Goal: Task Accomplishment & Management: Use online tool/utility

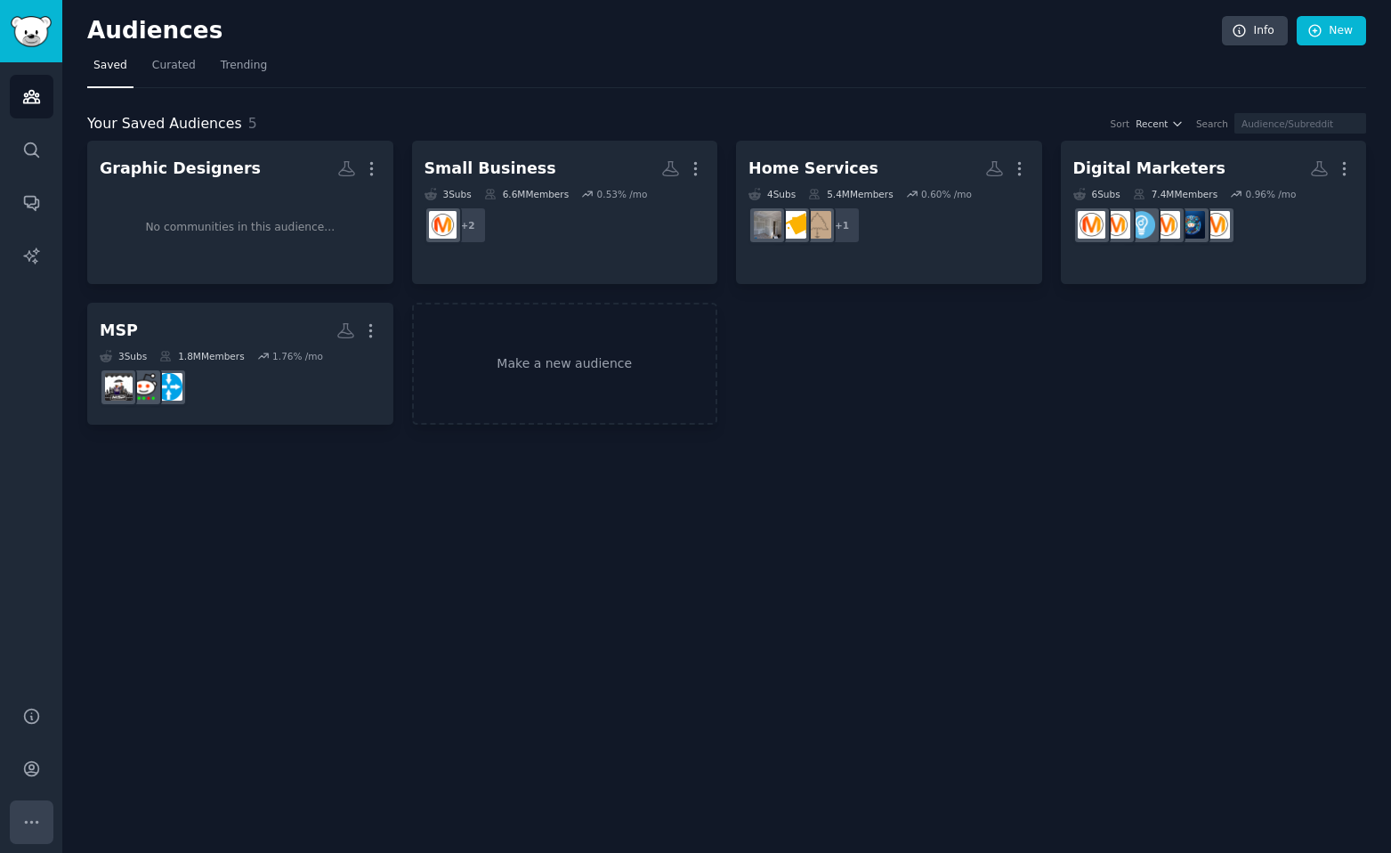
click at [30, 821] on icon "Sidebar" at bounding box center [31, 822] width 12 height 2
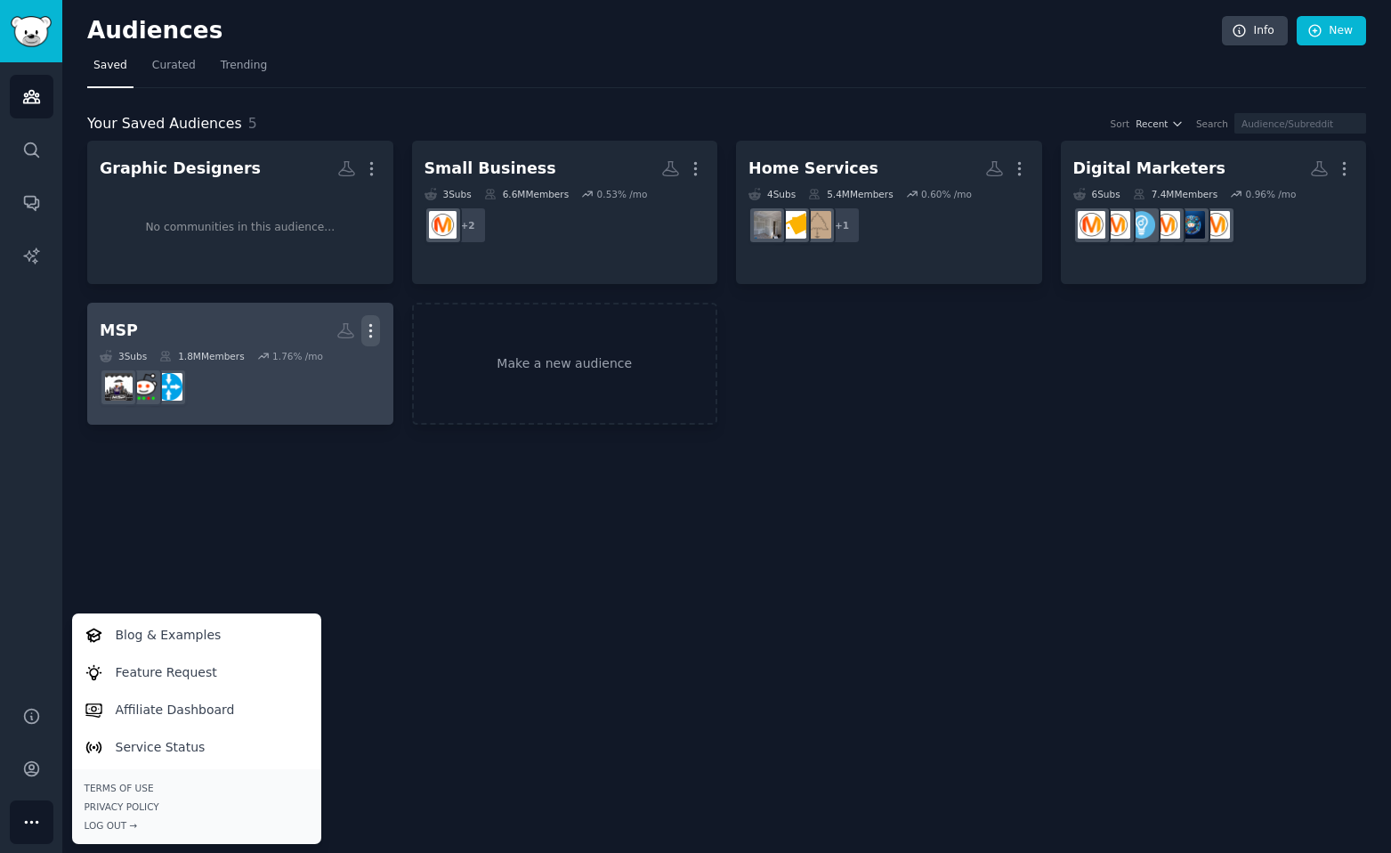
click at [369, 329] on icon "button" at bounding box center [370, 330] width 19 height 19
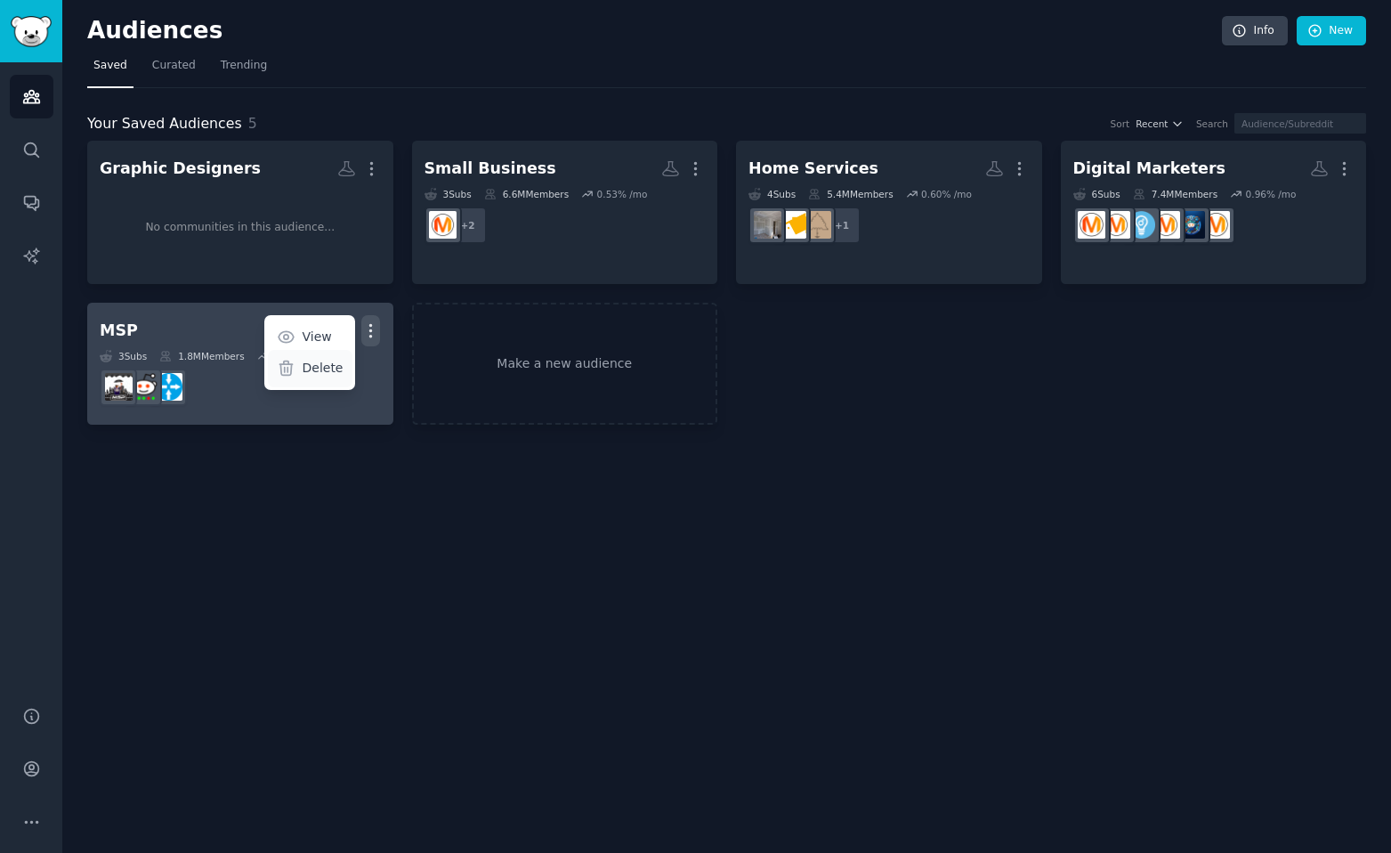
click at [320, 370] on p "Delete" at bounding box center [322, 368] width 41 height 19
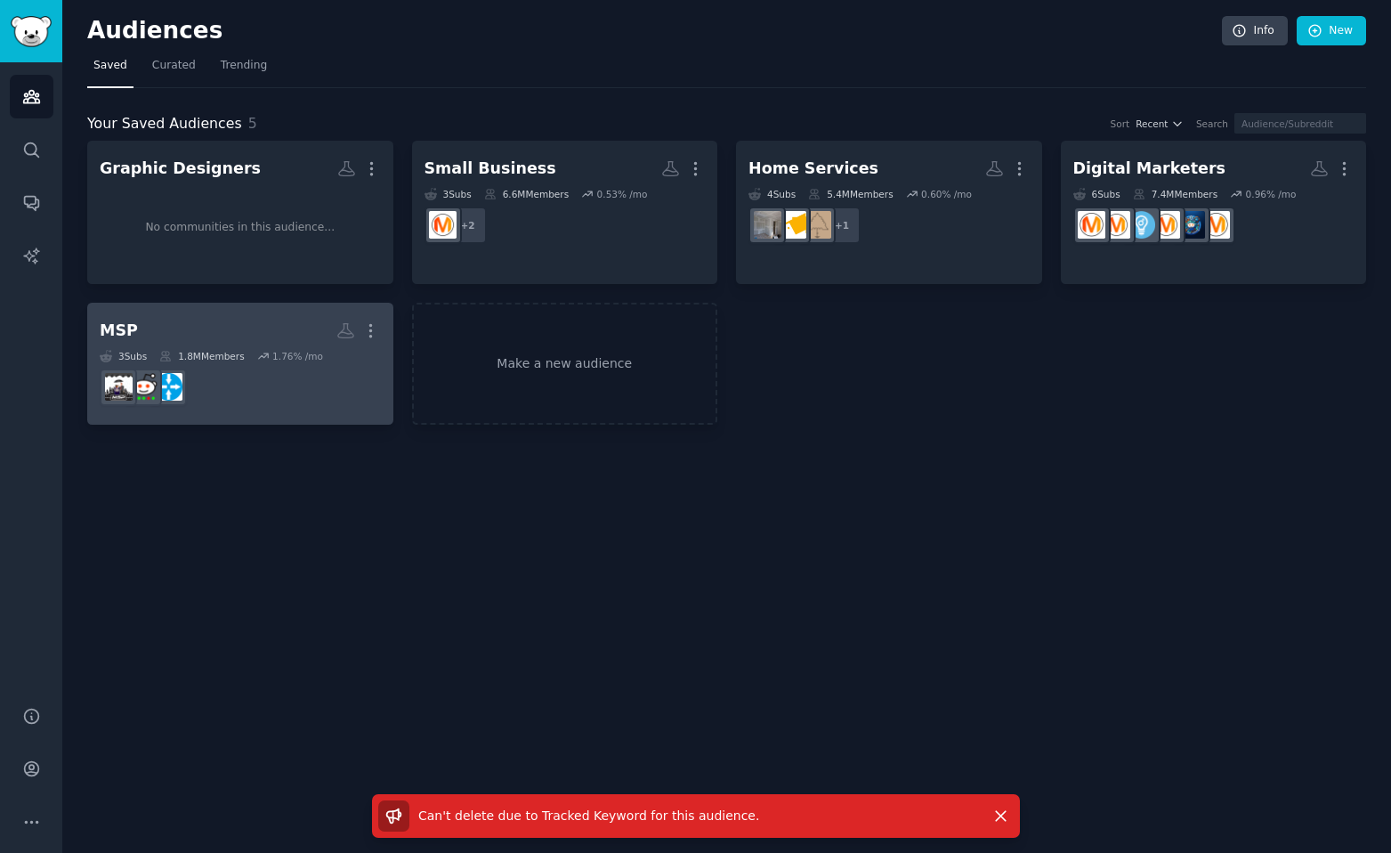
click at [213, 393] on dd at bounding box center [240, 387] width 281 height 50
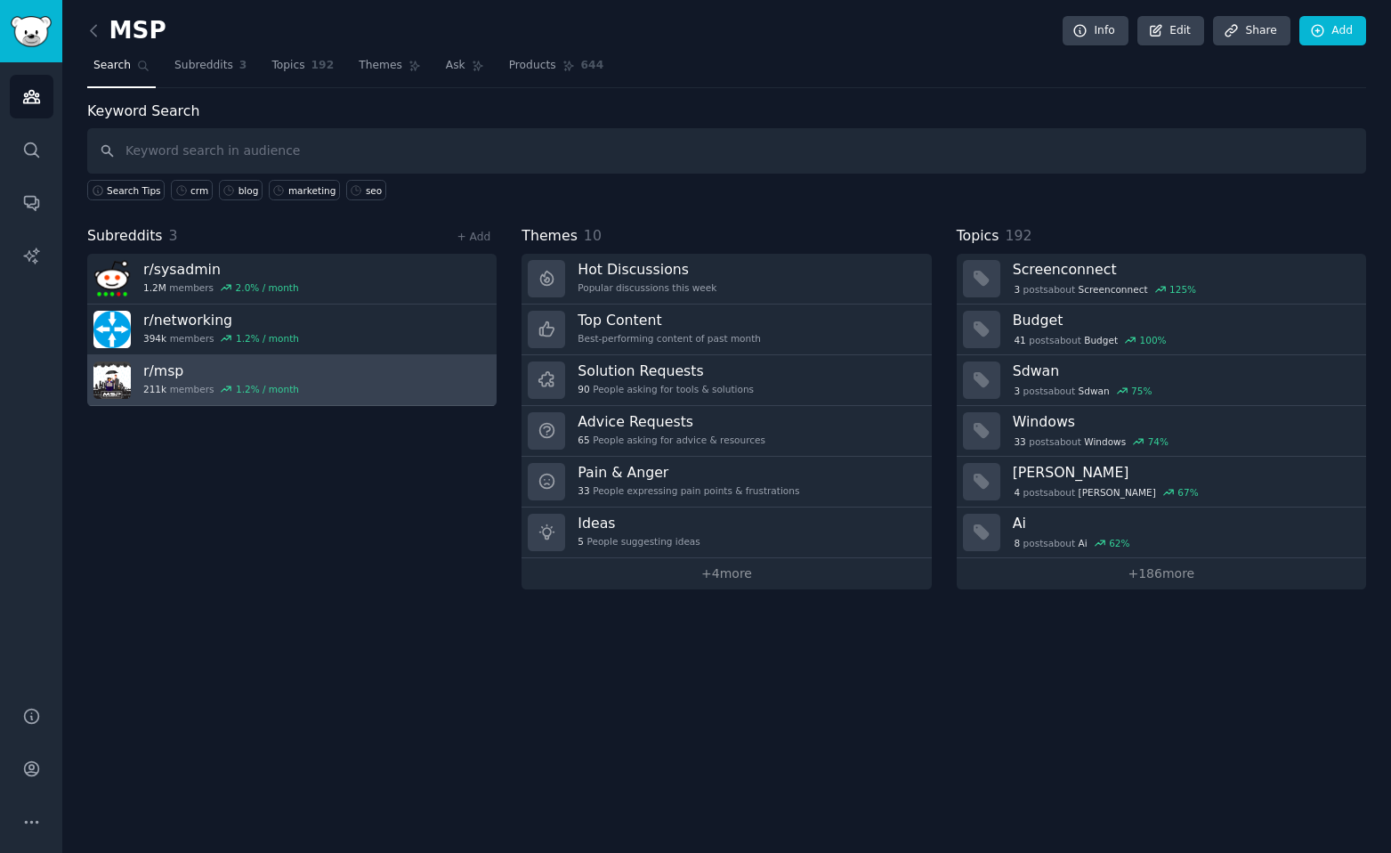
click at [443, 378] on link "r/ msp 211k members 1.2 % / month" at bounding box center [292, 380] width 410 height 51
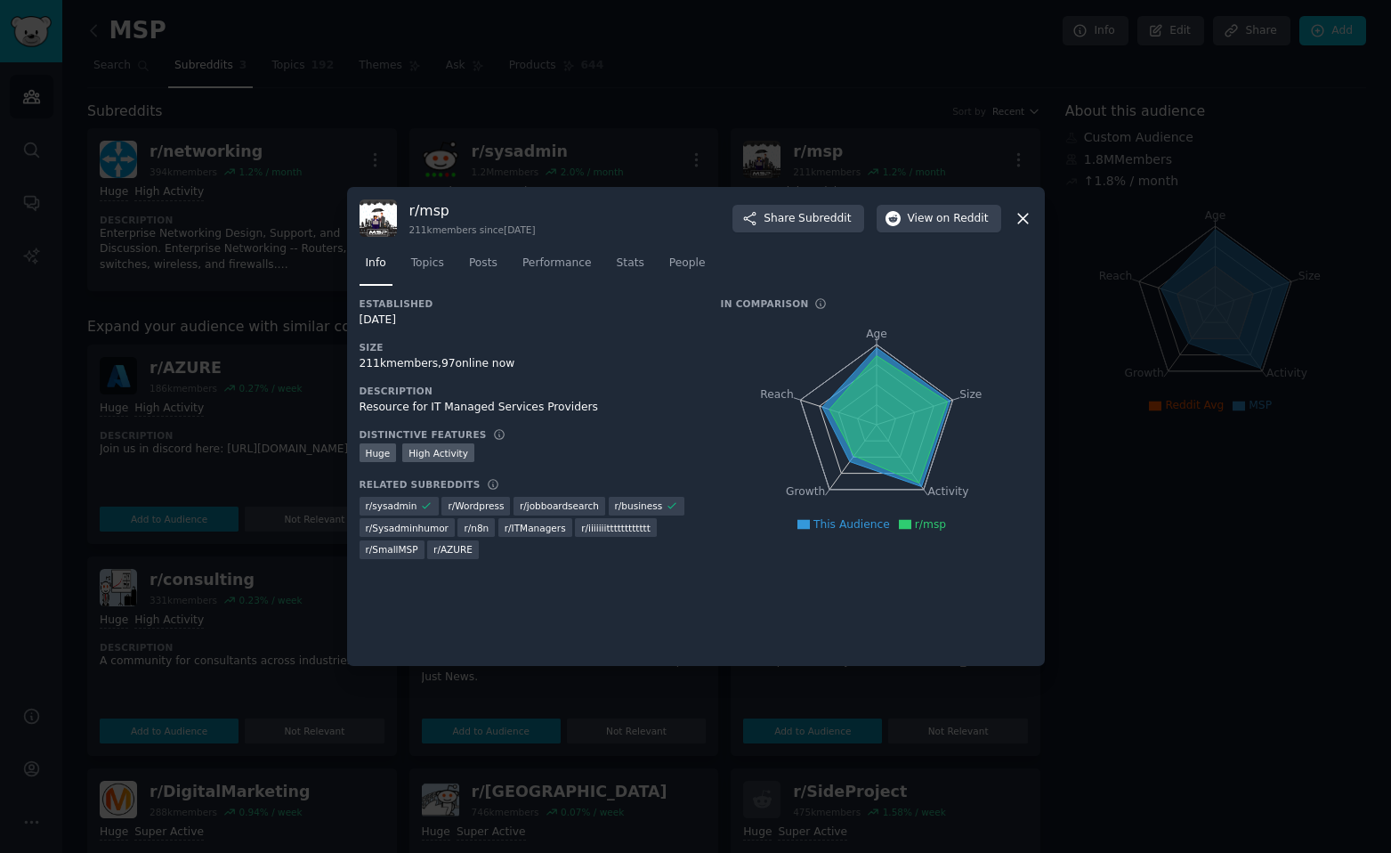
click at [1020, 221] on icon at bounding box center [1023, 219] width 10 height 10
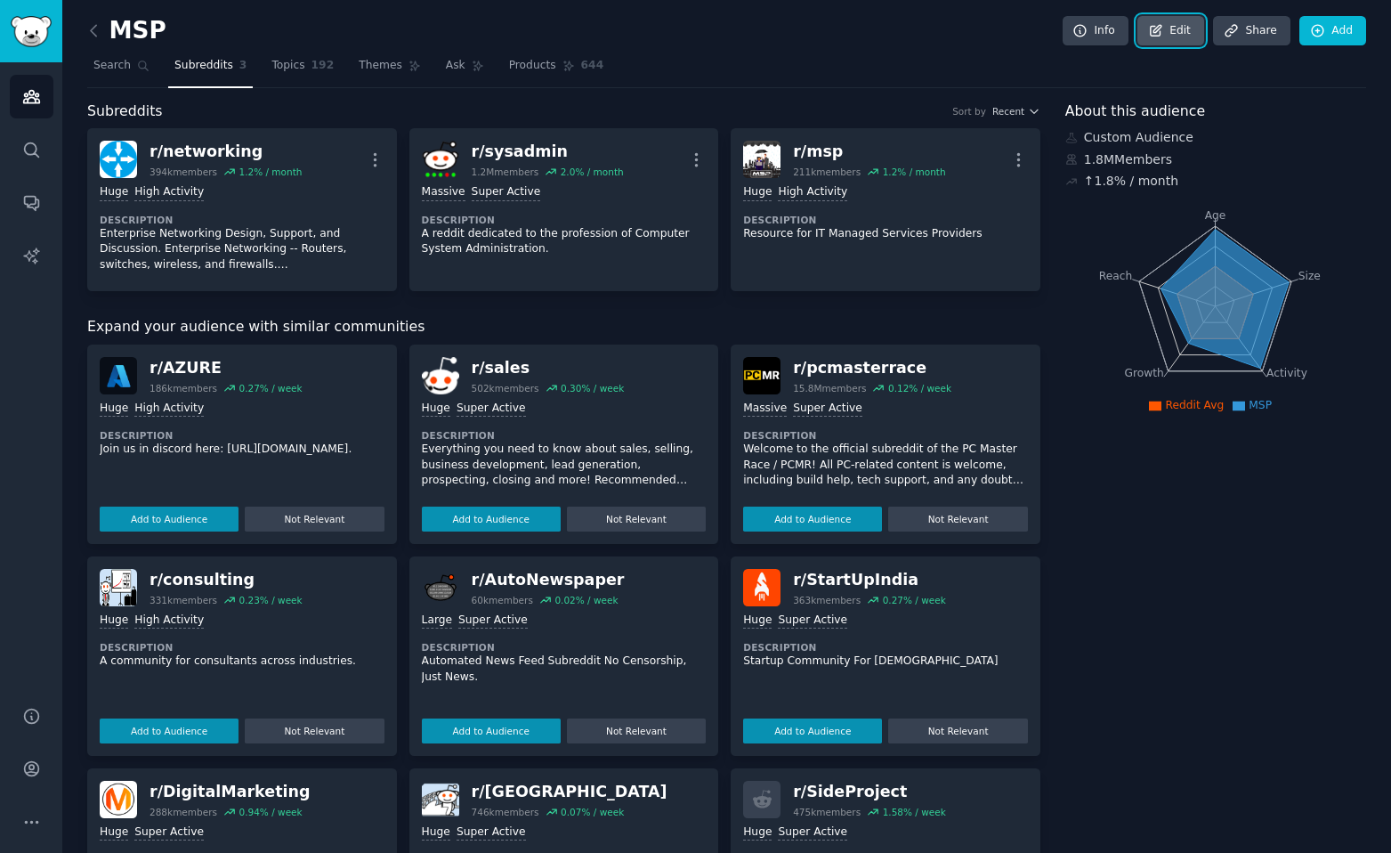
click at [1167, 34] on link "Edit" at bounding box center [1171, 31] width 67 height 30
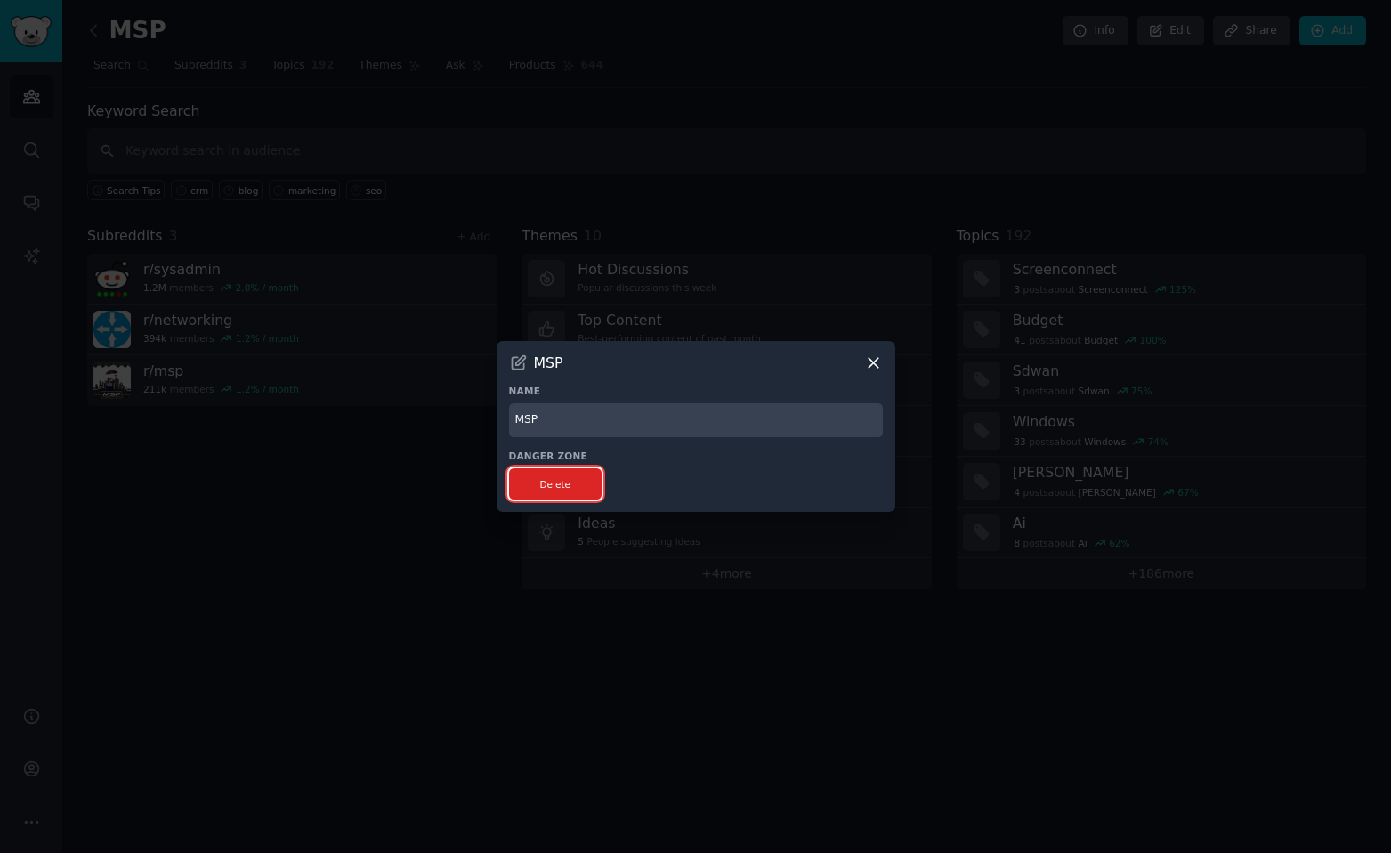
click at [577, 476] on button "Delete" at bounding box center [555, 483] width 93 height 31
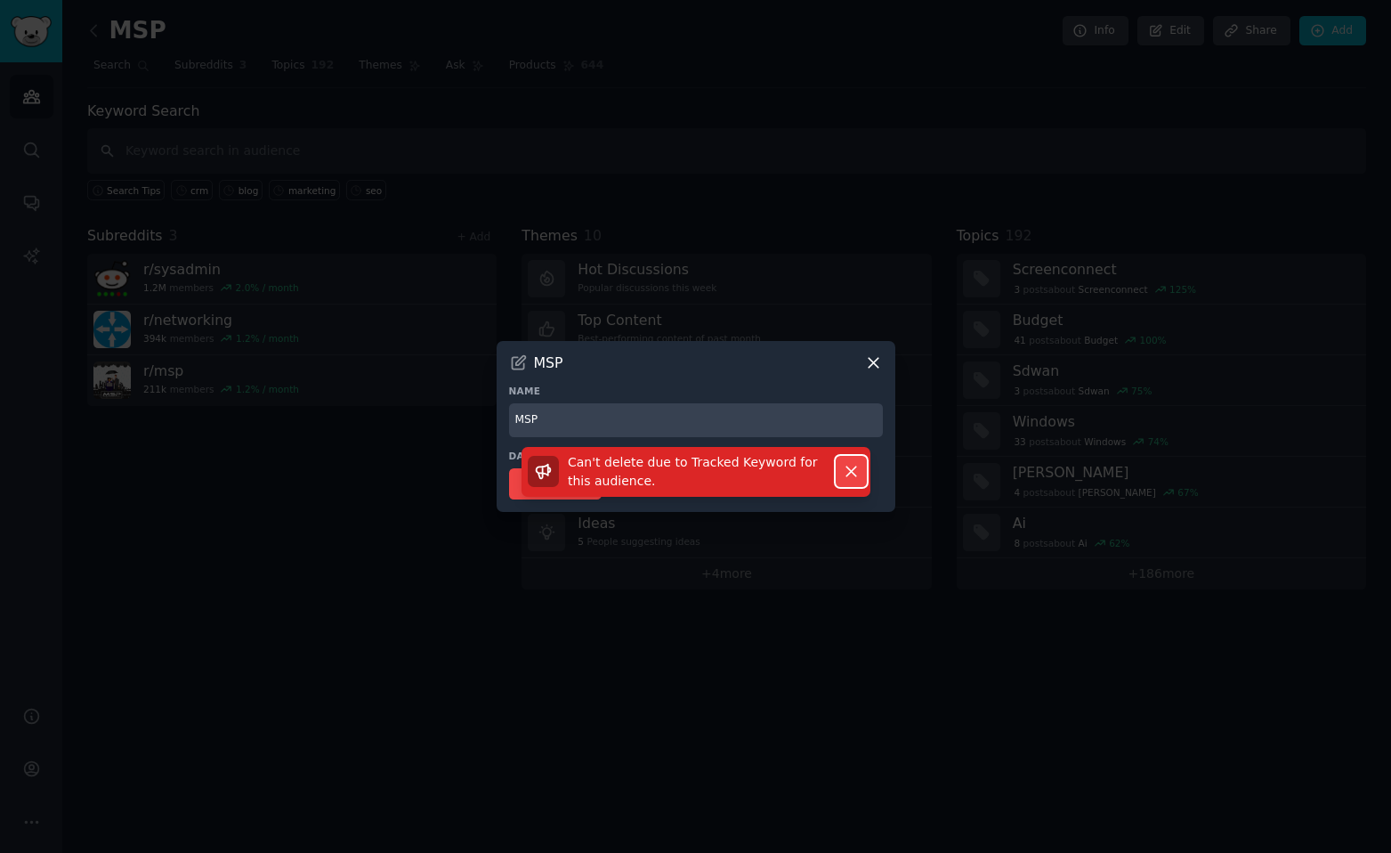
click at [843, 472] on icon "button" at bounding box center [851, 471] width 19 height 19
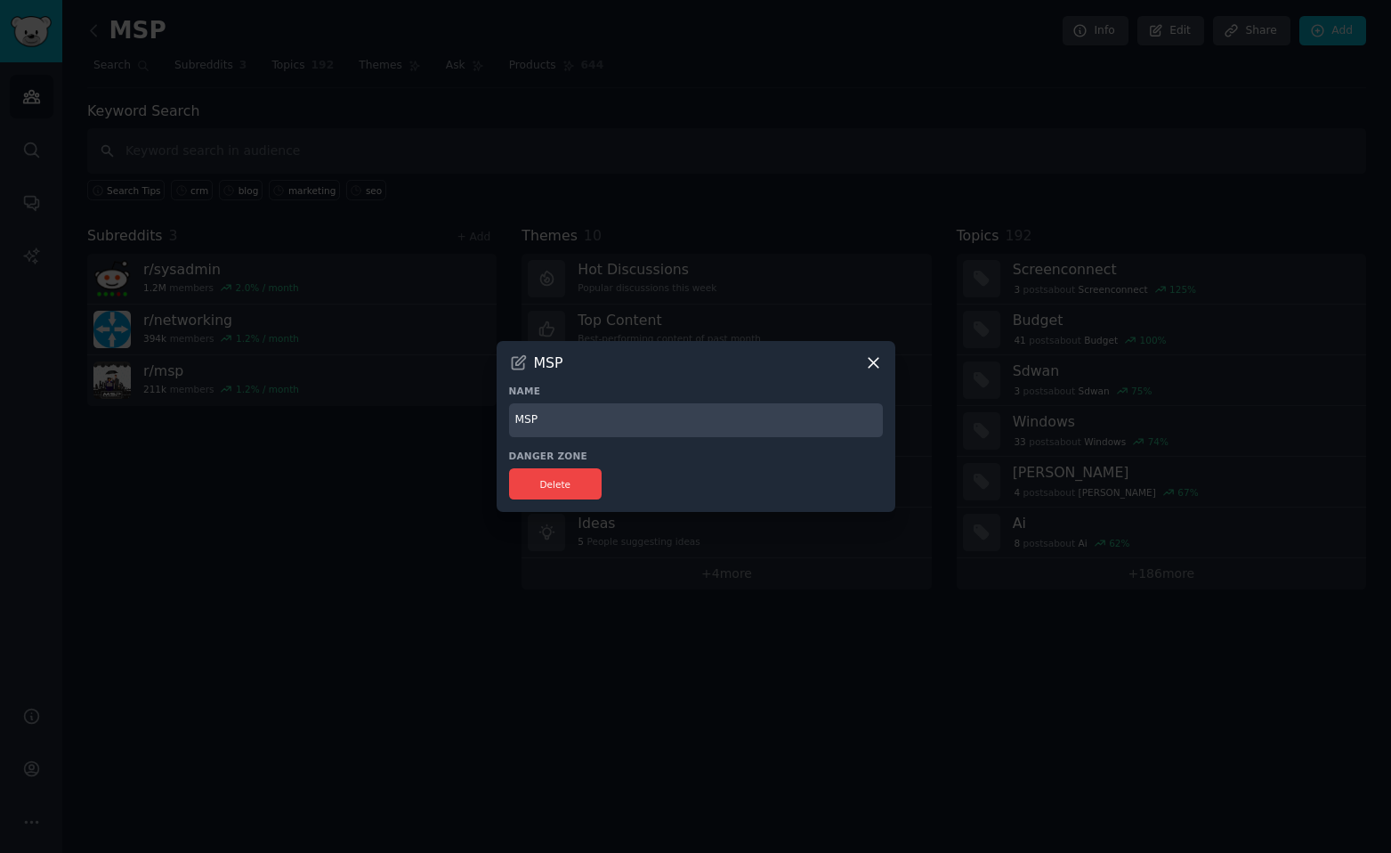
click at [873, 364] on icon at bounding box center [873, 362] width 19 height 19
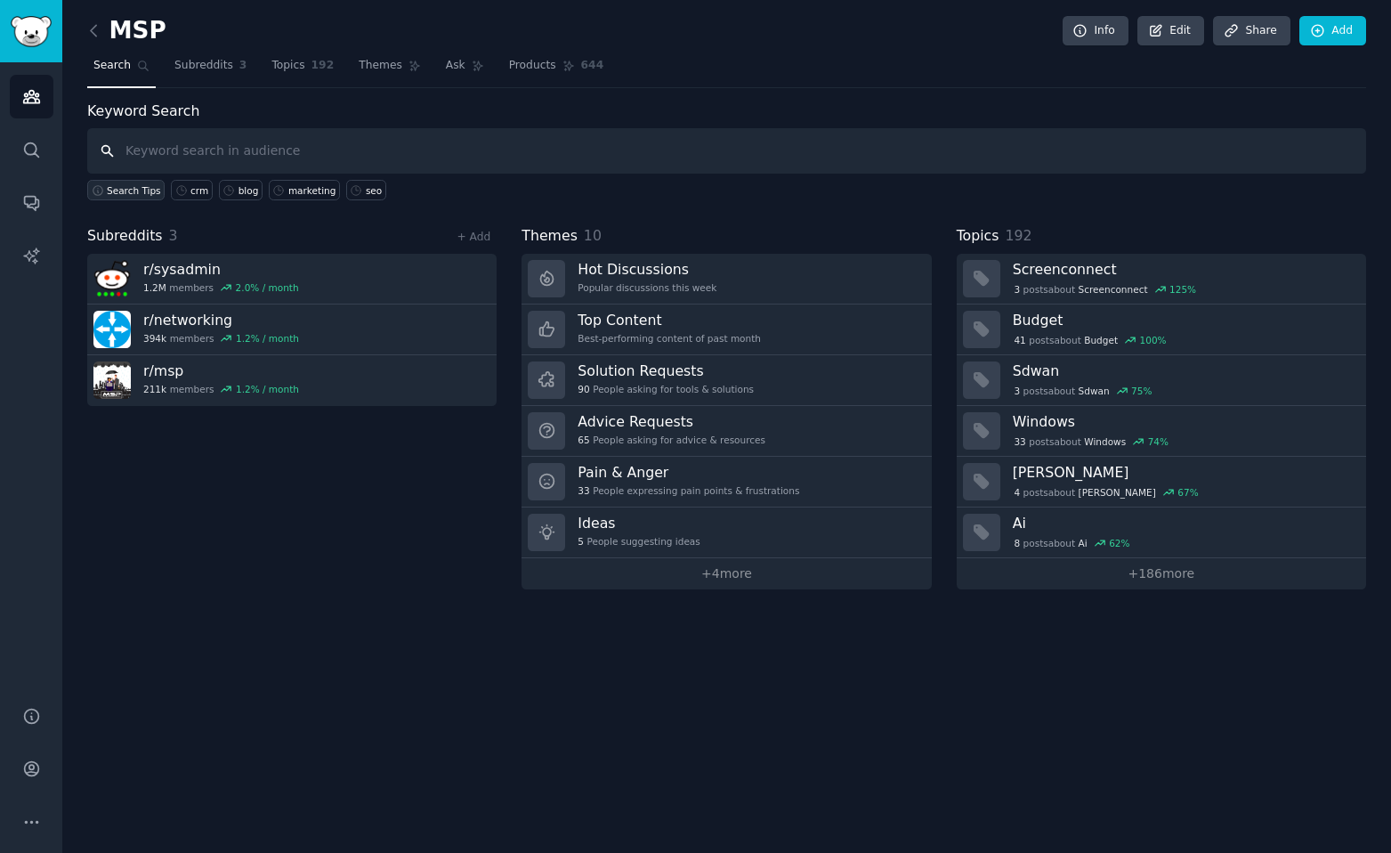
click at [128, 193] on span "Search Tips" at bounding box center [134, 190] width 54 height 12
click at [191, 182] on link "crm" at bounding box center [192, 190] width 42 height 20
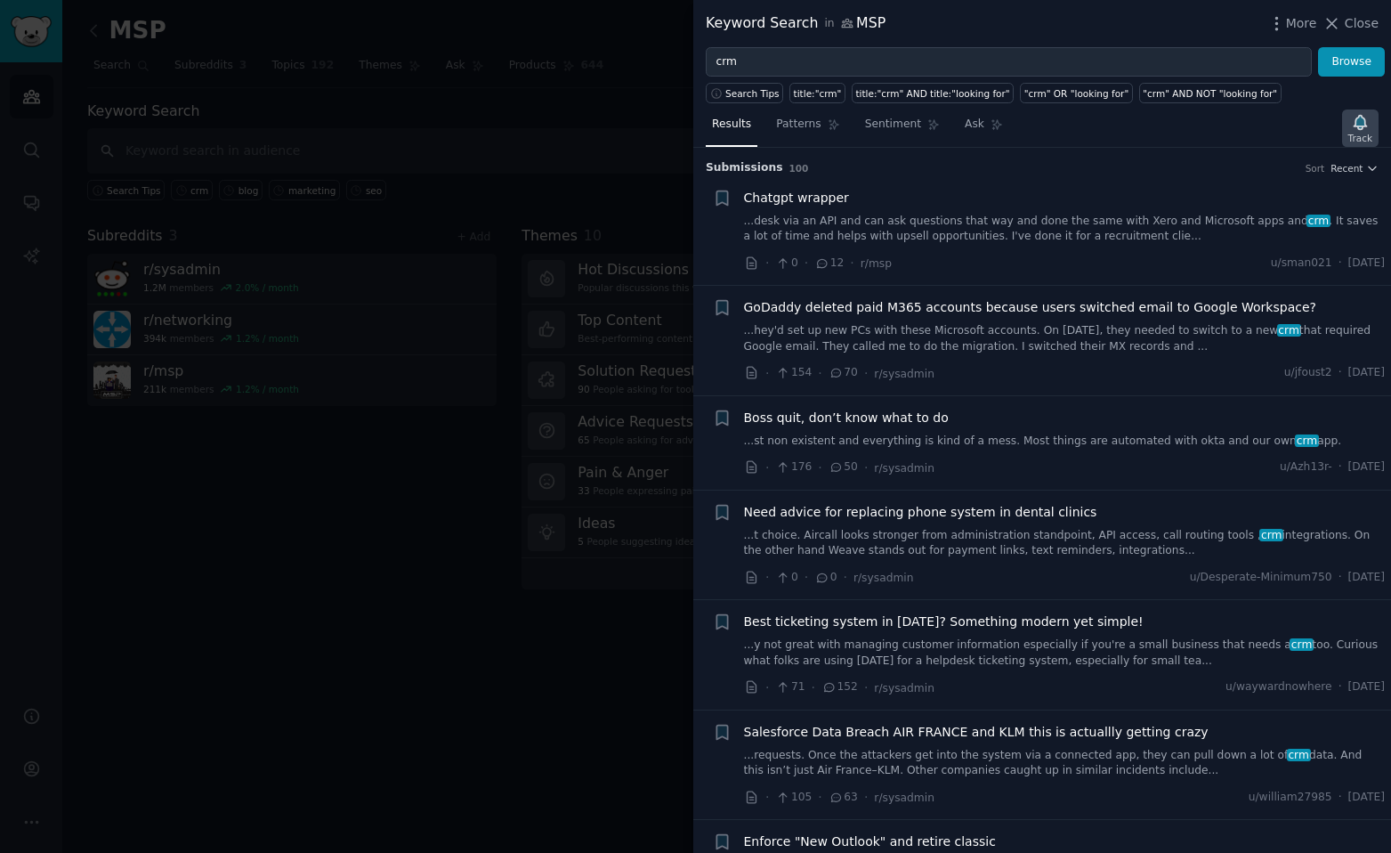
click at [1360, 124] on icon "button" at bounding box center [1360, 122] width 12 height 14
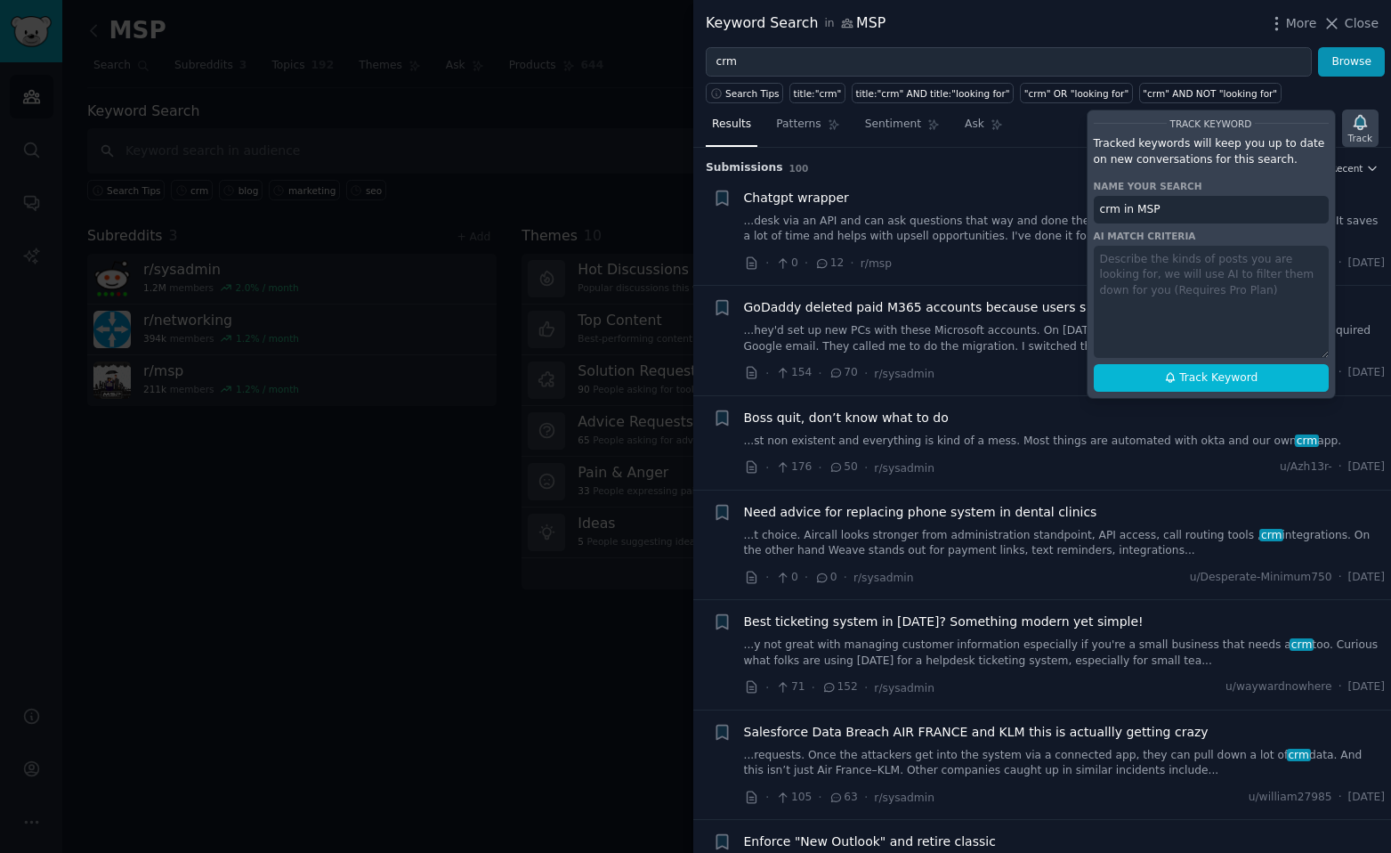
click at [1362, 130] on icon "button" at bounding box center [1360, 122] width 19 height 19
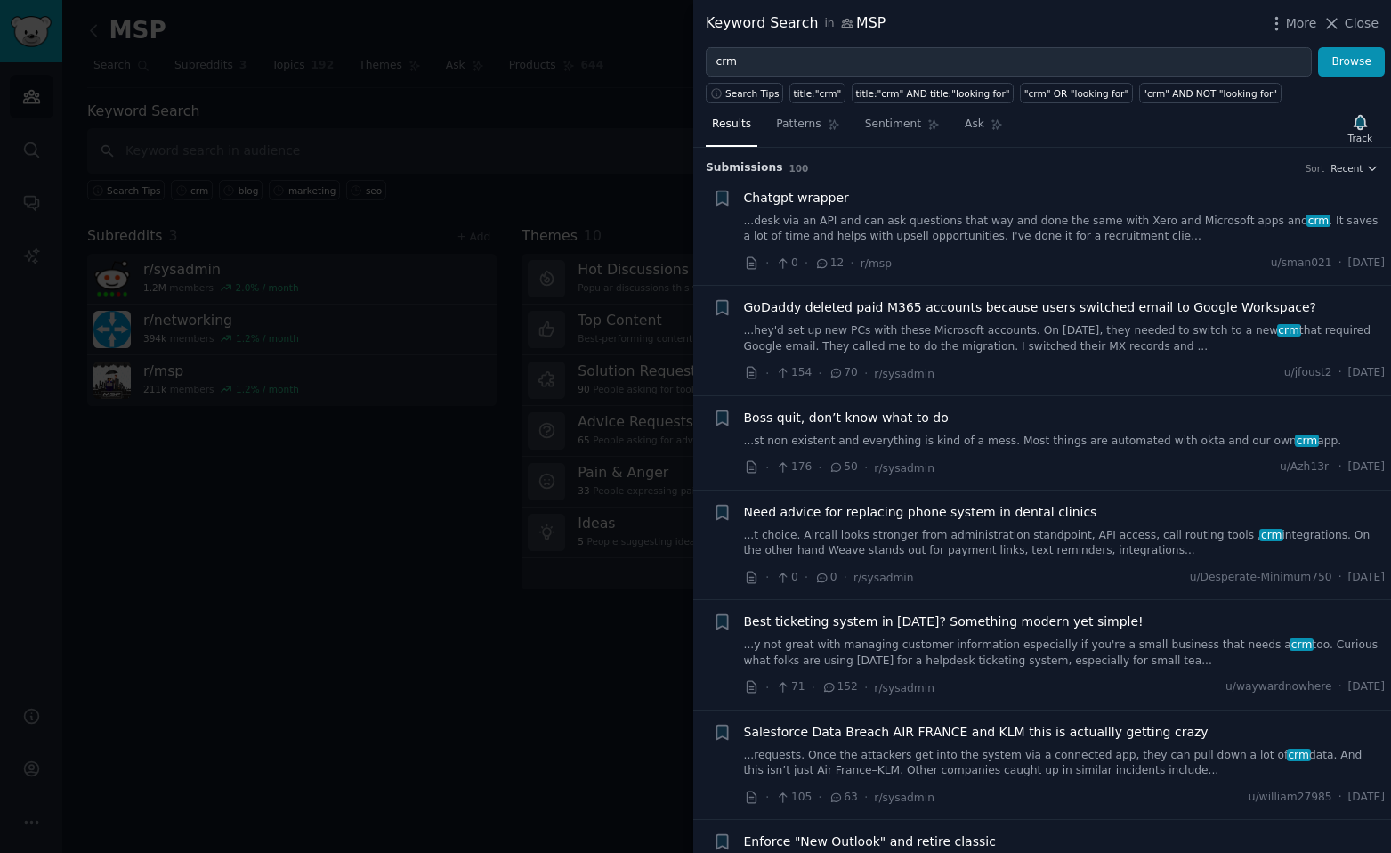
drag, startPoint x: 1353, startPoint y: 21, endPoint x: 1315, endPoint y: 44, distance: 44.3
click at [1353, 21] on span "Close" at bounding box center [1362, 23] width 34 height 19
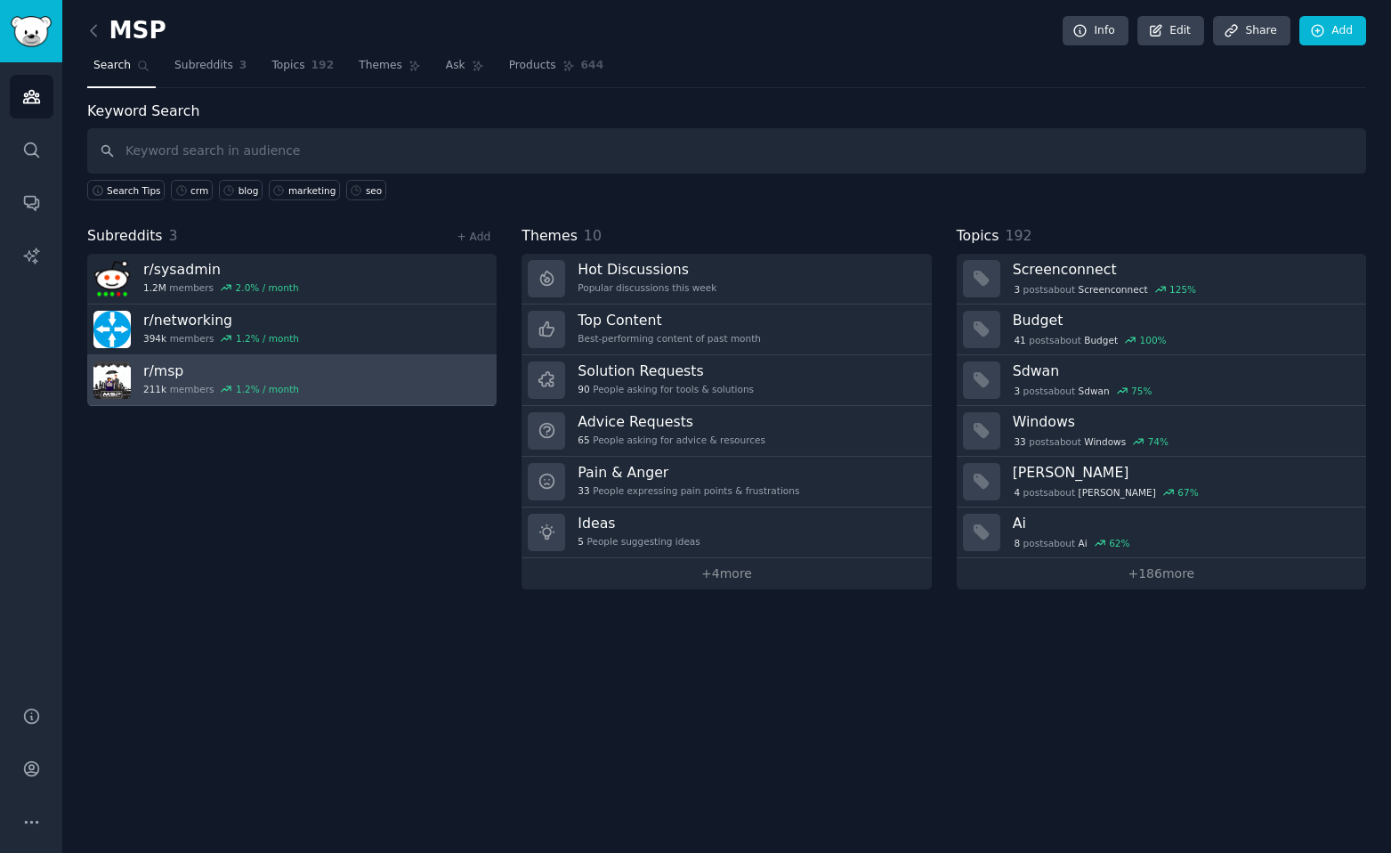
click at [414, 384] on link "r/ msp 211k members 1.2 % / month" at bounding box center [292, 380] width 410 height 51
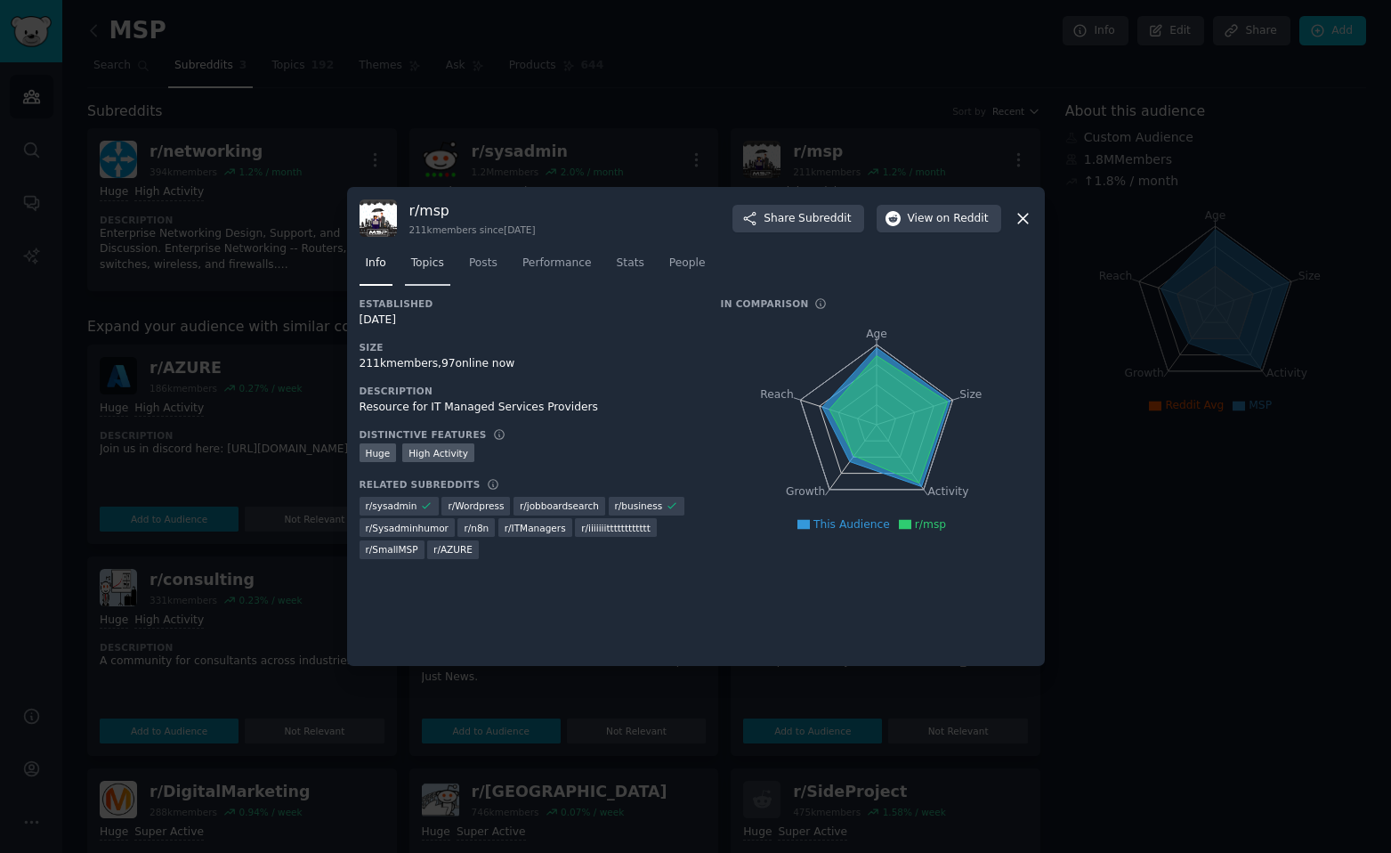
click at [427, 258] on span "Topics" at bounding box center [427, 264] width 33 height 16
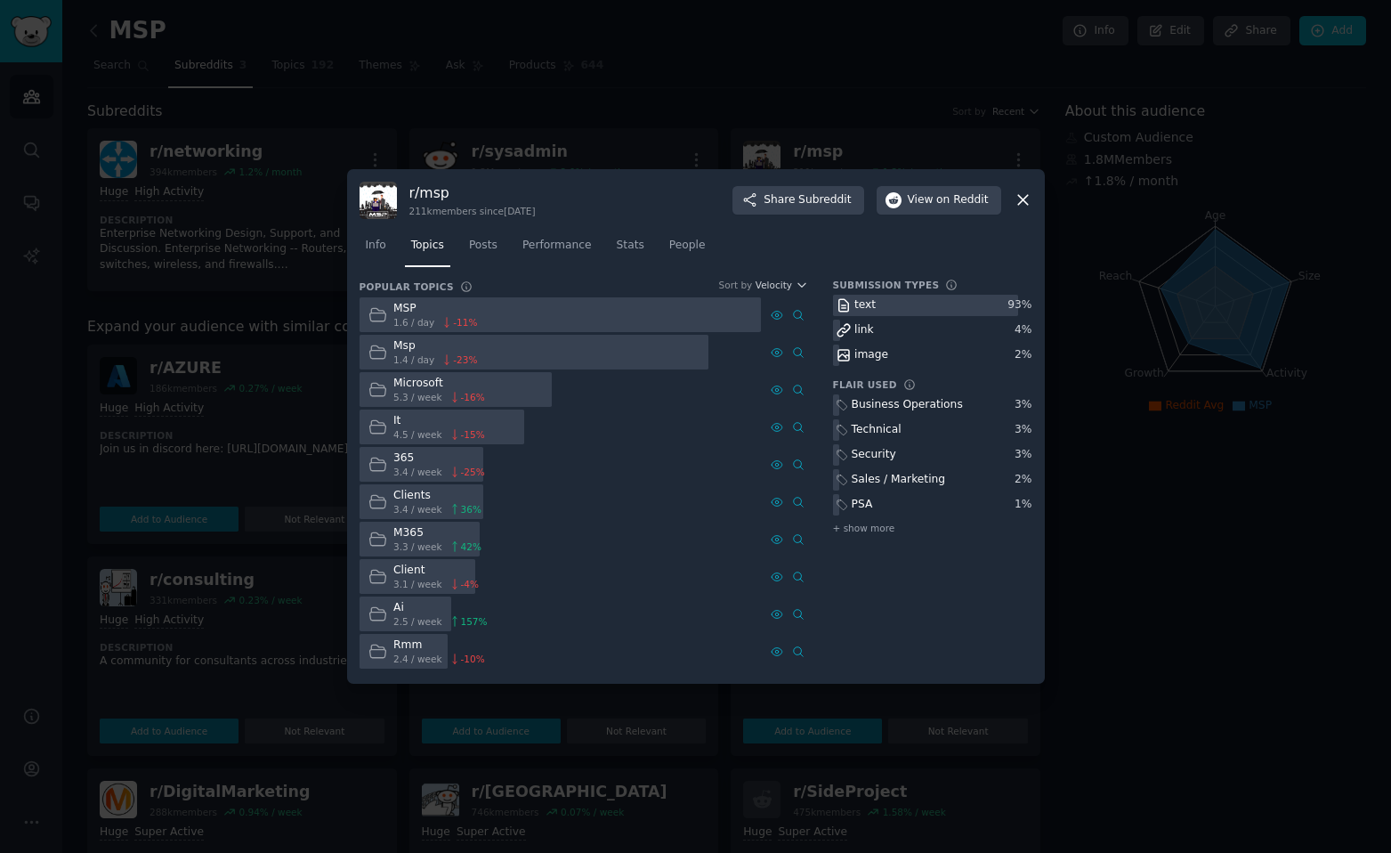
click at [397, 610] on div "Ai" at bounding box center [440, 608] width 94 height 16
click at [376, 612] on icon at bounding box center [378, 613] width 16 height 12
click at [376, 611] on icon at bounding box center [378, 613] width 19 height 19
click at [481, 245] on span "Posts" at bounding box center [483, 246] width 28 height 16
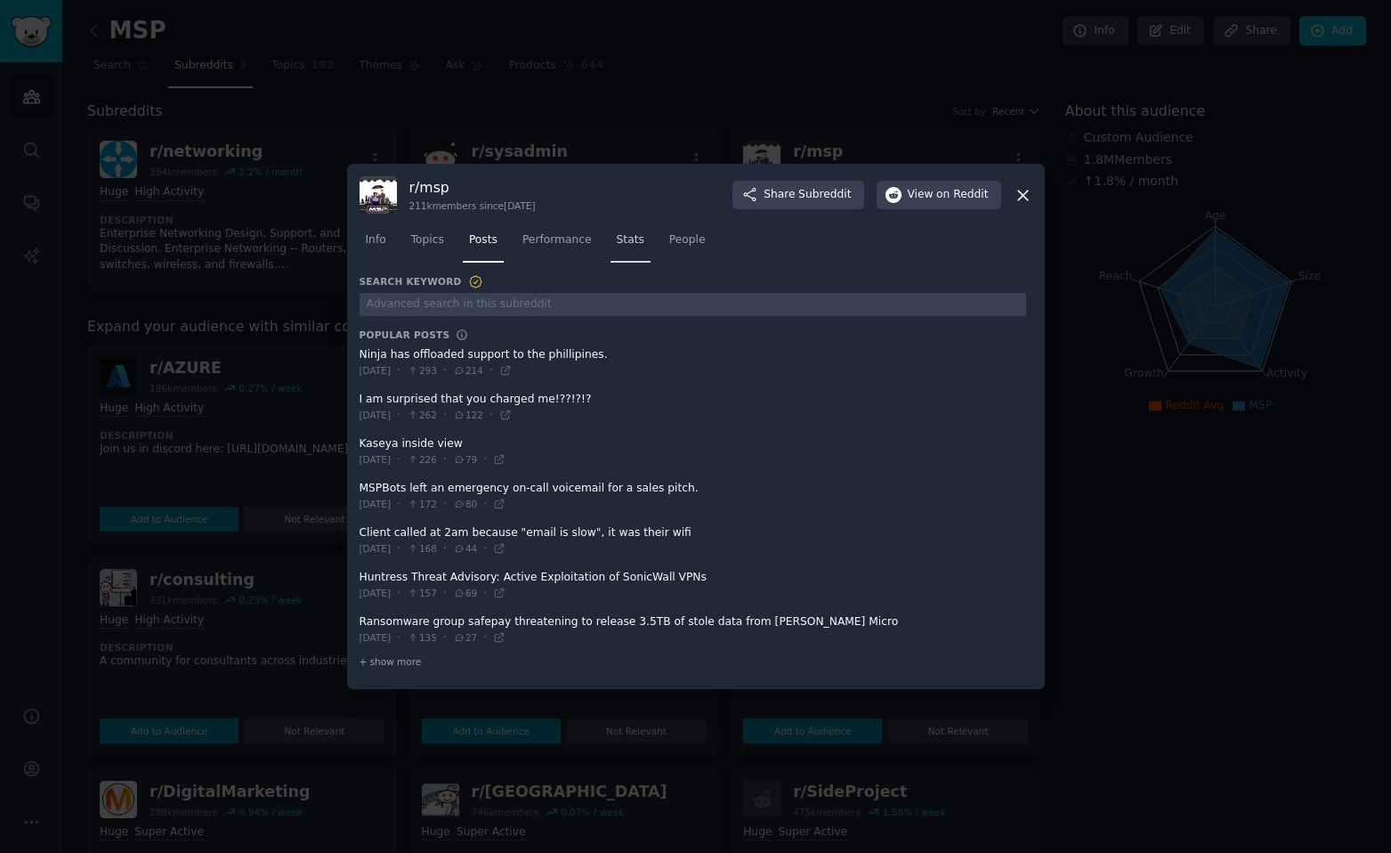
click at [619, 231] on link "Stats" at bounding box center [631, 244] width 40 height 37
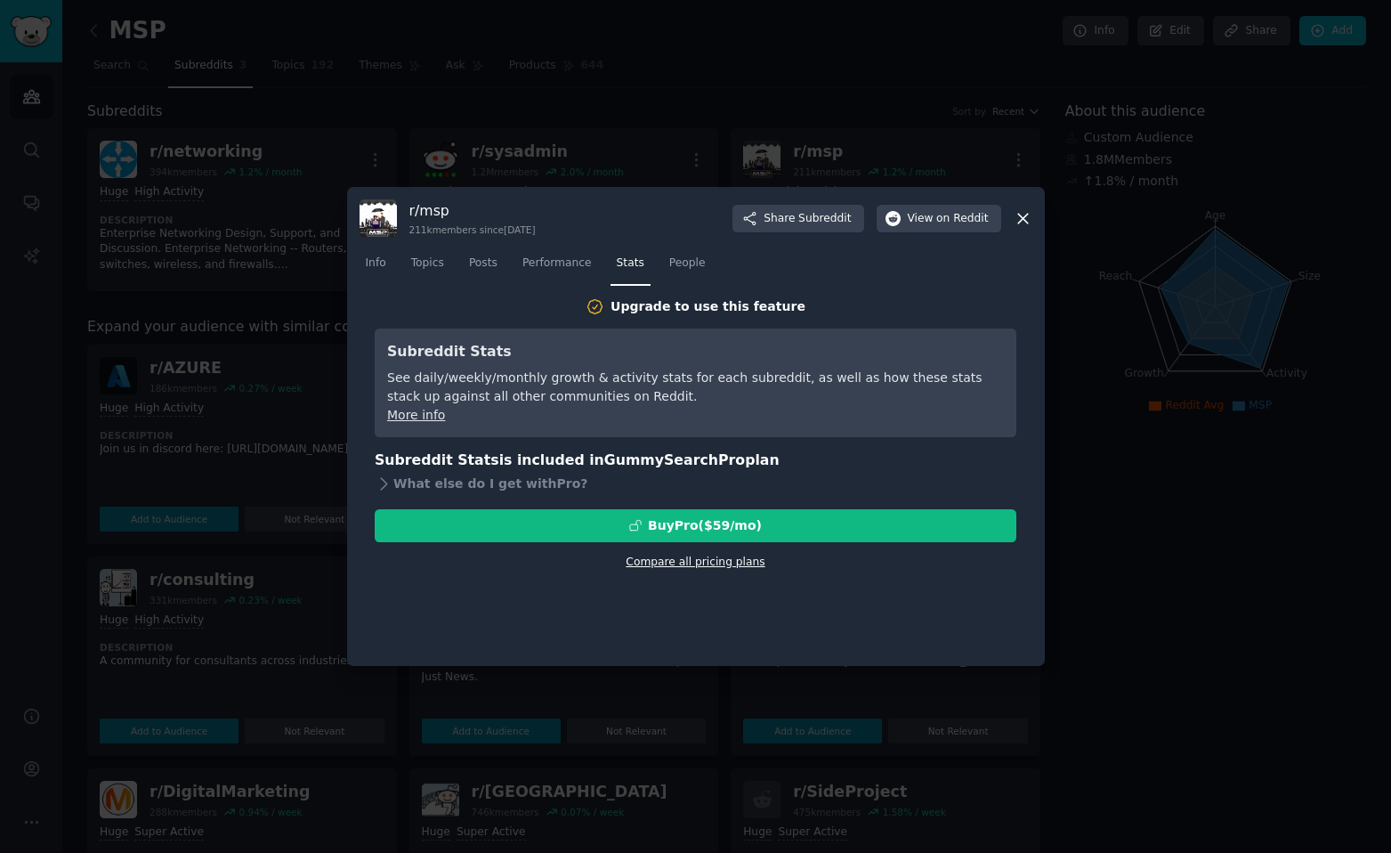
click at [685, 557] on link "Compare all pricing plans" at bounding box center [695, 562] width 139 height 12
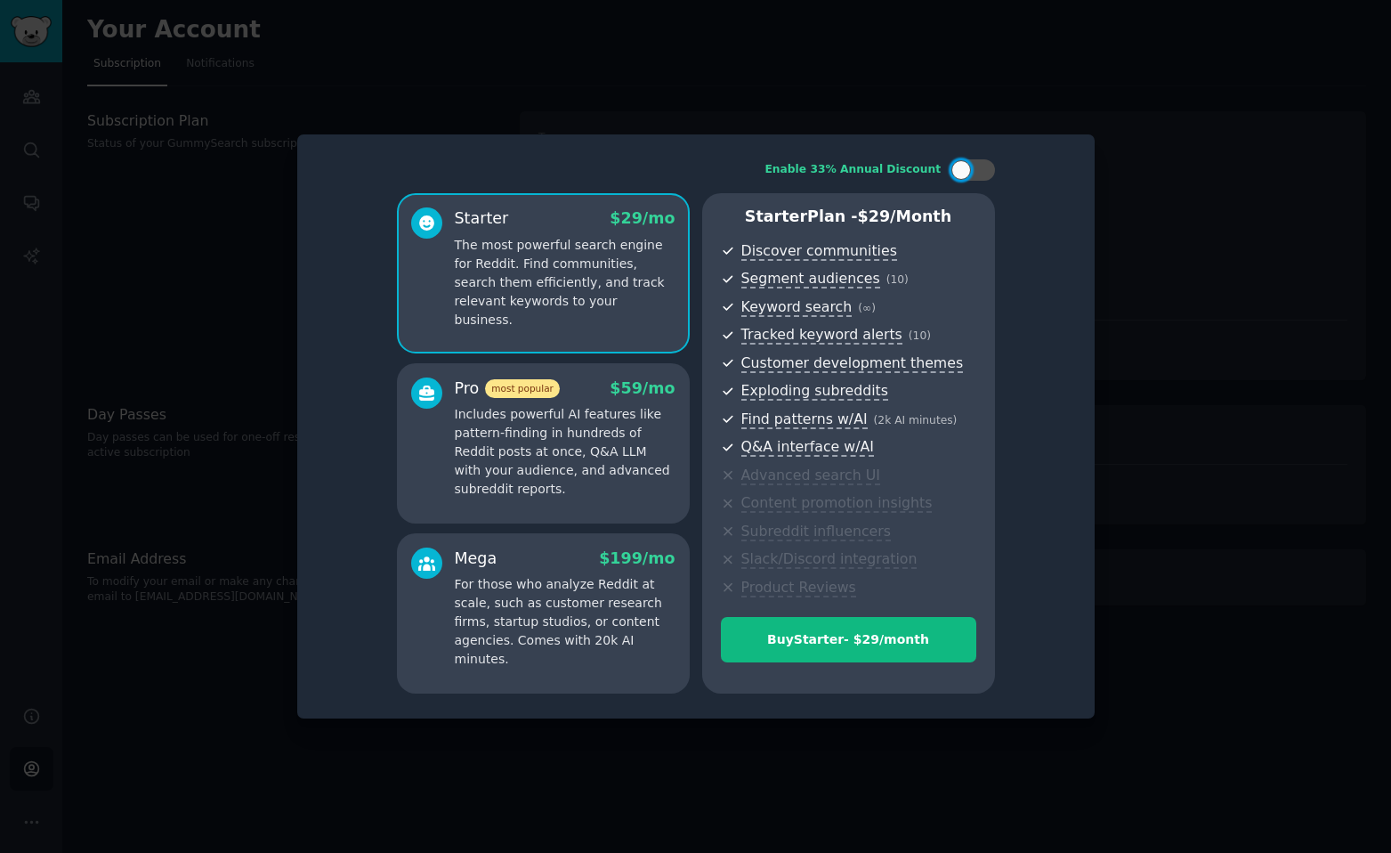
click at [1152, 131] on div at bounding box center [695, 426] width 1391 height 853
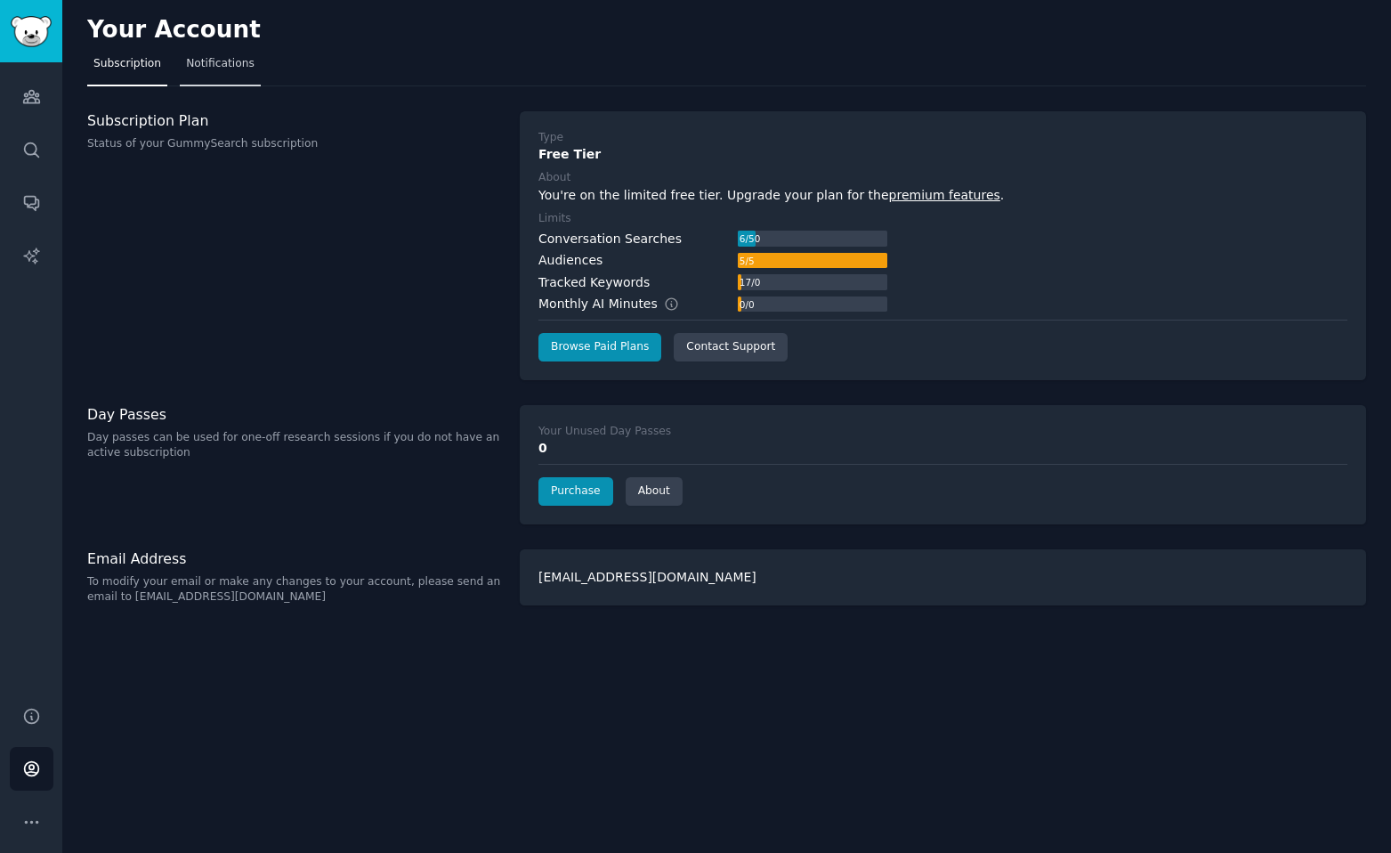
click at [212, 61] on span "Notifications" at bounding box center [220, 64] width 69 height 16
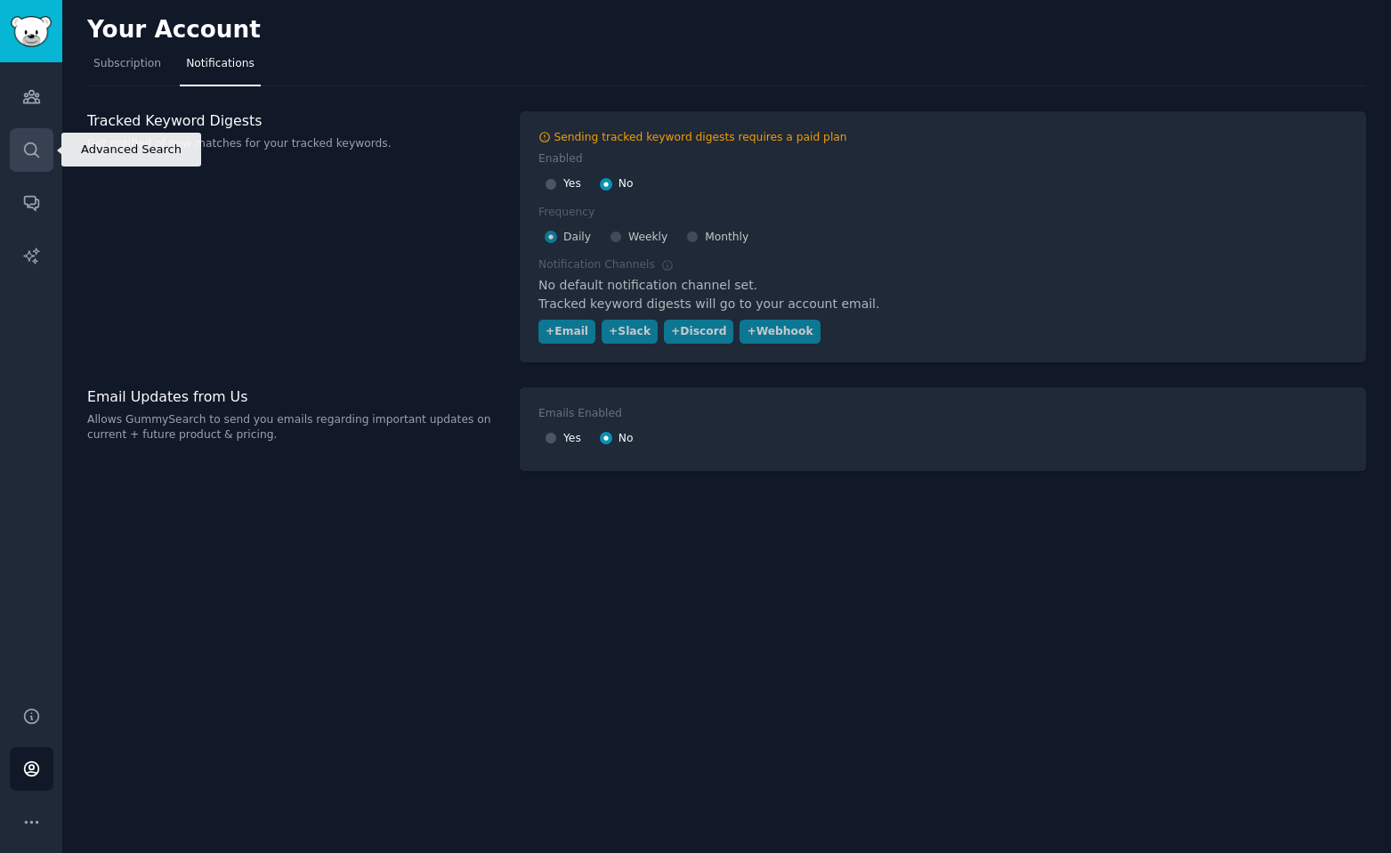
click at [30, 143] on icon "Sidebar" at bounding box center [31, 149] width 14 height 14
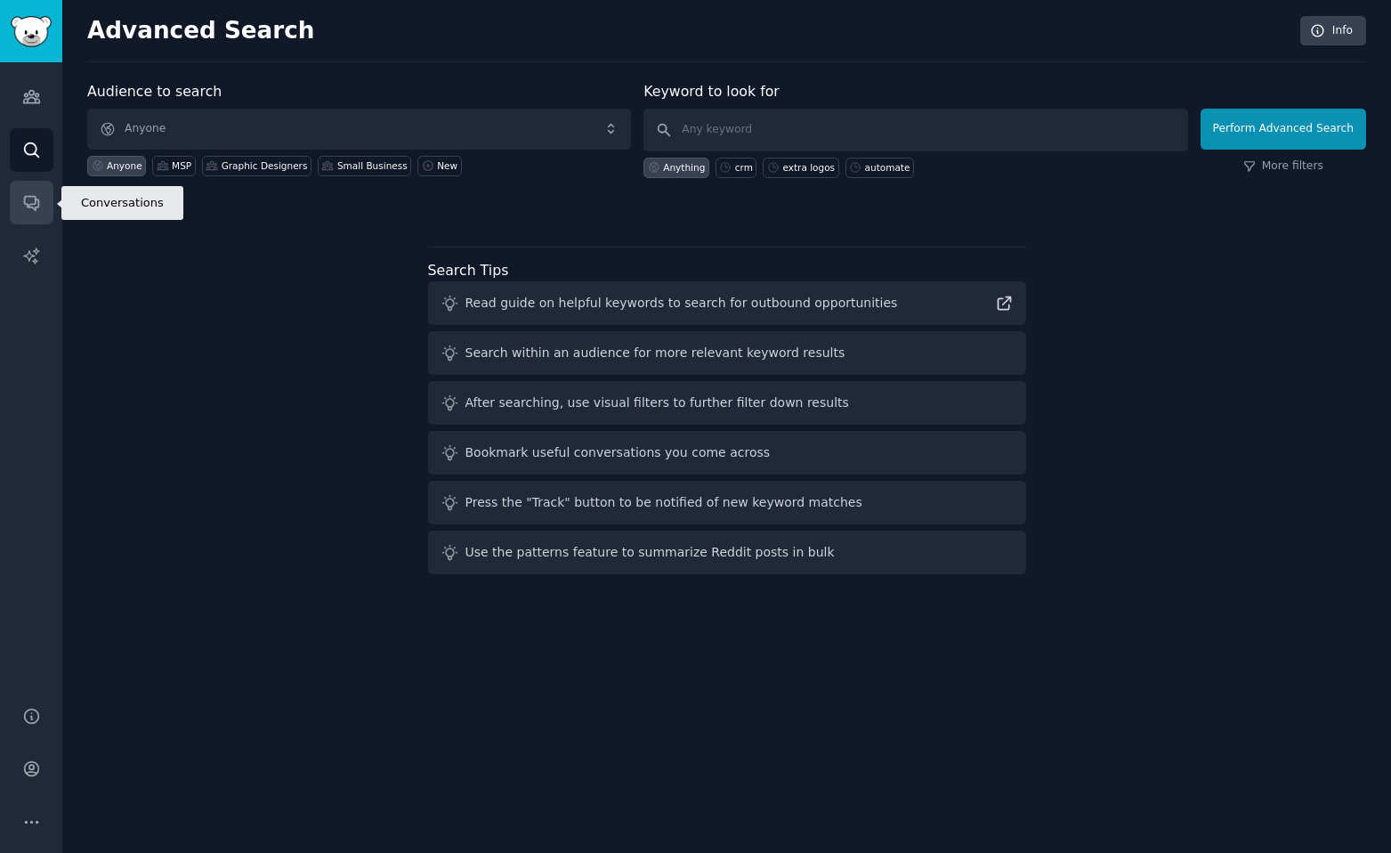
click at [33, 194] on icon "Sidebar" at bounding box center [31, 202] width 19 height 19
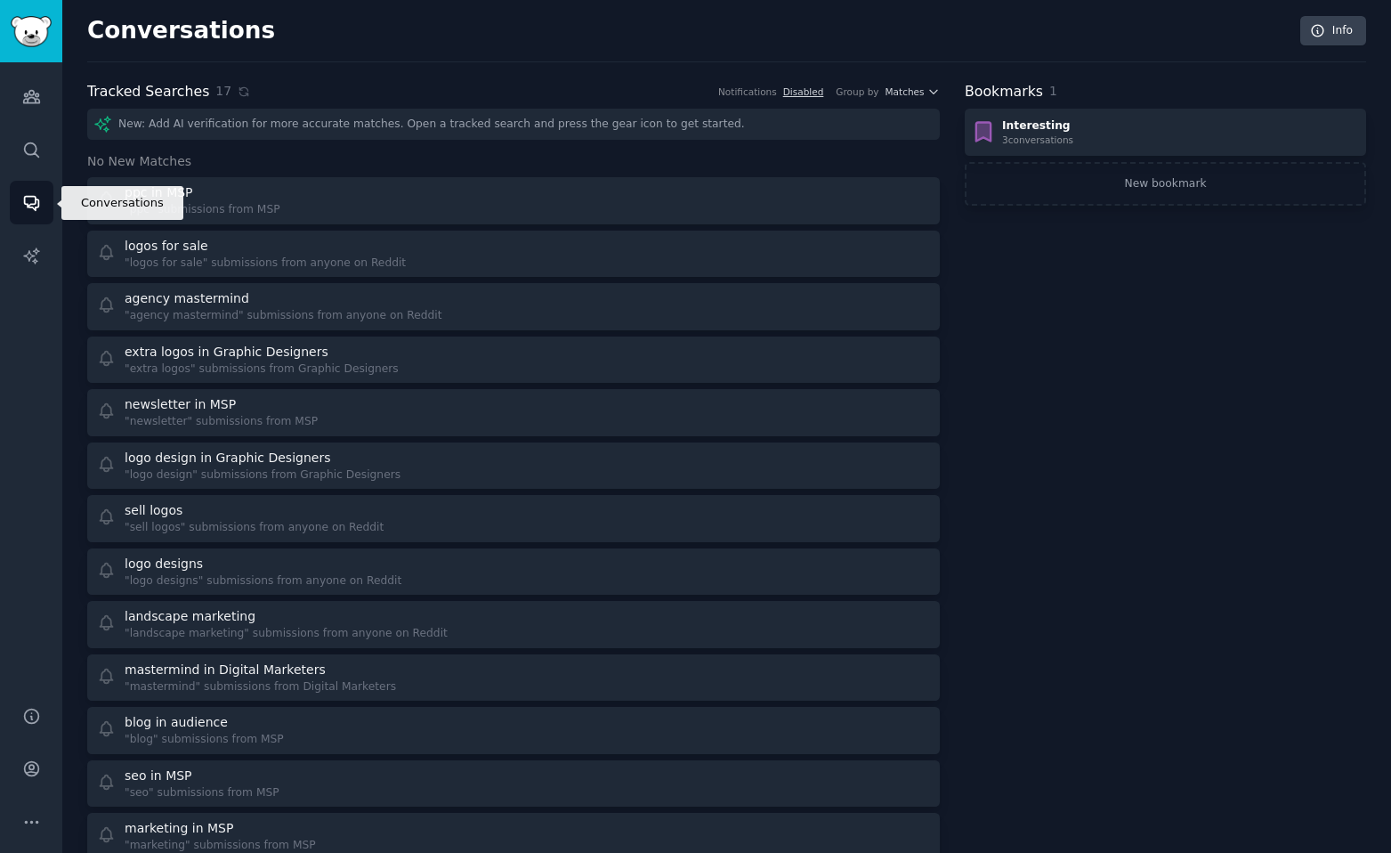
click at [33, 192] on link "Conversations" at bounding box center [32, 203] width 44 height 44
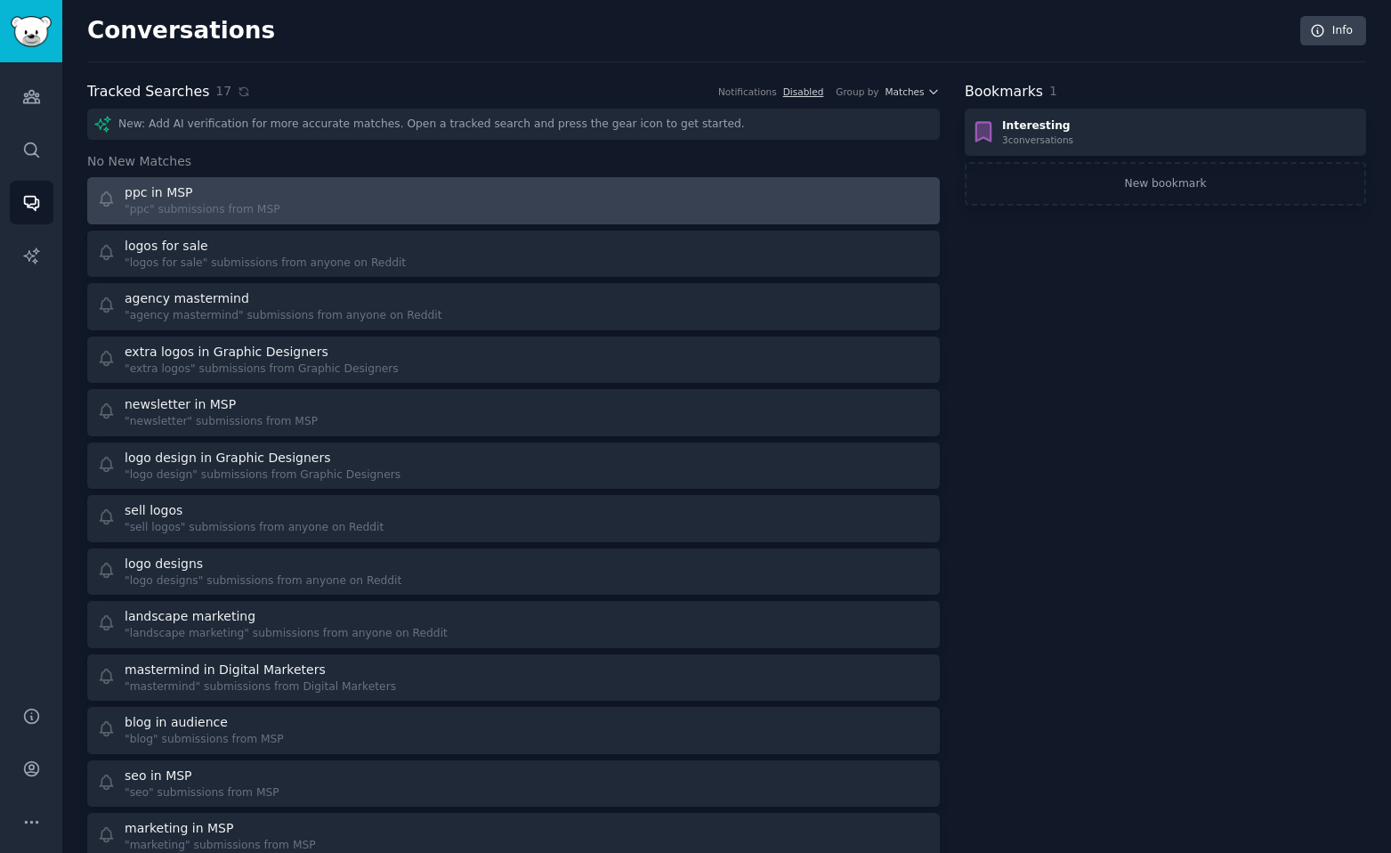
click at [527, 192] on div at bounding box center [728, 200] width 405 height 35
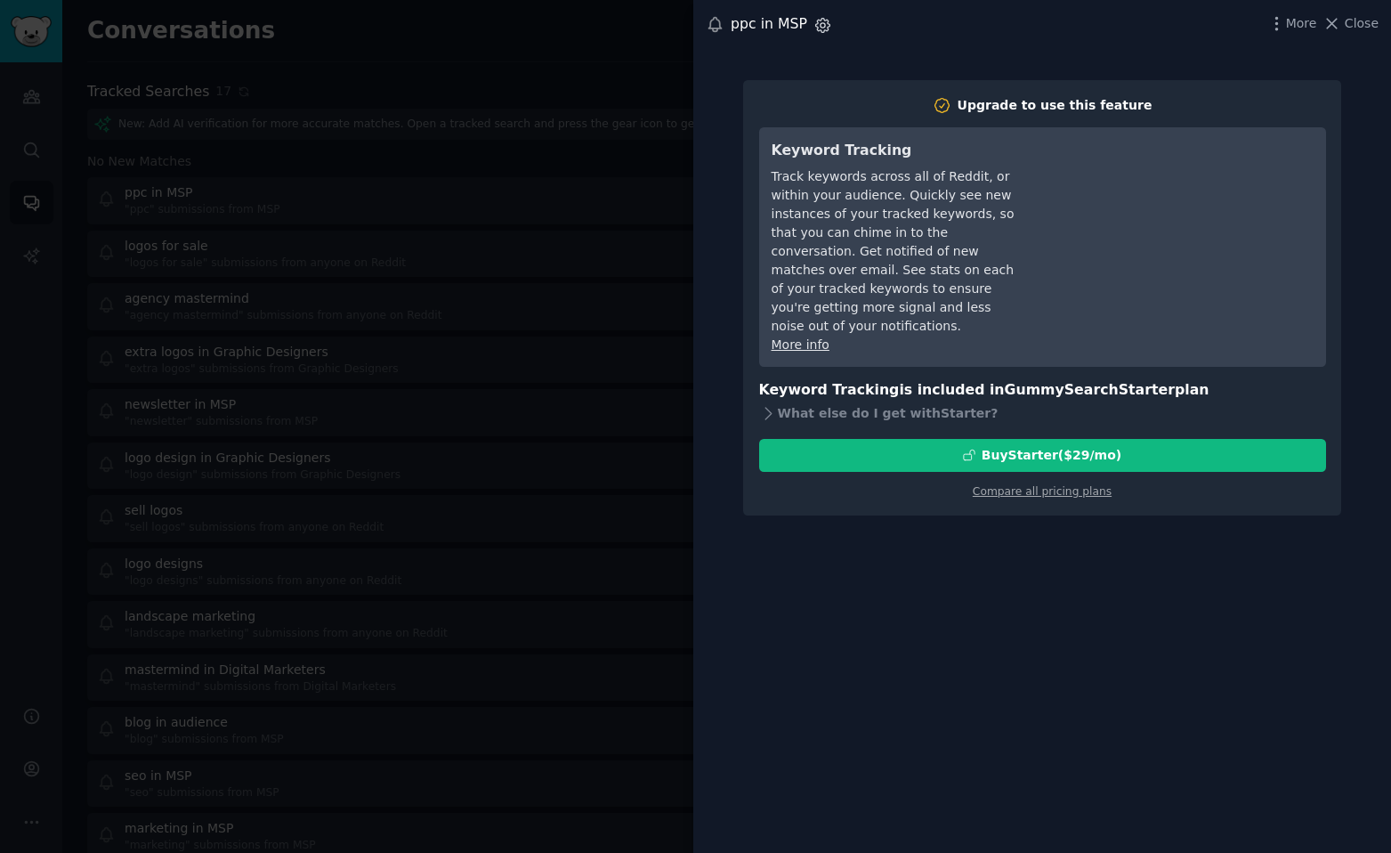
click at [820, 29] on icon "button" at bounding box center [823, 25] width 14 height 14
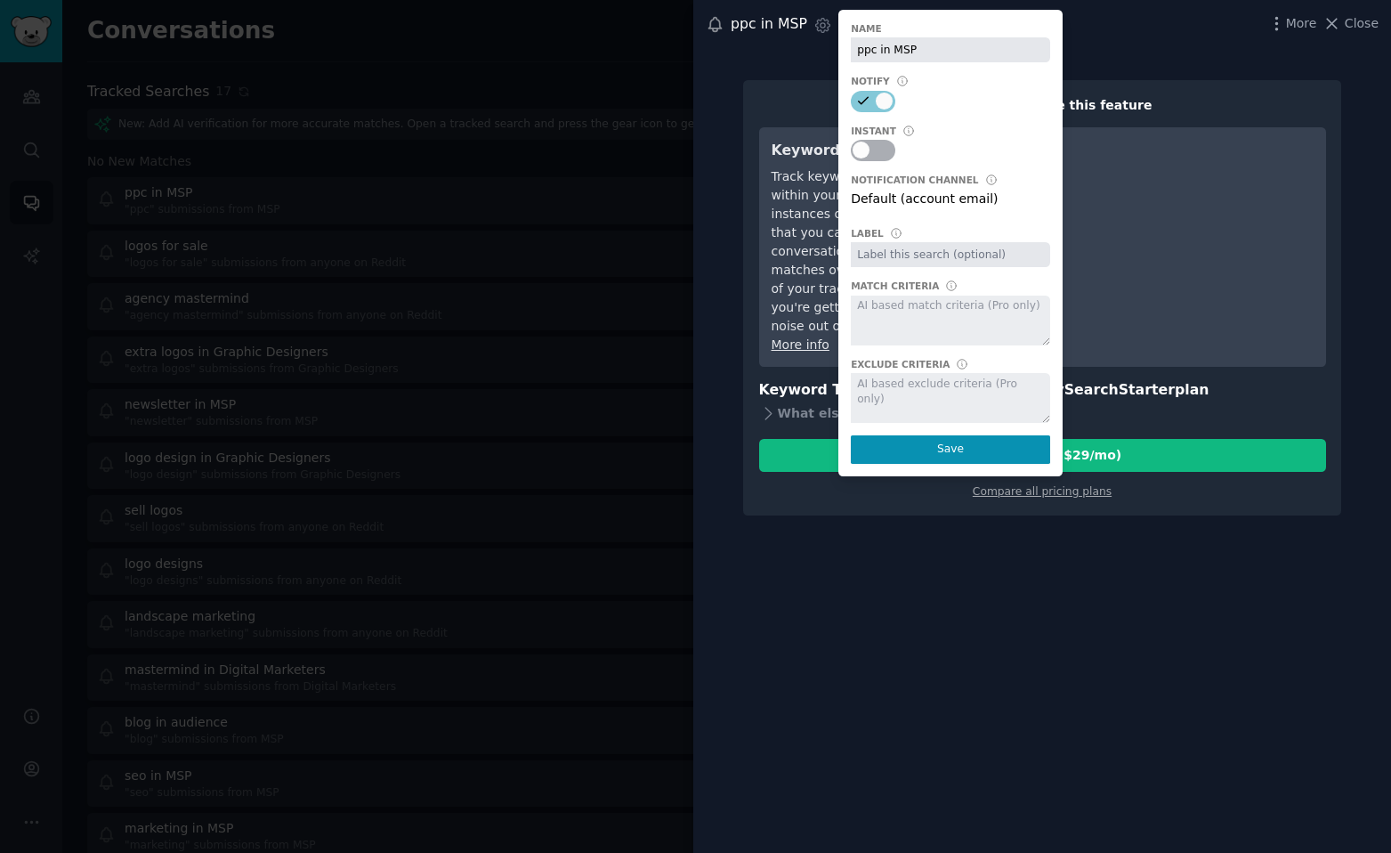
click at [640, 249] on div at bounding box center [695, 426] width 1391 height 853
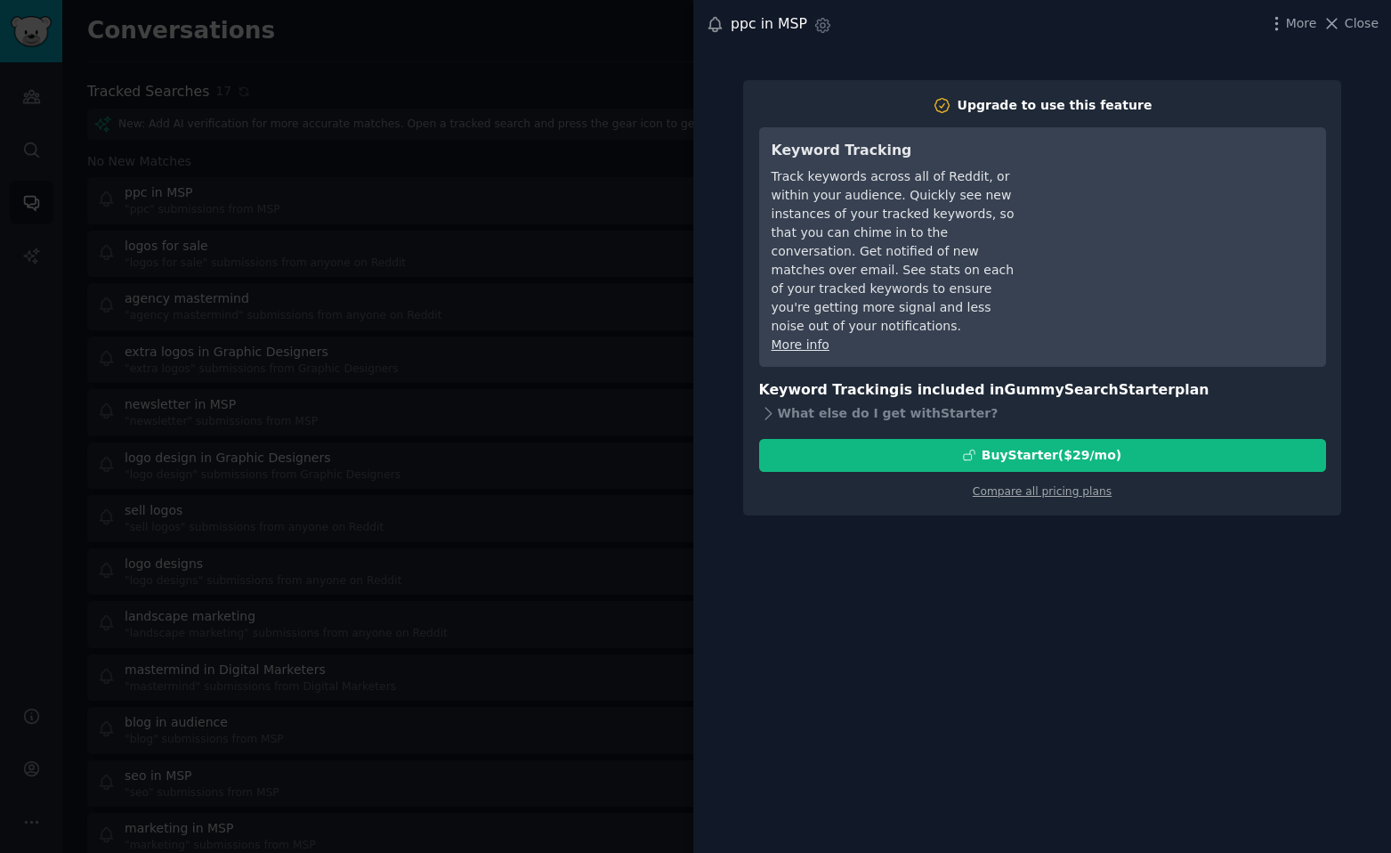
click at [541, 182] on div at bounding box center [695, 426] width 1391 height 853
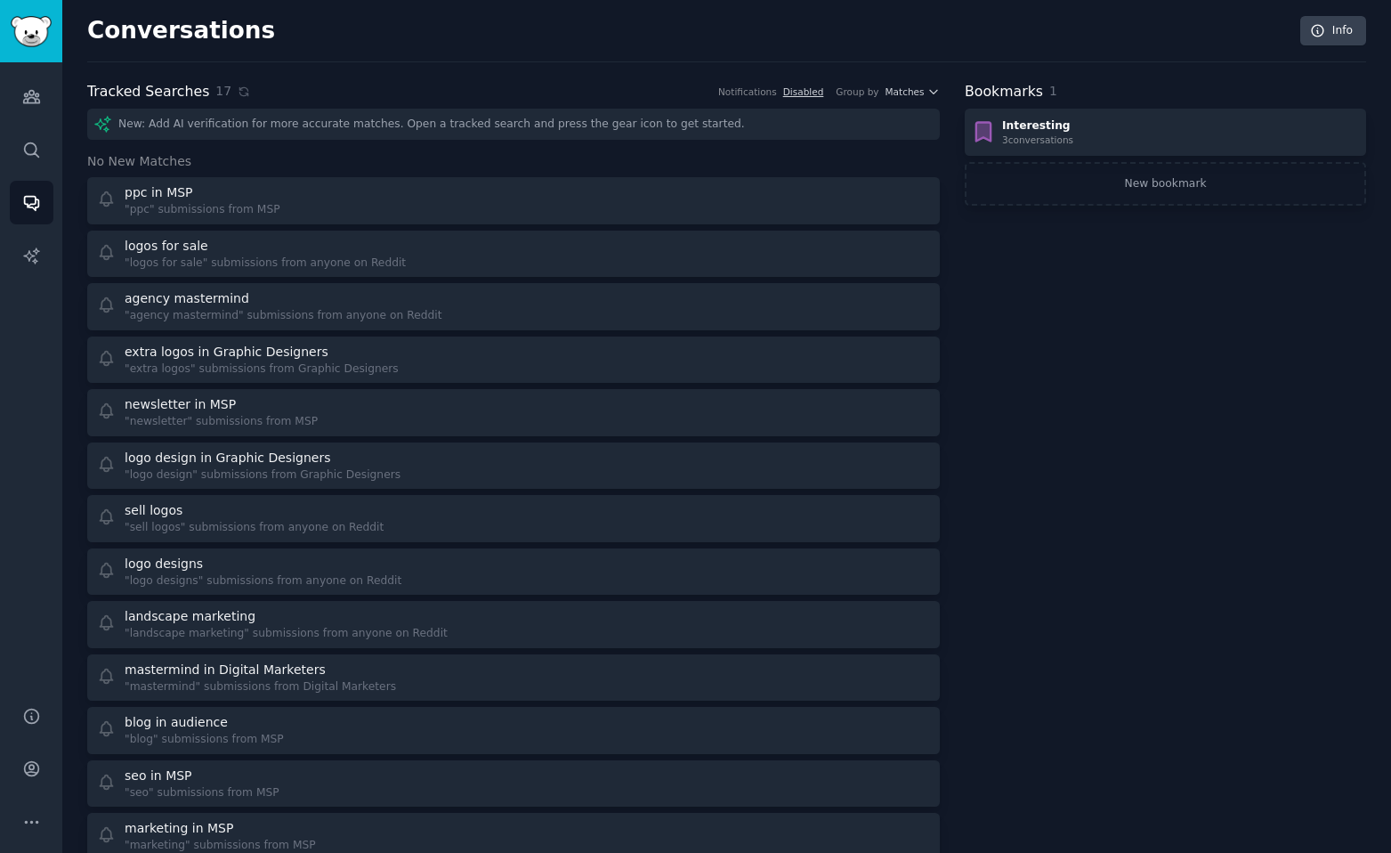
click at [998, 224] on div "Bookmarks 1 Interesting 3 conversation s New bookmark" at bounding box center [1166, 602] width 402 height 1042
drag, startPoint x: 221, startPoint y: 196, endPoint x: 973, endPoint y: 211, distance: 752.4
click at [973, 211] on div "Bookmarks 1 Interesting 3 conversation s New bookmark" at bounding box center [1166, 602] width 402 height 1042
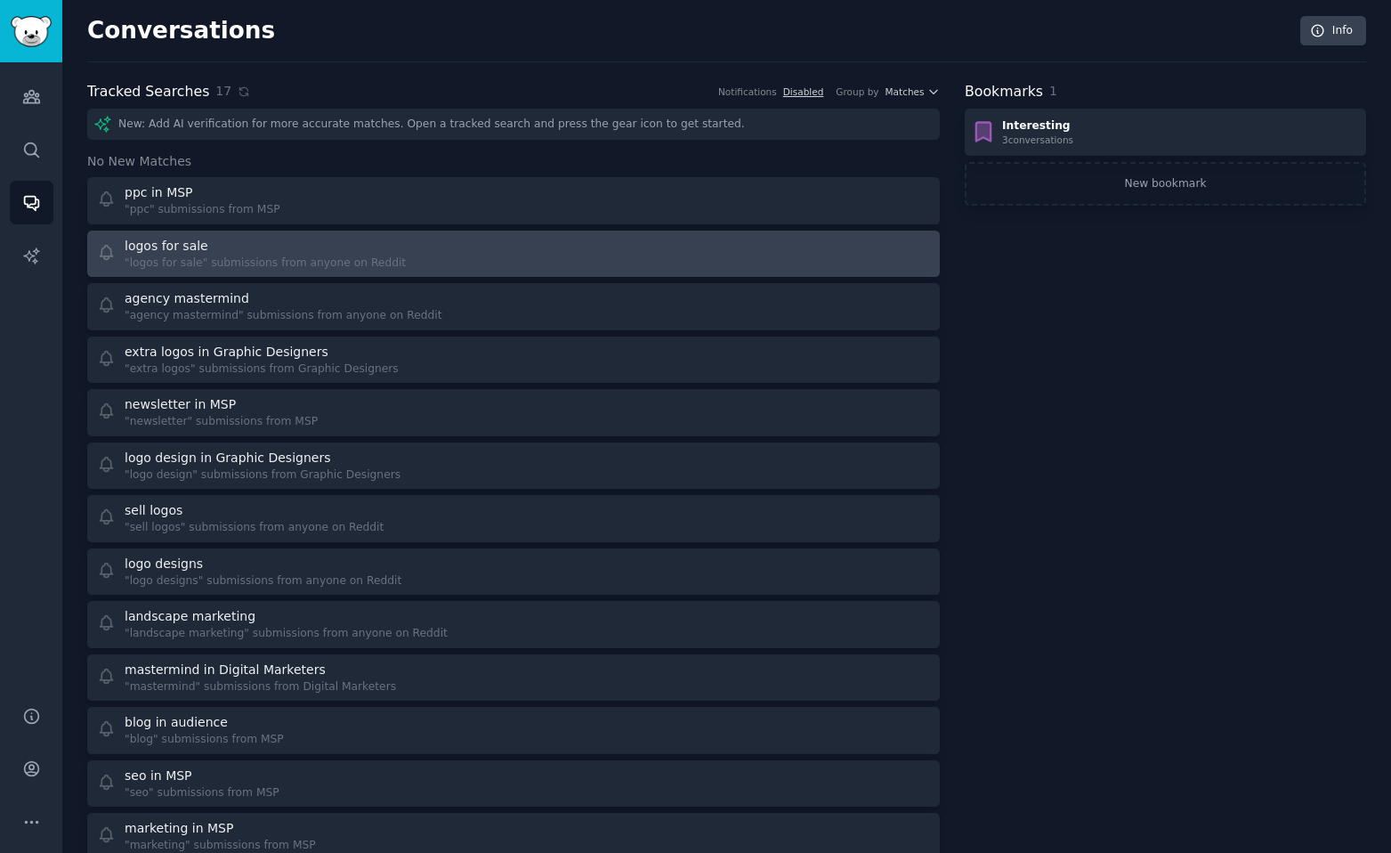
click at [162, 244] on div "logos for sale" at bounding box center [167, 246] width 84 height 19
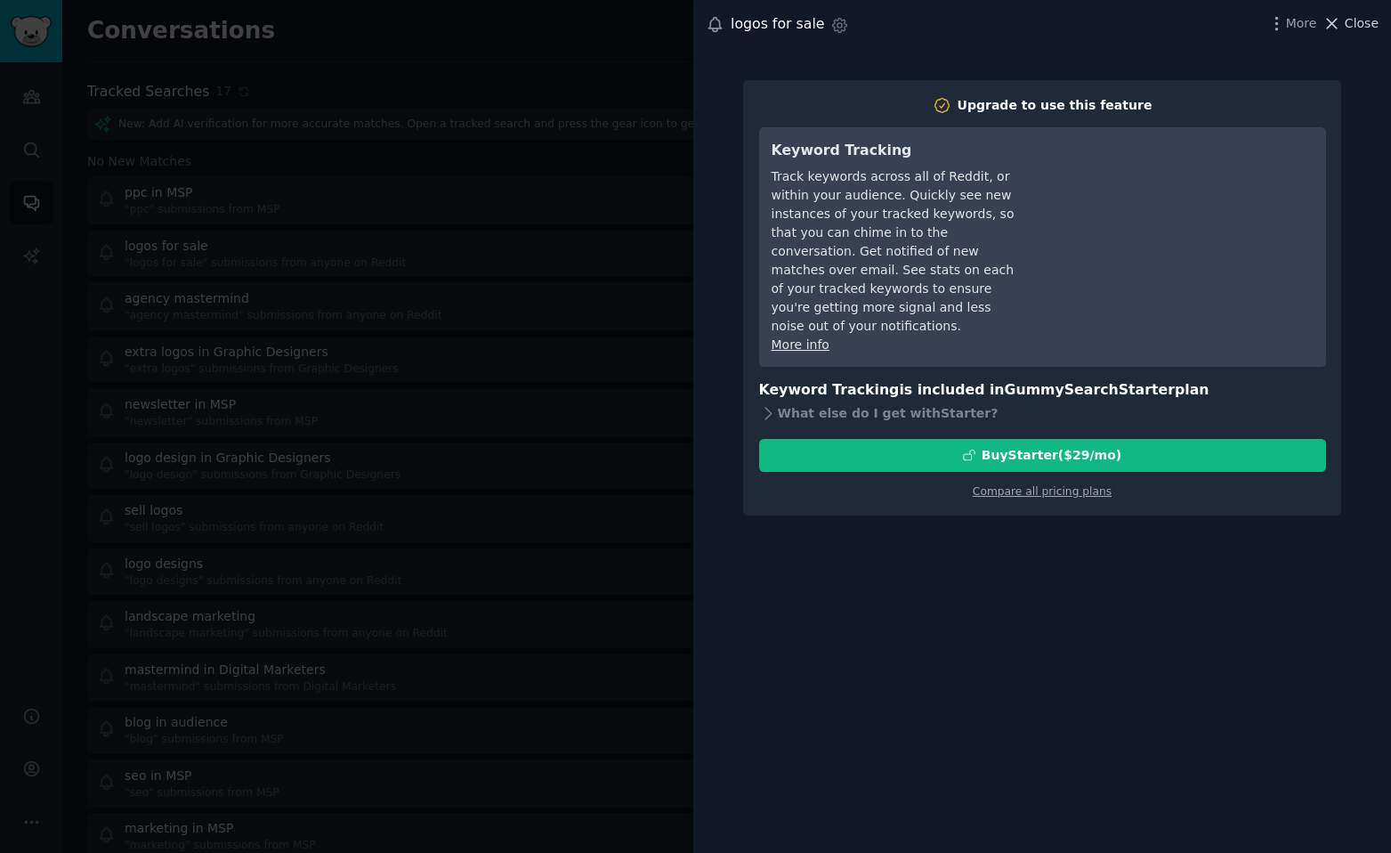
click at [1349, 20] on span "Close" at bounding box center [1362, 23] width 34 height 19
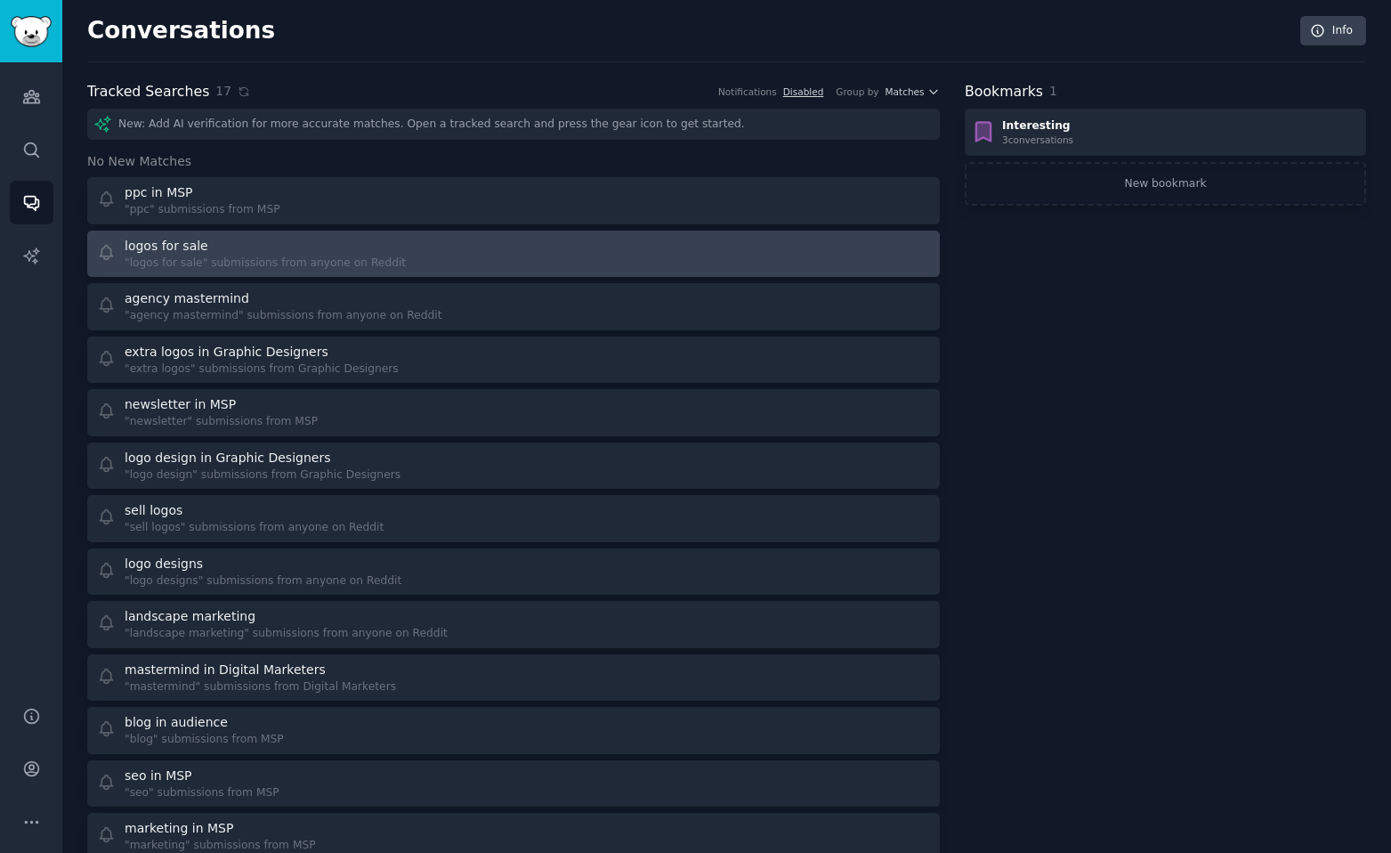
click at [175, 244] on div "logos for sale" at bounding box center [167, 246] width 84 height 19
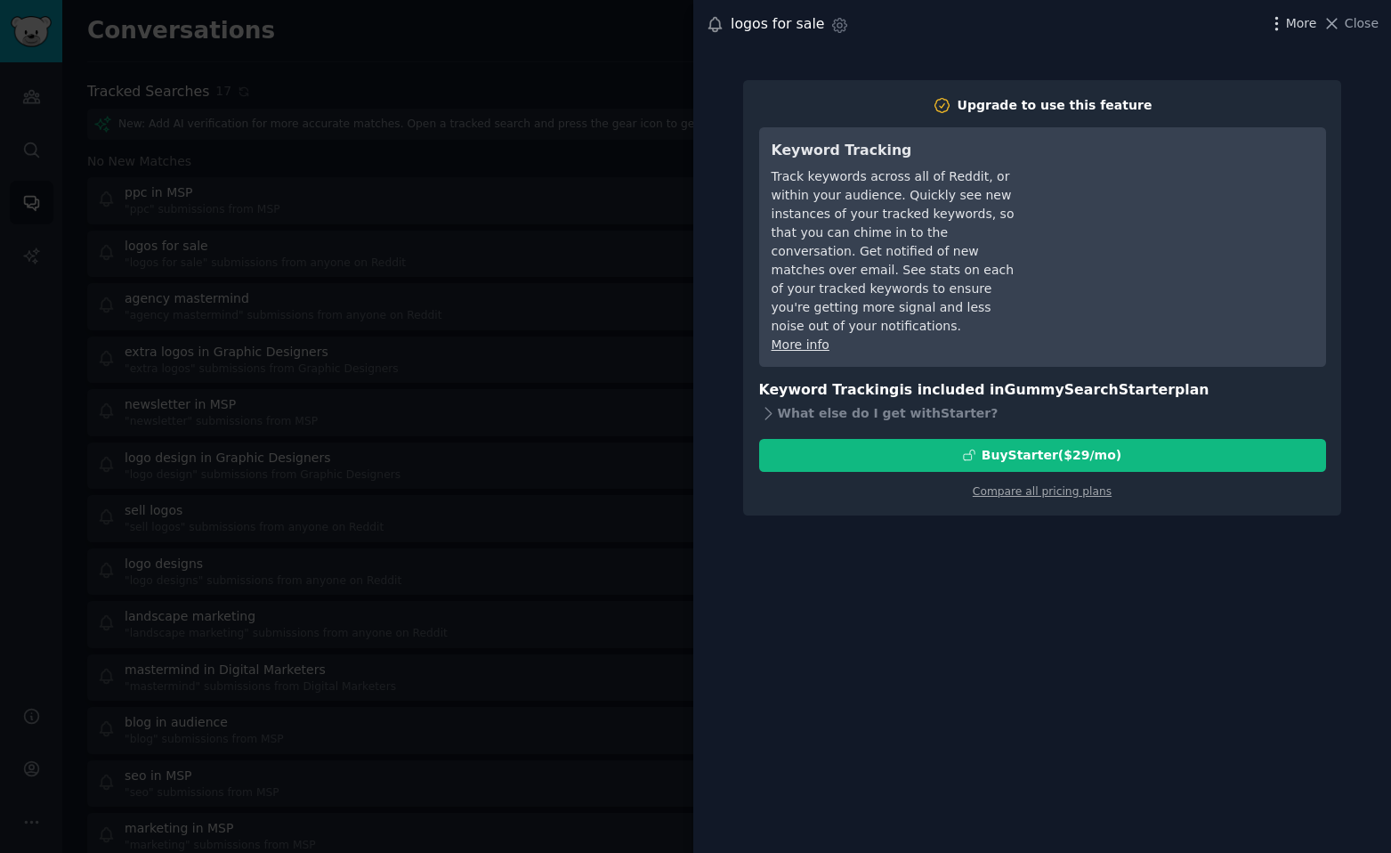
click at [1286, 24] on icon "button" at bounding box center [1277, 23] width 19 height 19
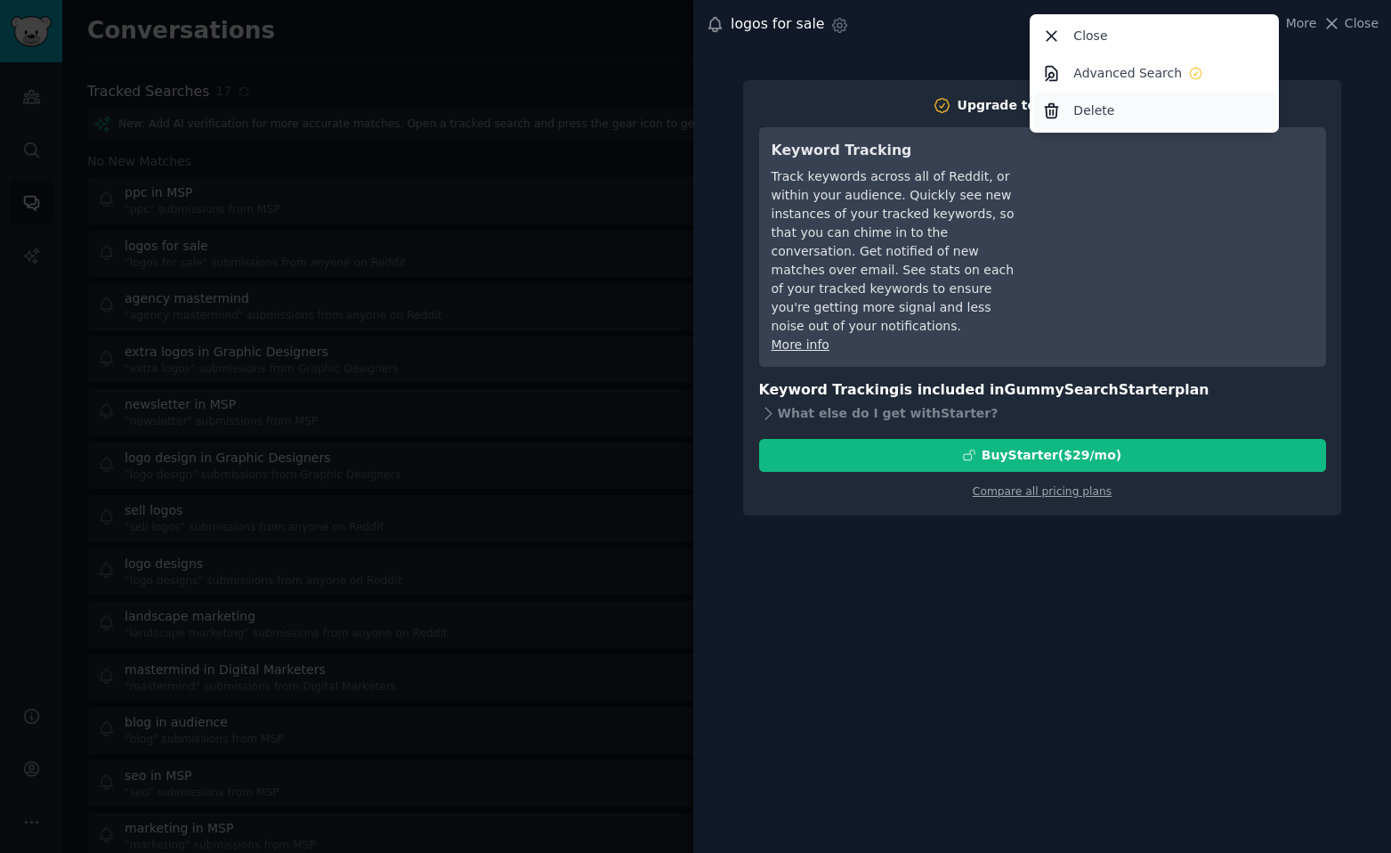
click at [1153, 113] on div "Delete" at bounding box center [1155, 110] width 243 height 37
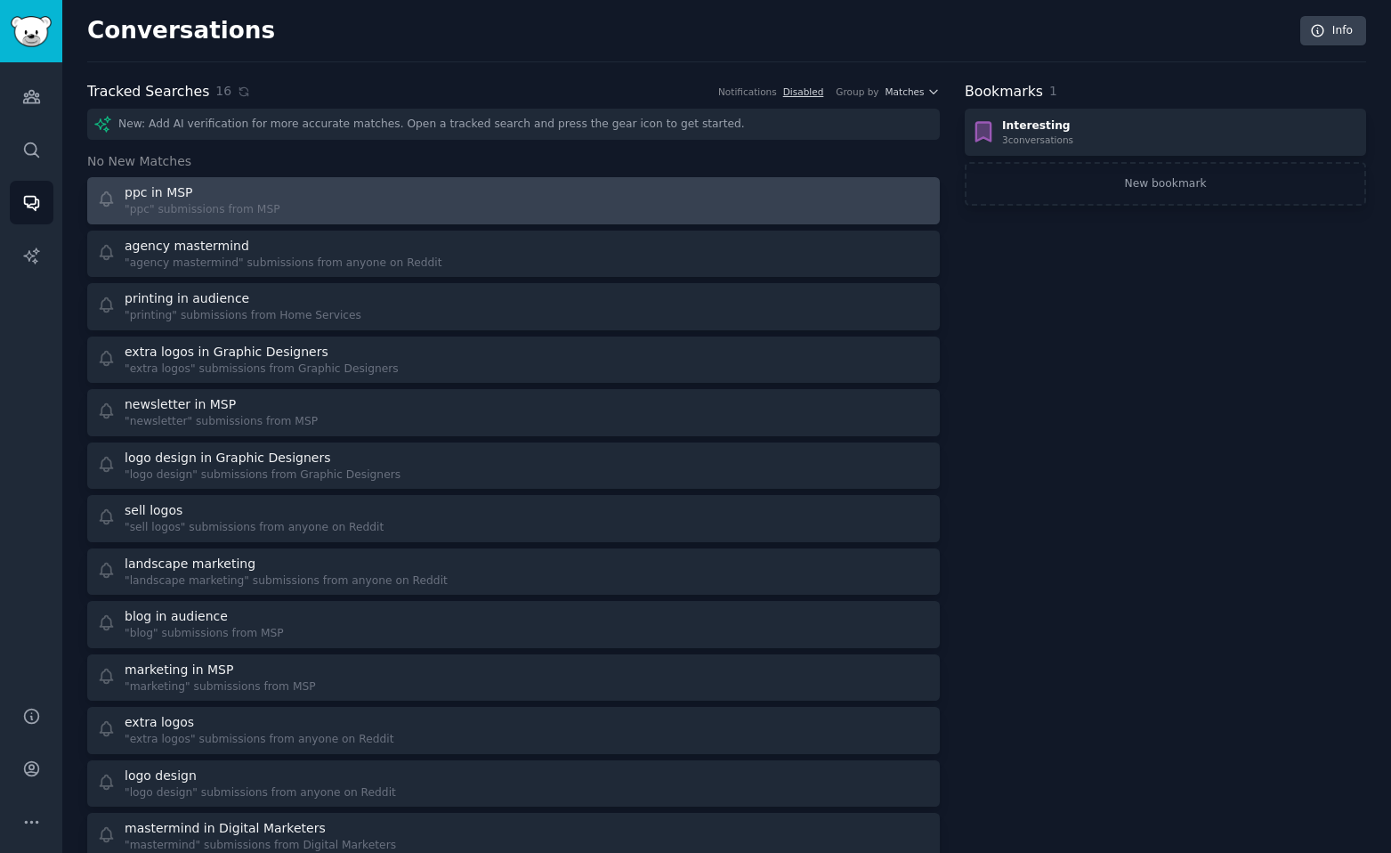
click at [614, 191] on div at bounding box center [728, 200] width 405 height 35
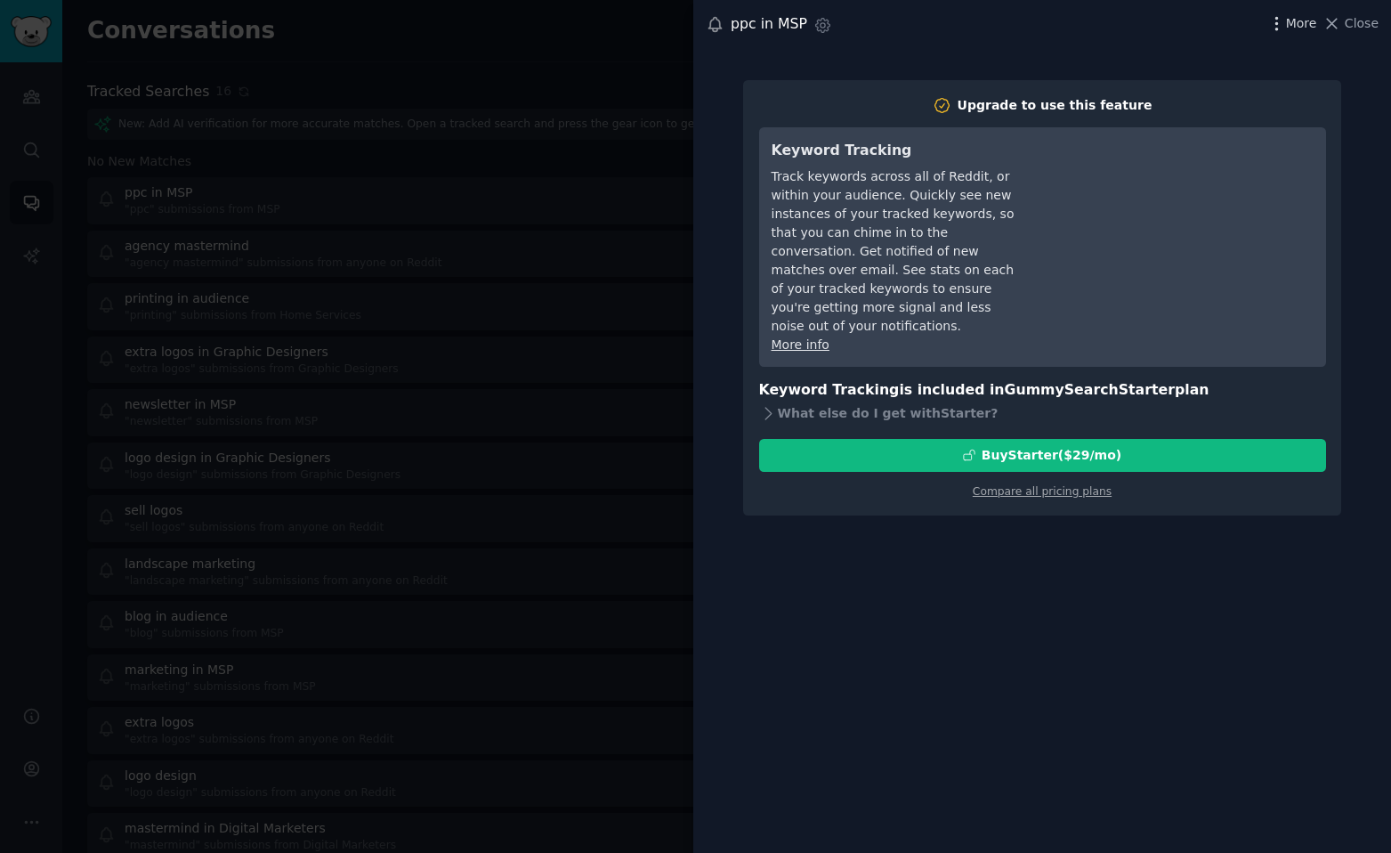
click at [1278, 23] on icon "button" at bounding box center [1277, 23] width 2 height 12
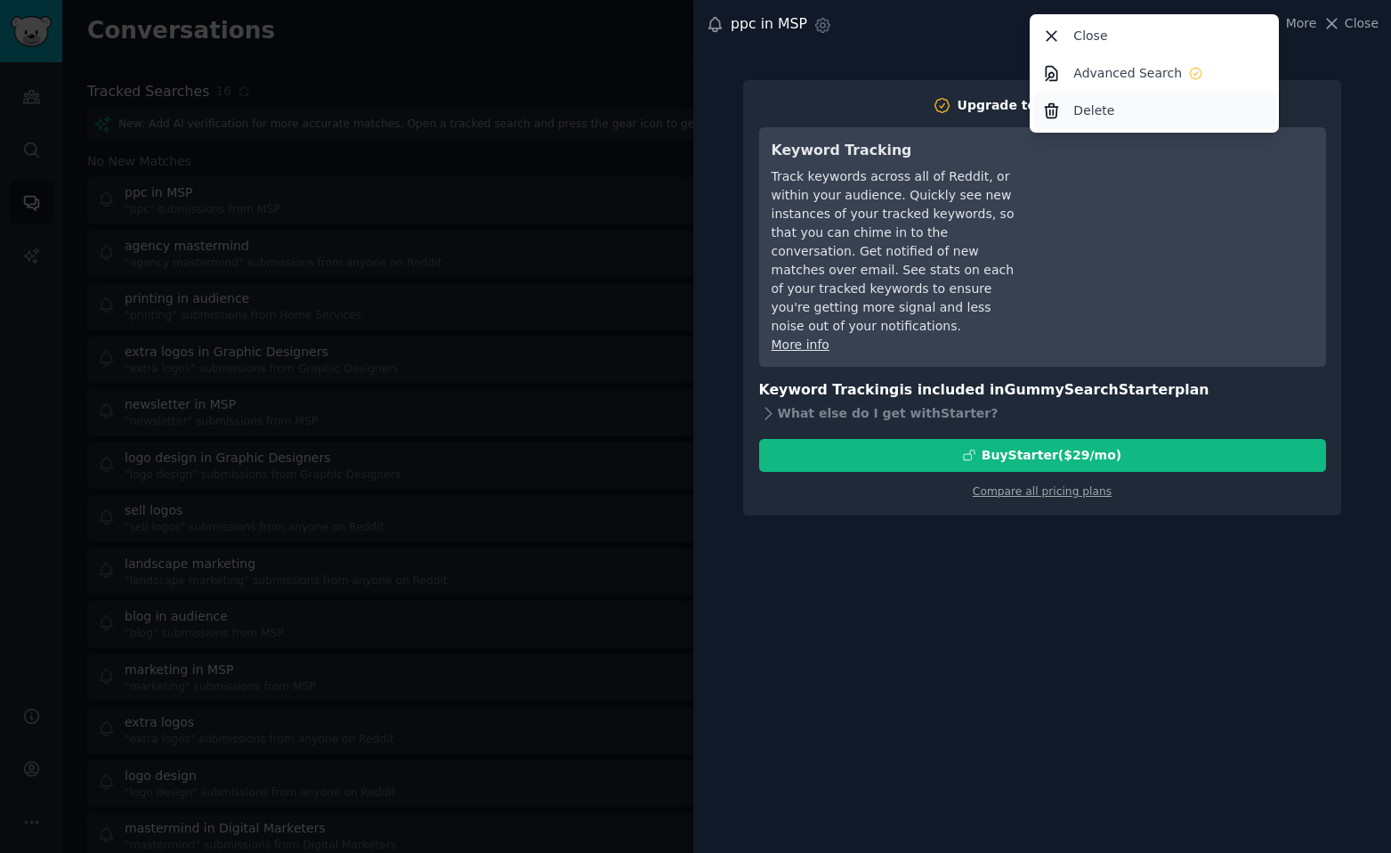
click at [1111, 113] on p "Delete" at bounding box center [1094, 110] width 41 height 19
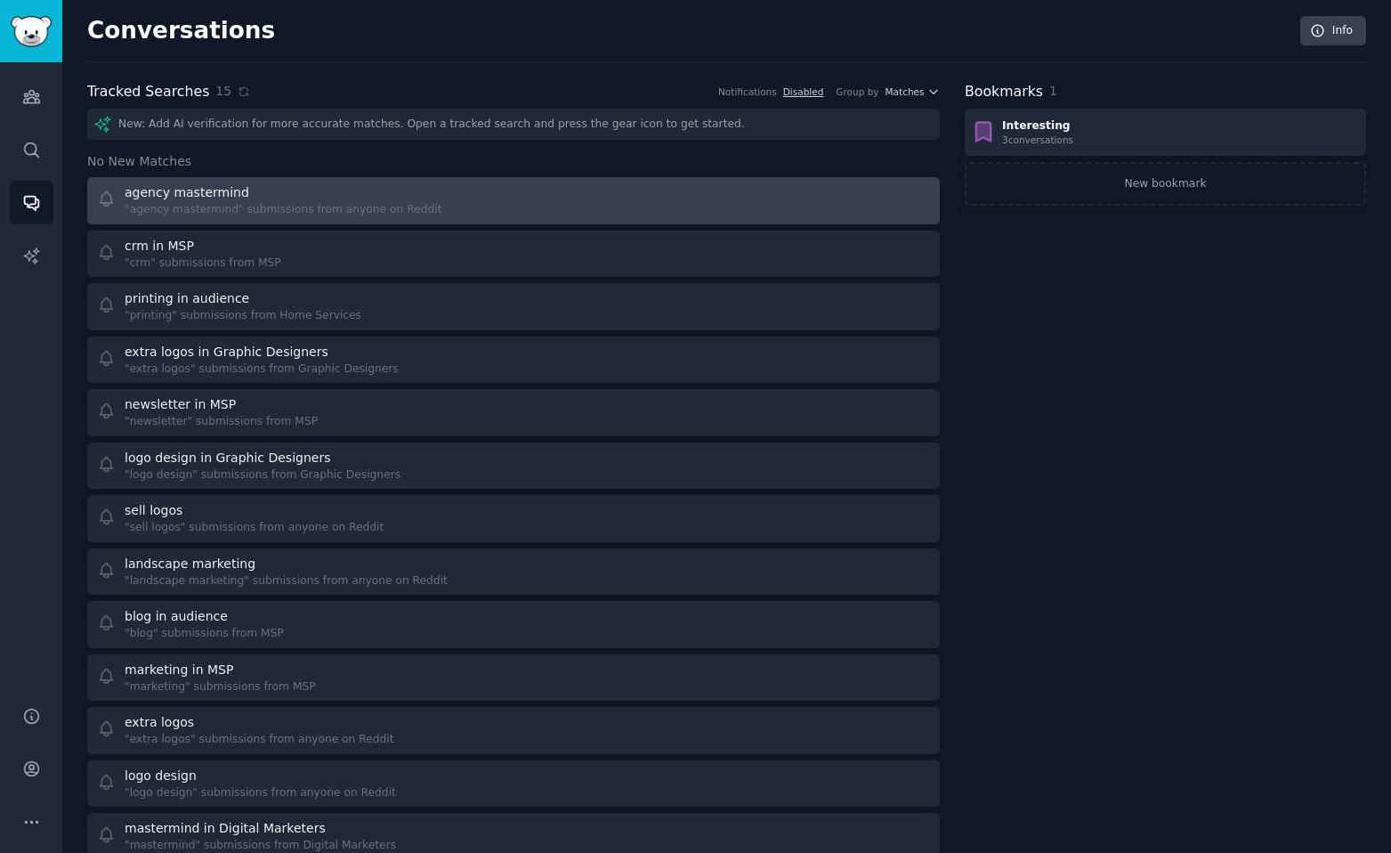
click at [854, 181] on link "agency mastermind "agency mastermind" submissions from anyone on Reddit" at bounding box center [513, 200] width 853 height 47
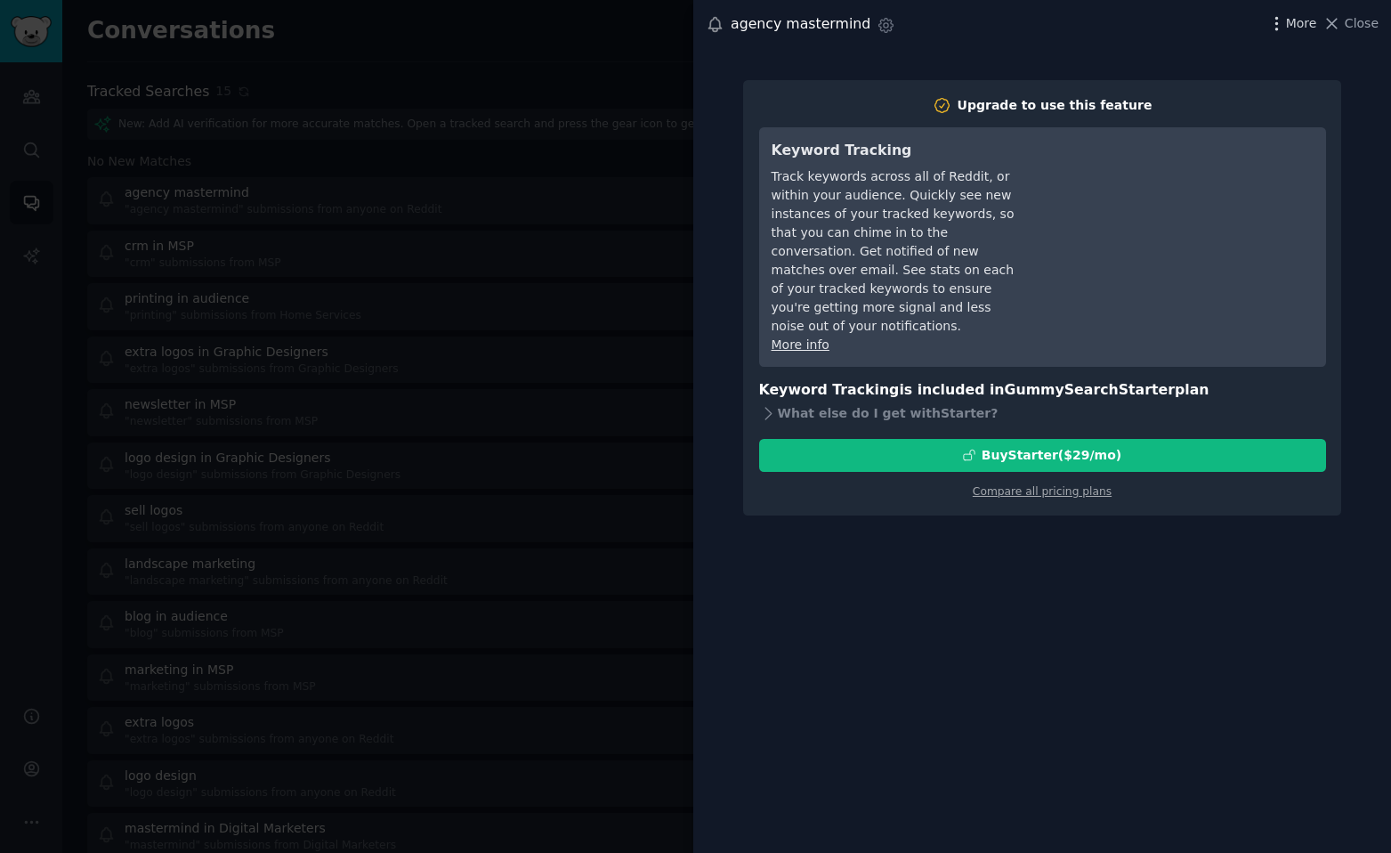
click at [1285, 26] on icon "button" at bounding box center [1277, 23] width 19 height 19
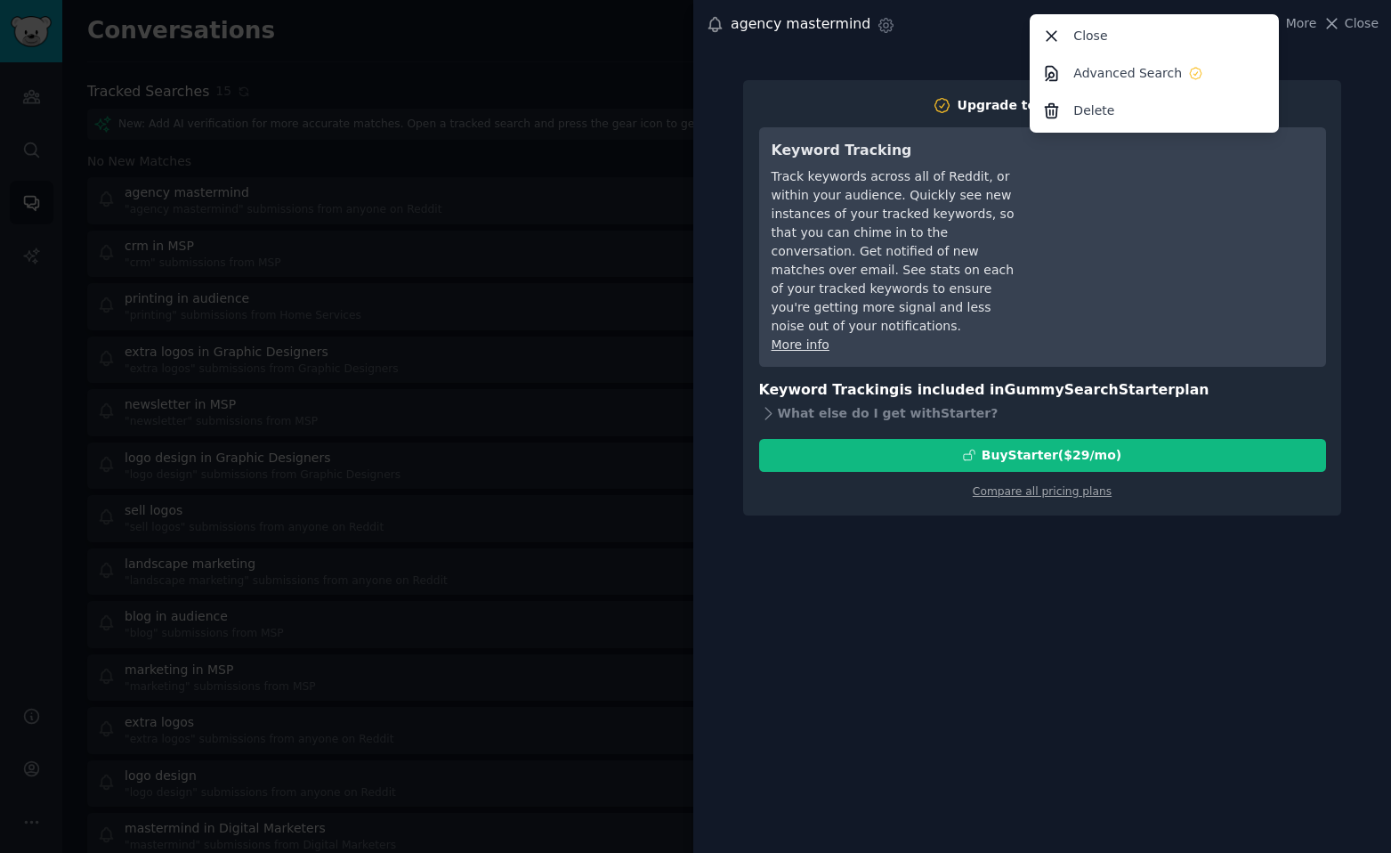
drag, startPoint x: 1089, startPoint y: 110, endPoint x: 773, endPoint y: 51, distance: 321.5
click at [1089, 110] on p "Delete" at bounding box center [1094, 110] width 41 height 19
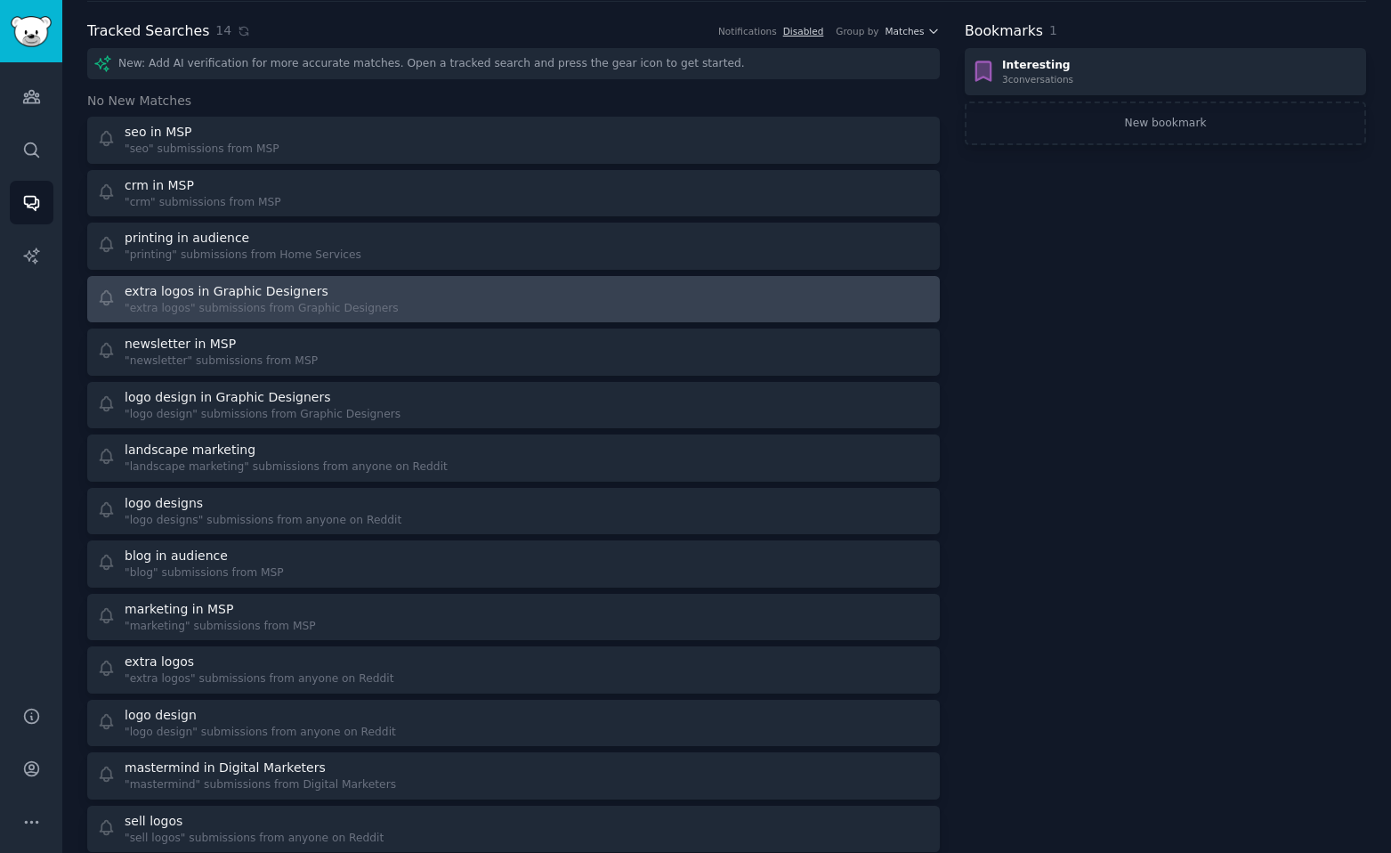
scroll to position [148, 0]
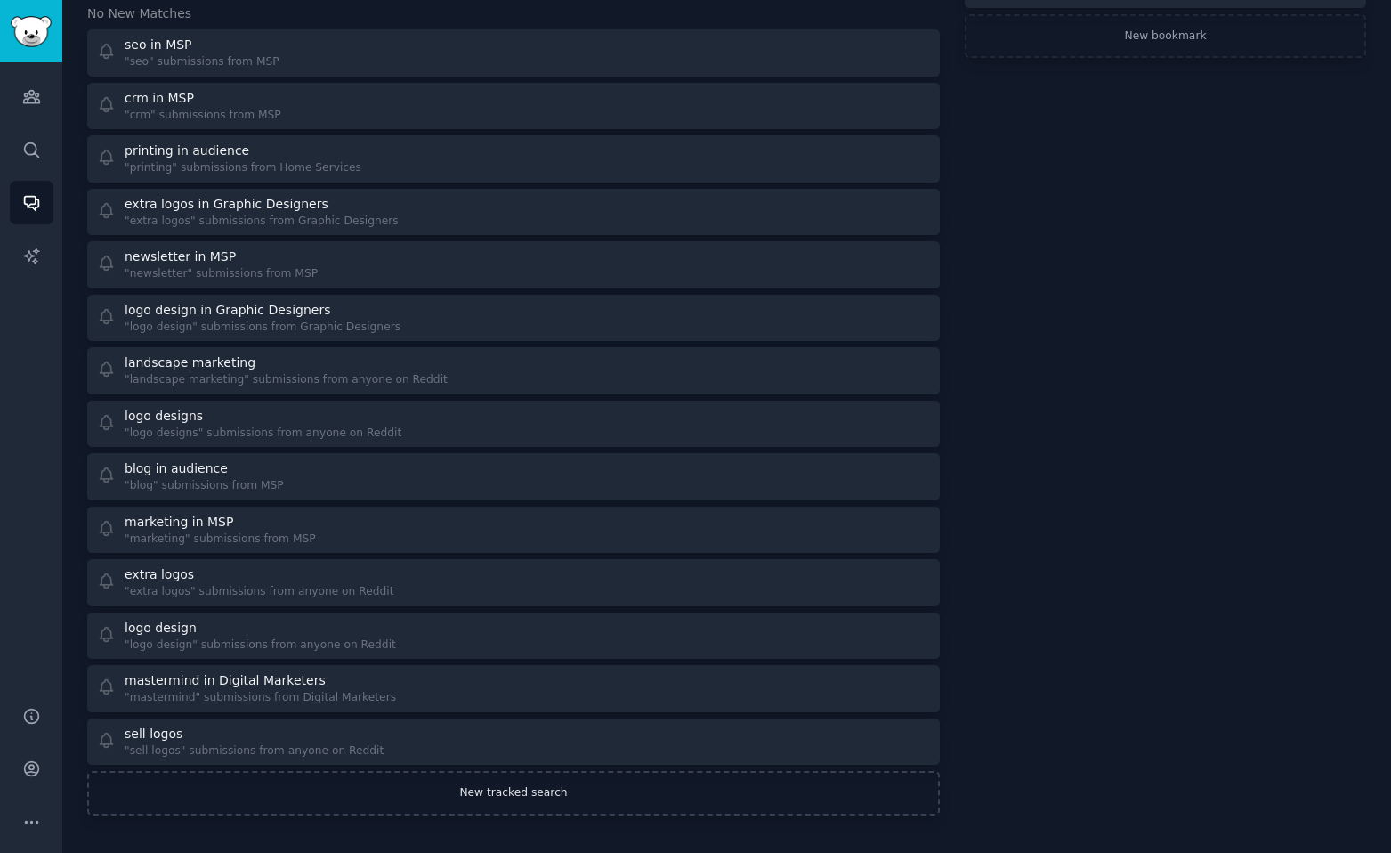
click at [541, 793] on link "New tracked search" at bounding box center [513, 793] width 853 height 45
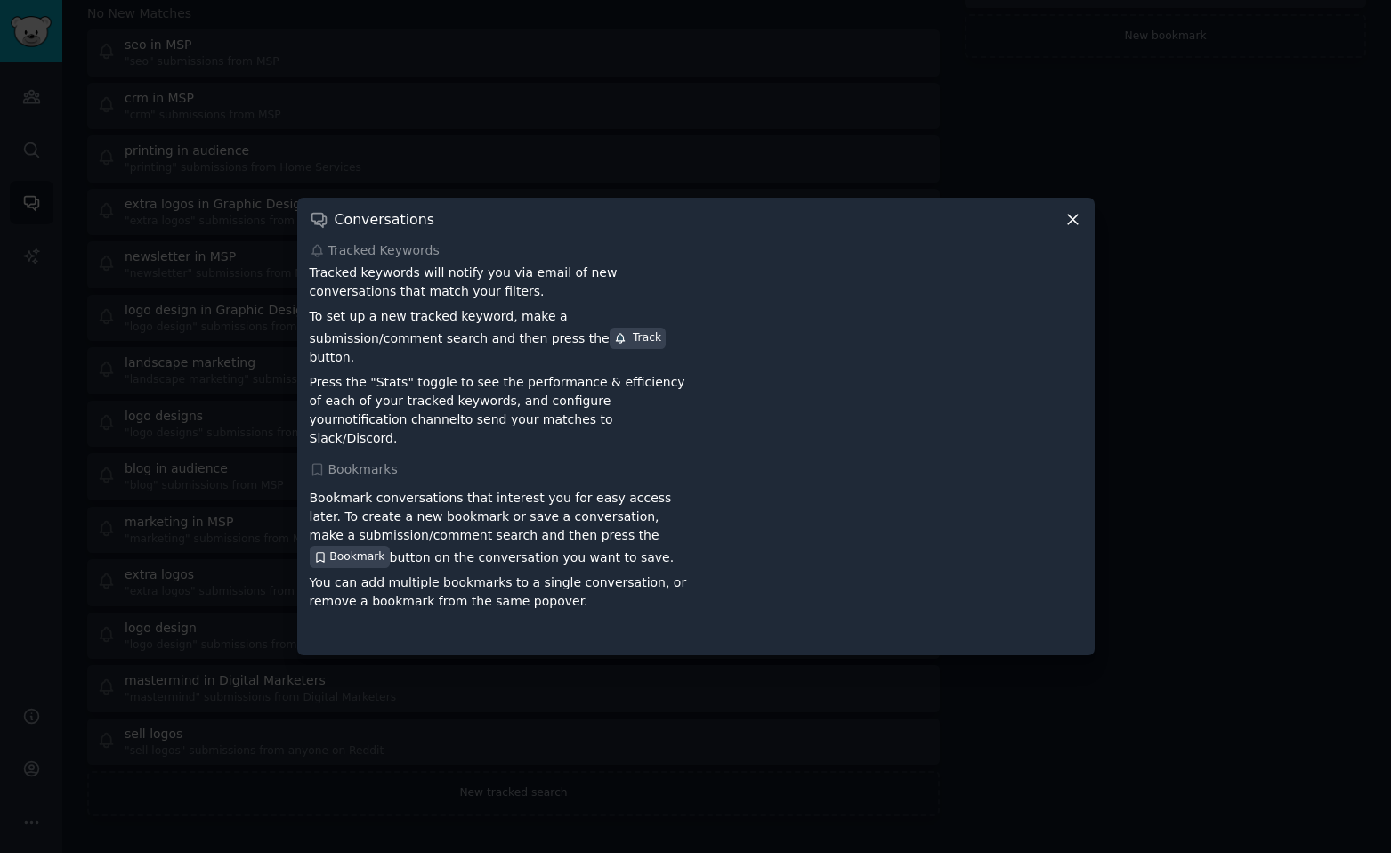
click at [1071, 225] on icon at bounding box center [1073, 220] width 10 height 10
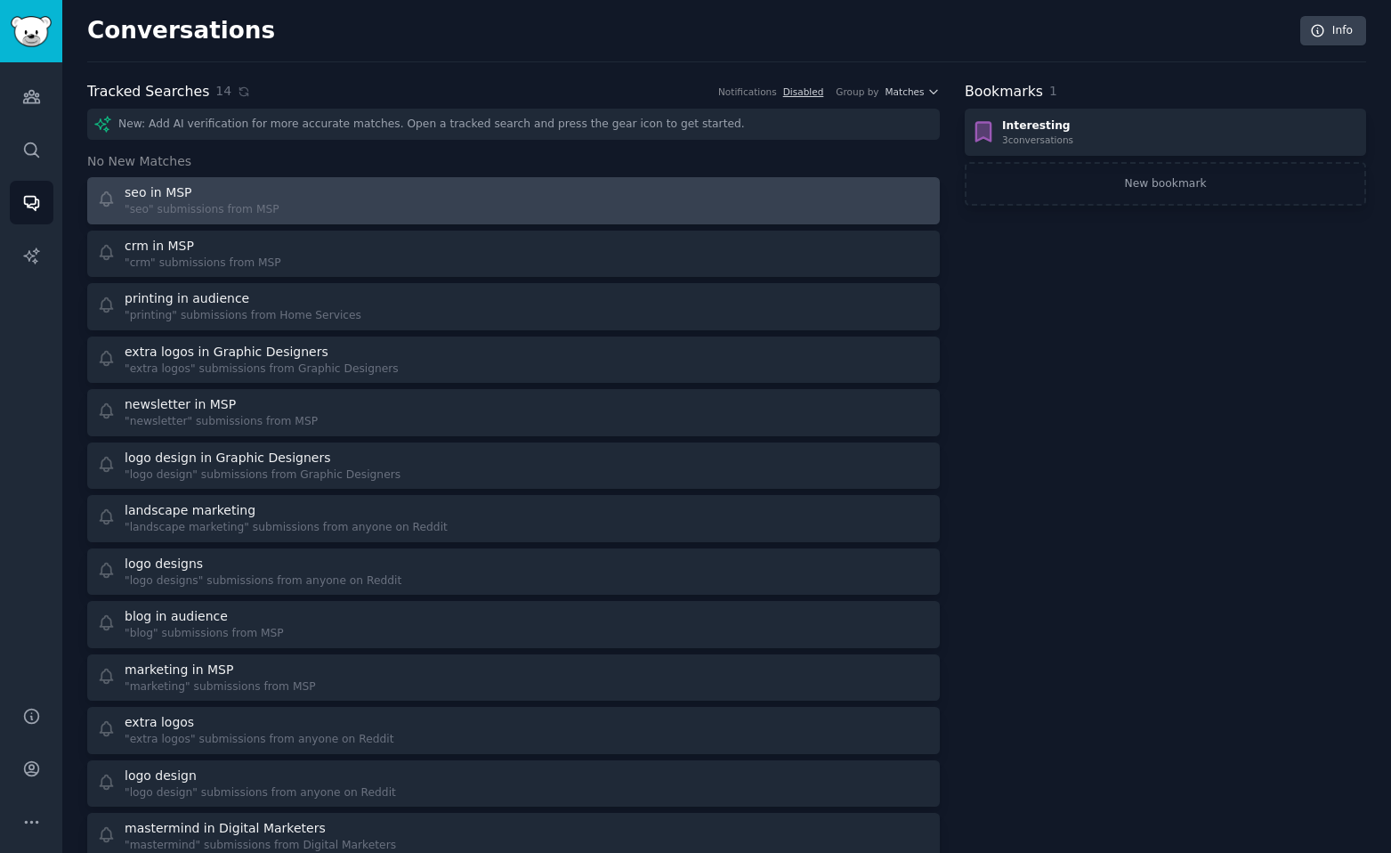
click at [684, 191] on div at bounding box center [728, 200] width 405 height 35
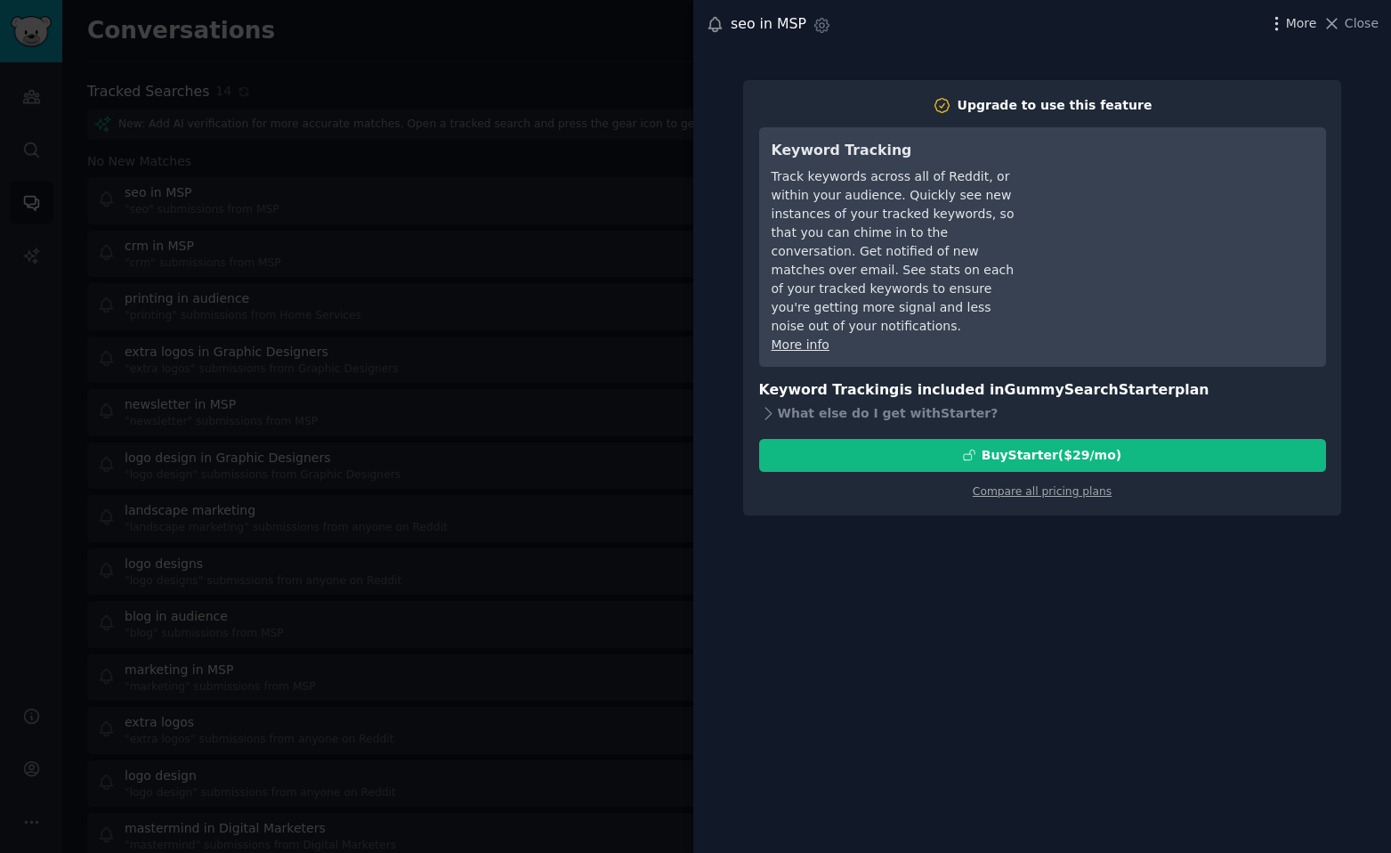
click at [1285, 28] on icon "button" at bounding box center [1277, 23] width 19 height 19
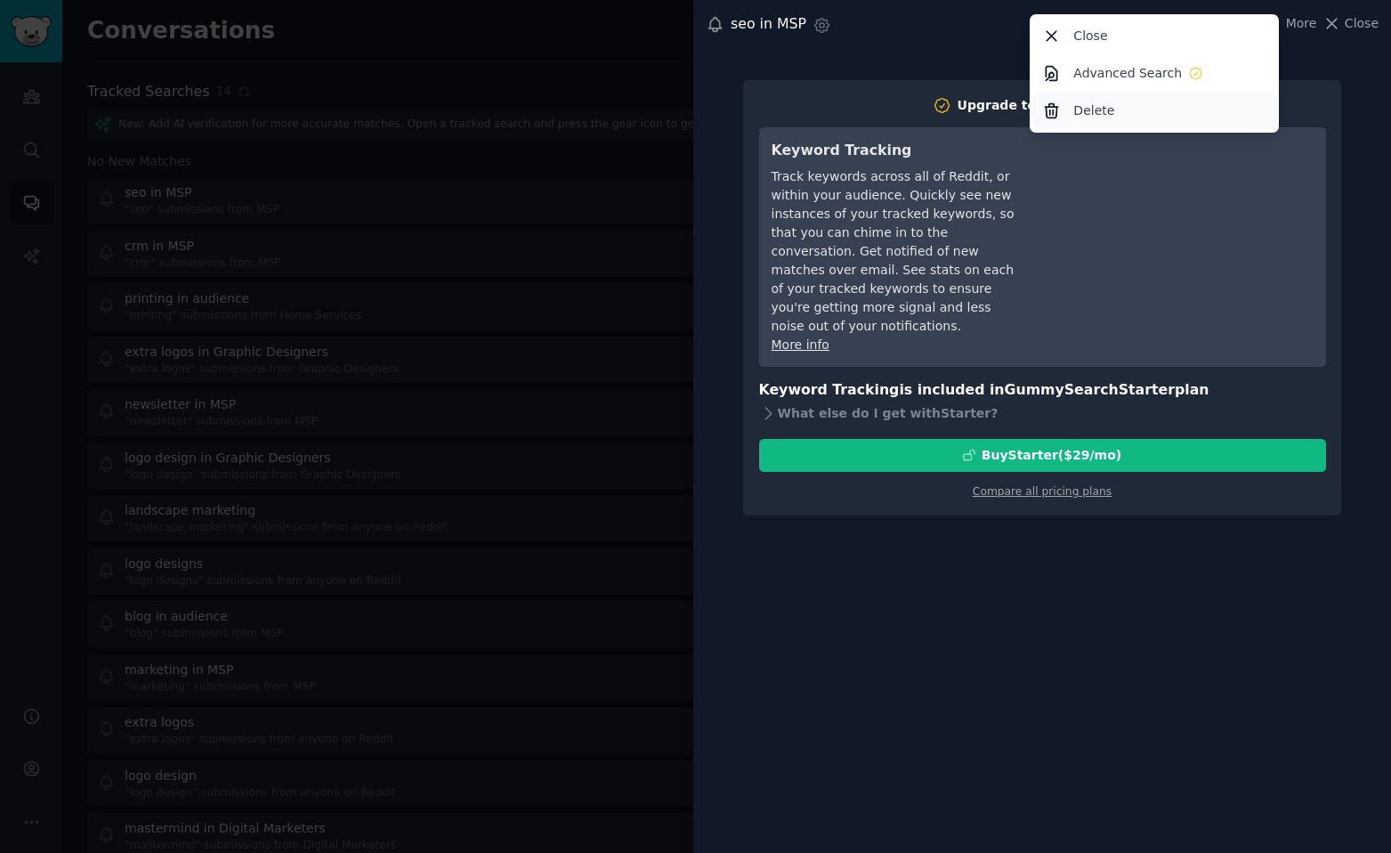
click at [1131, 109] on div "Delete" at bounding box center [1155, 110] width 243 height 37
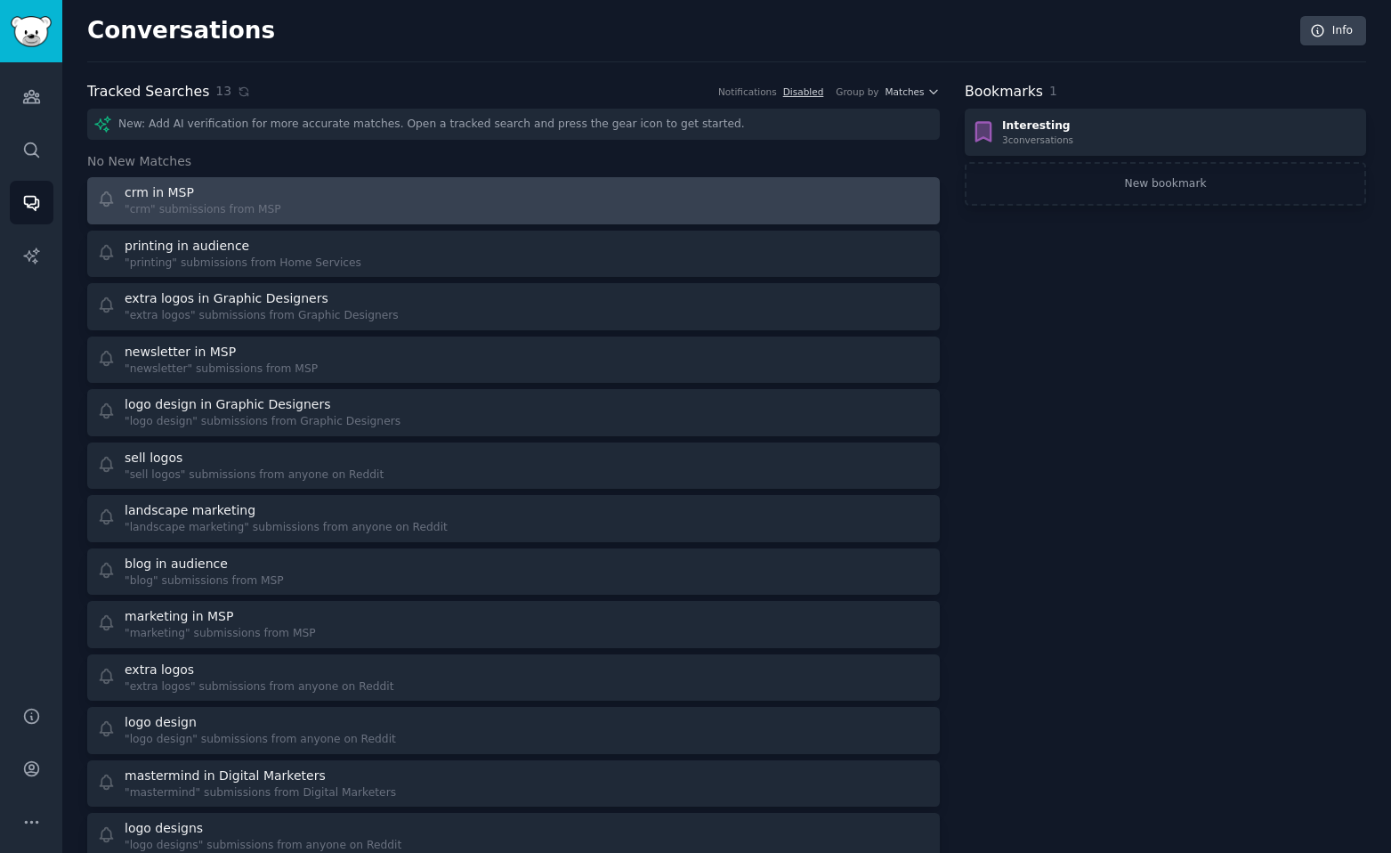
click at [758, 196] on div at bounding box center [728, 200] width 405 height 35
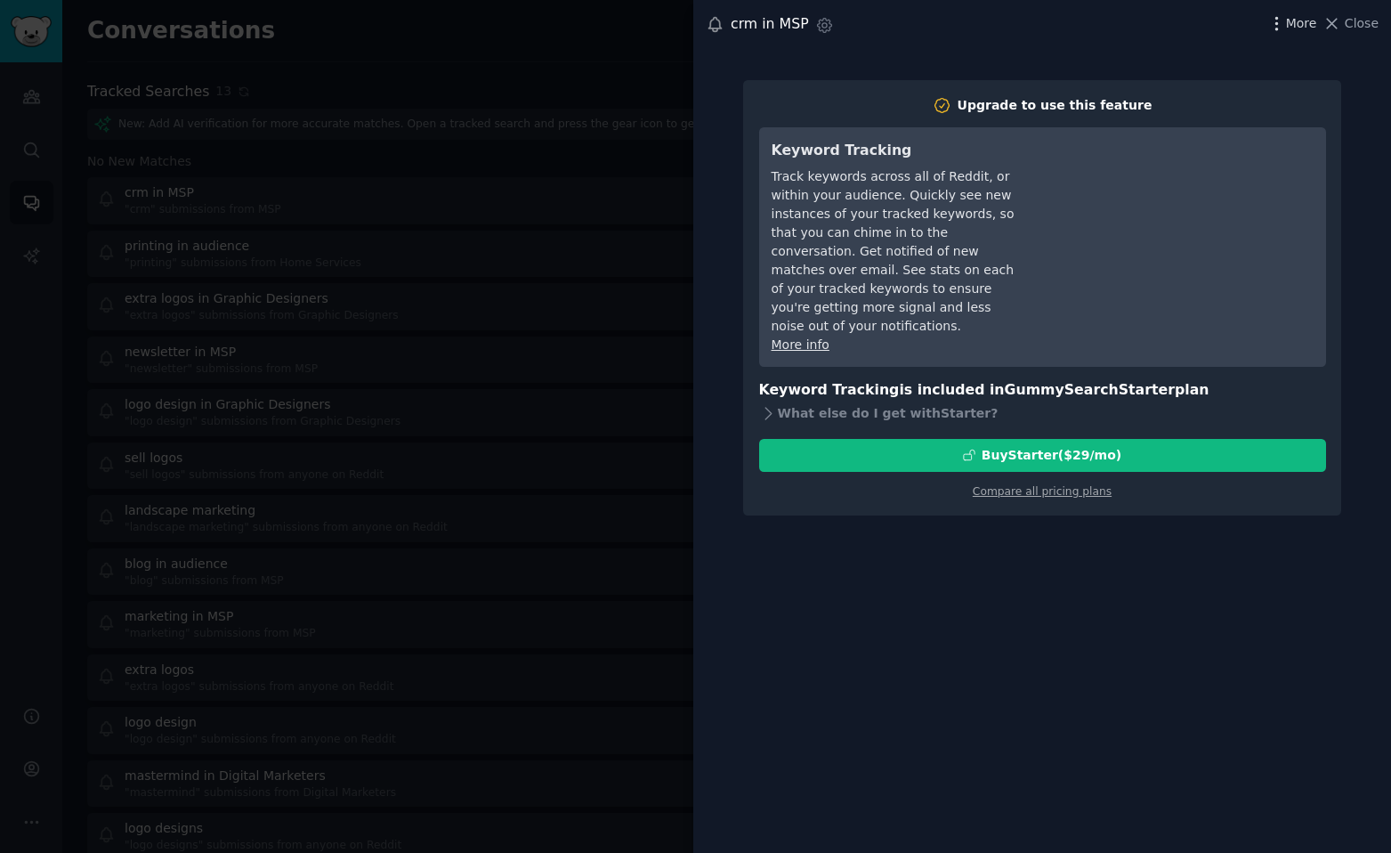
click at [1278, 28] on icon "button" at bounding box center [1277, 23] width 2 height 12
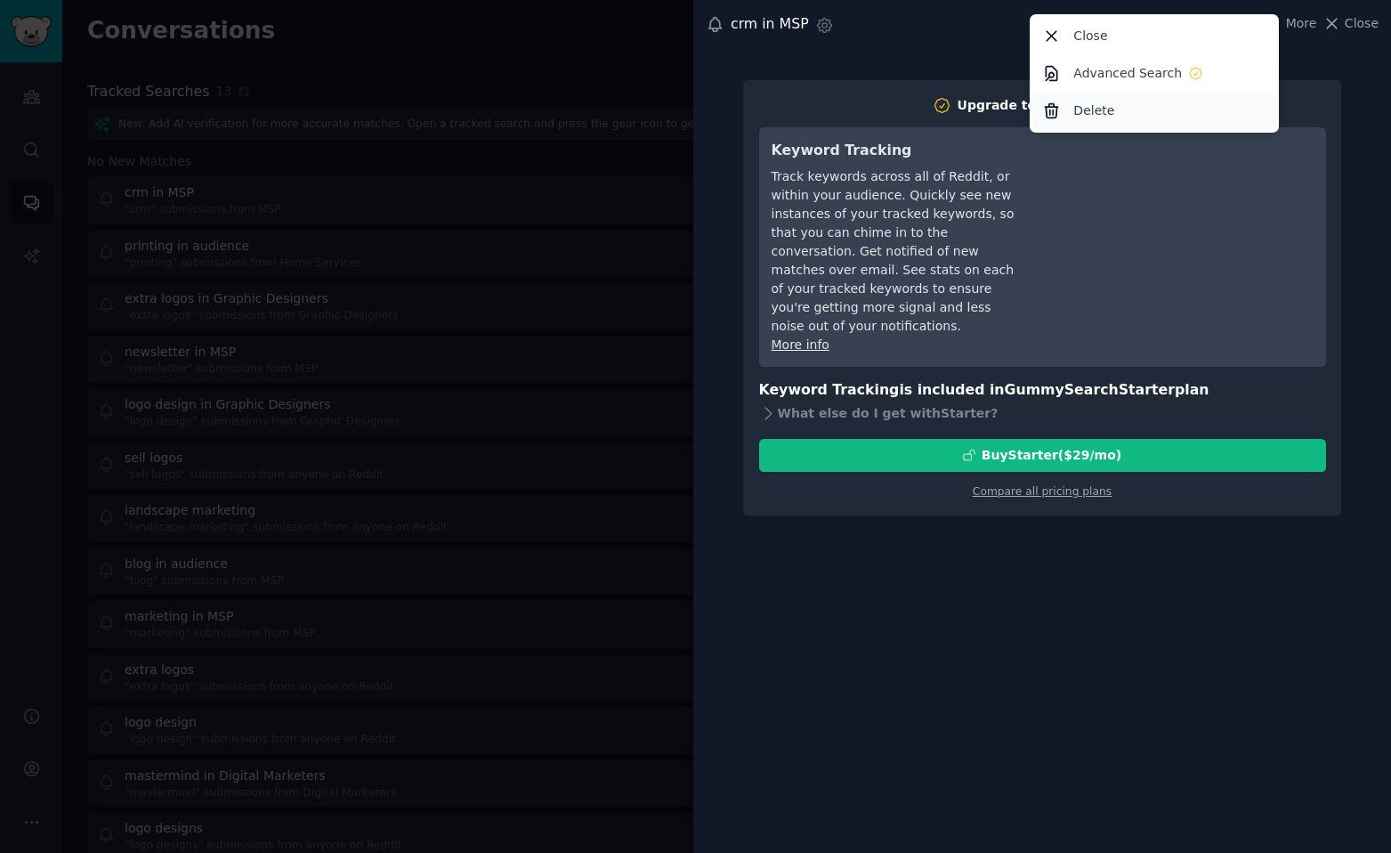
click at [1156, 108] on div "Delete" at bounding box center [1155, 110] width 243 height 37
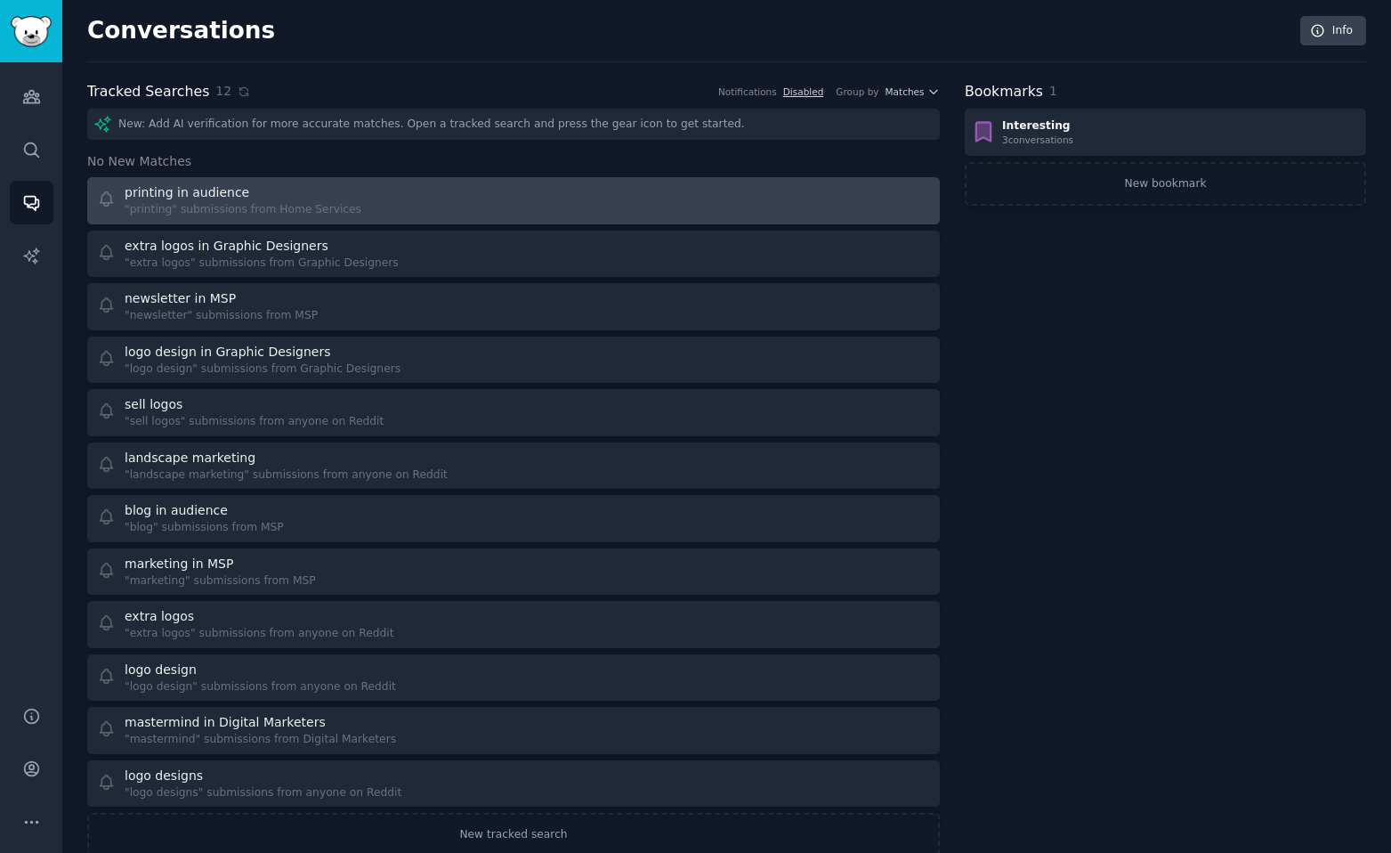
click at [759, 190] on div at bounding box center [728, 200] width 405 height 35
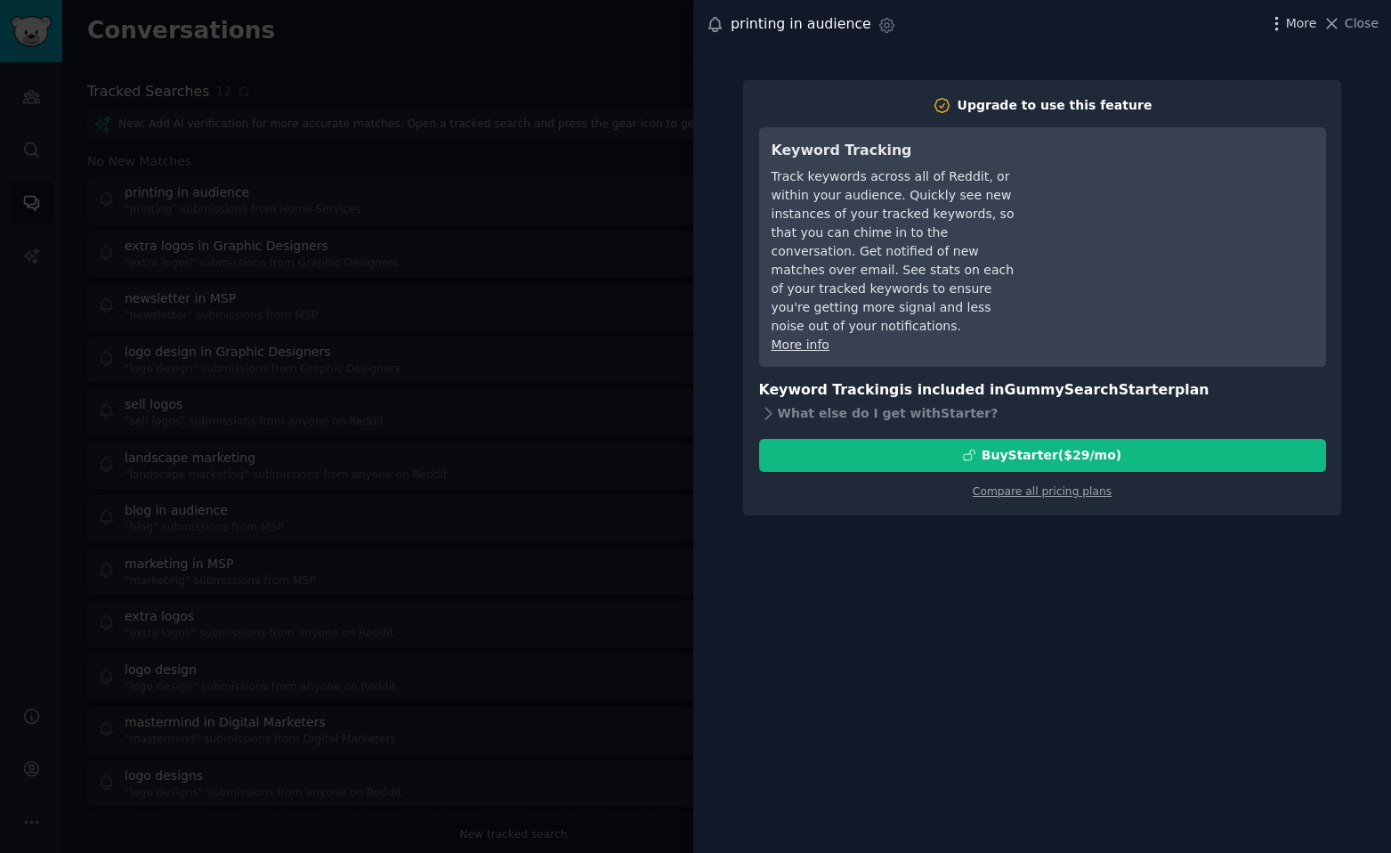
click at [1286, 25] on icon "button" at bounding box center [1277, 23] width 19 height 19
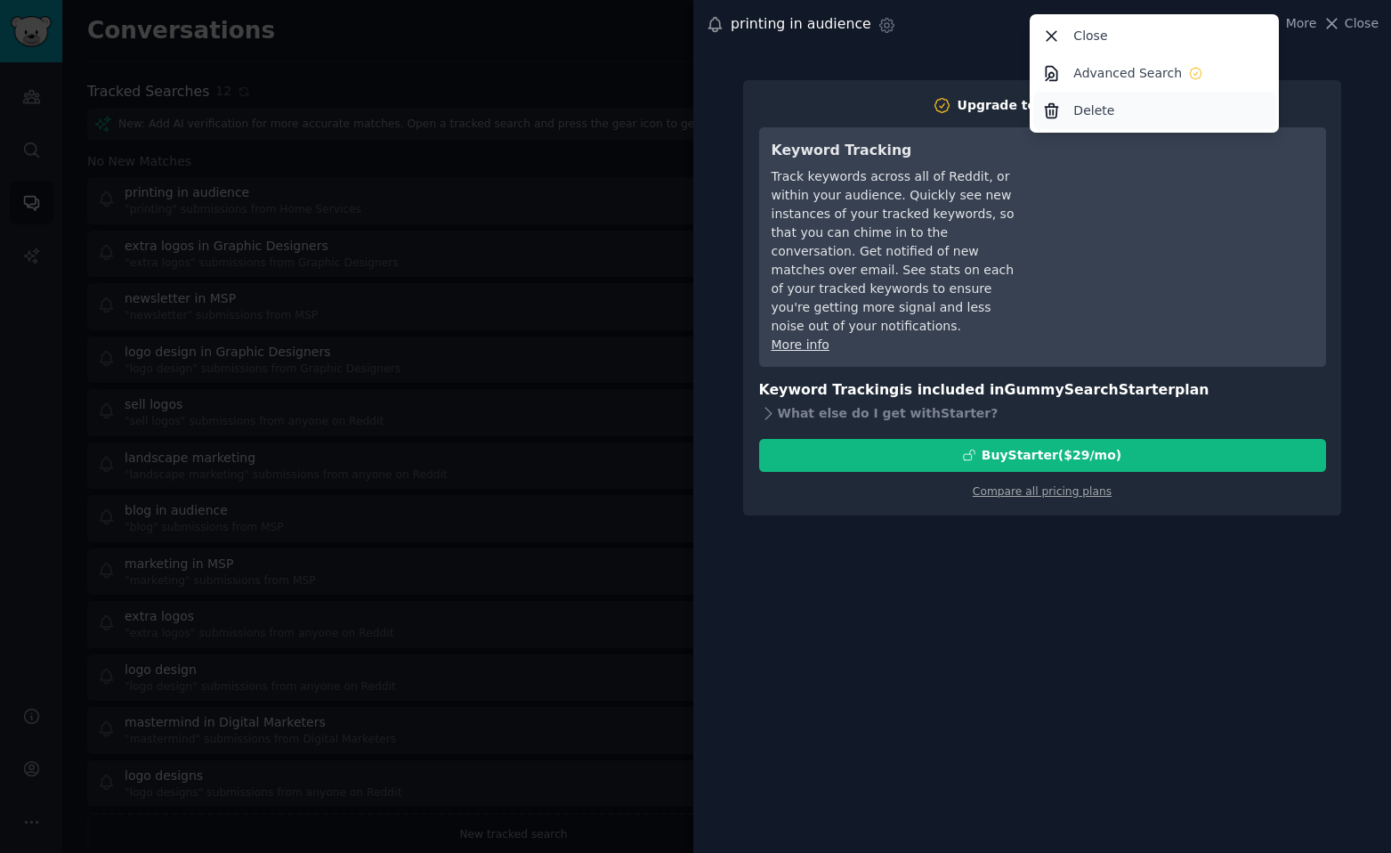
click at [1149, 100] on div "Delete" at bounding box center [1155, 110] width 243 height 37
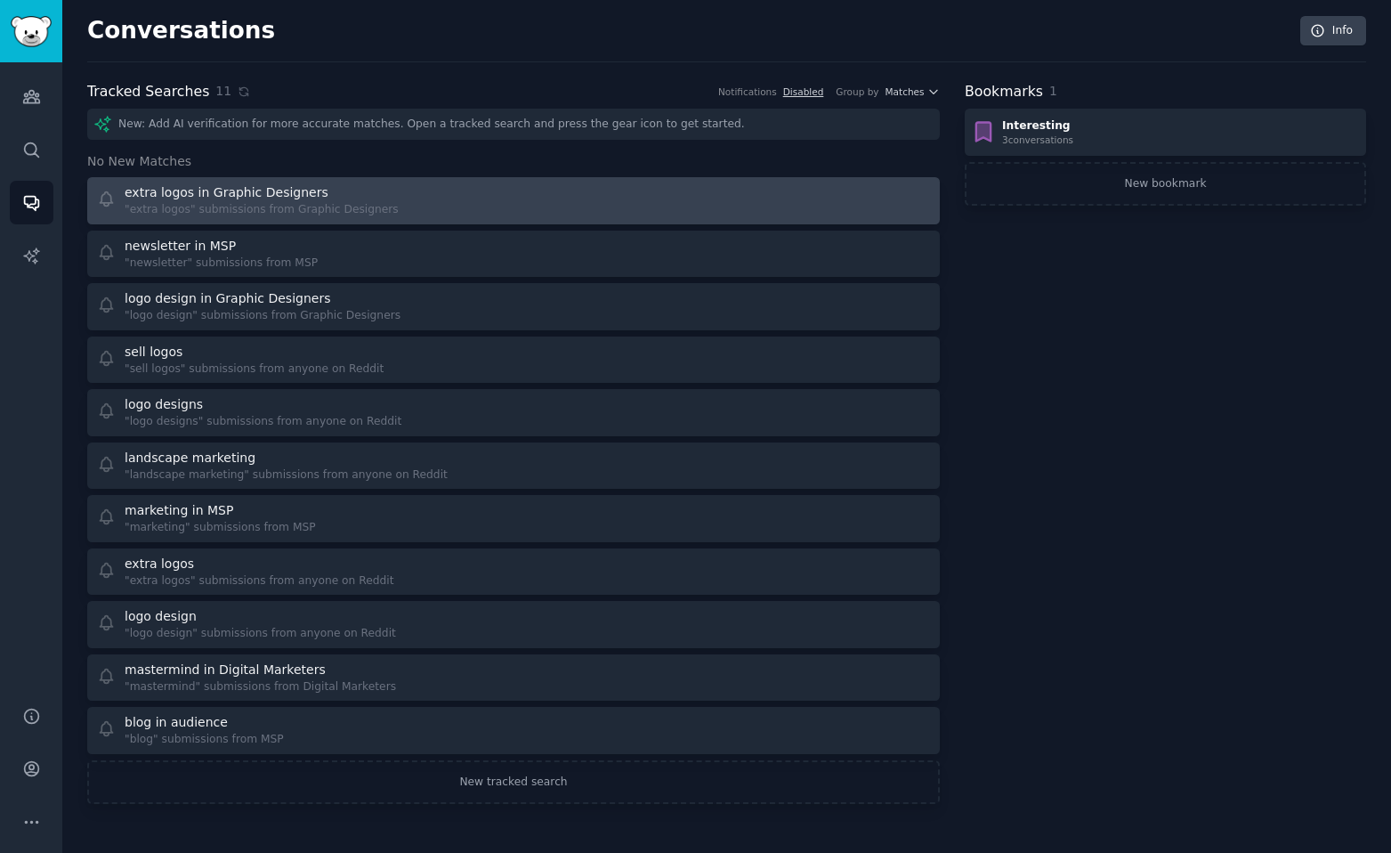
click at [683, 192] on div at bounding box center [728, 200] width 405 height 35
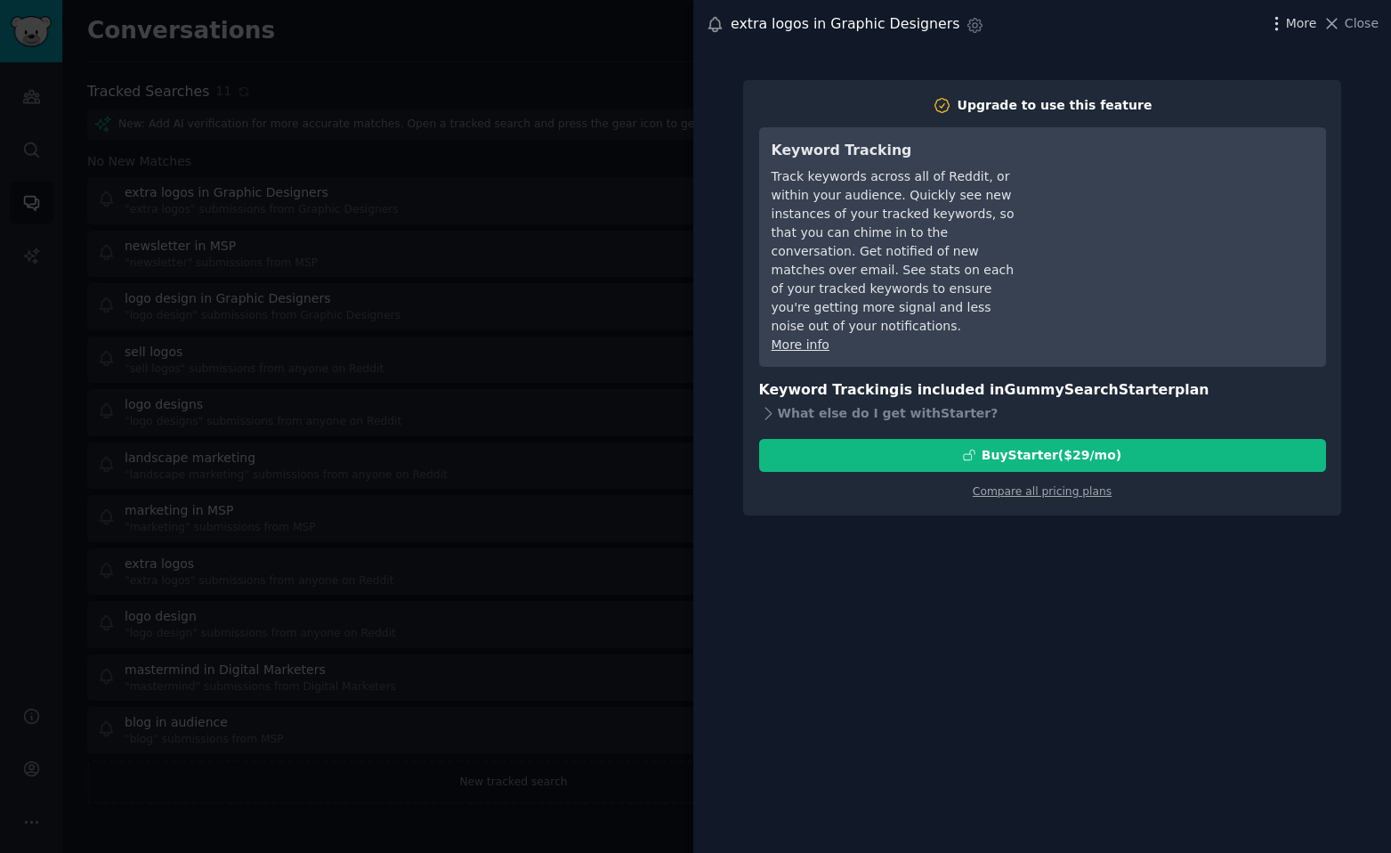
click at [1278, 23] on icon "button" at bounding box center [1277, 23] width 2 height 12
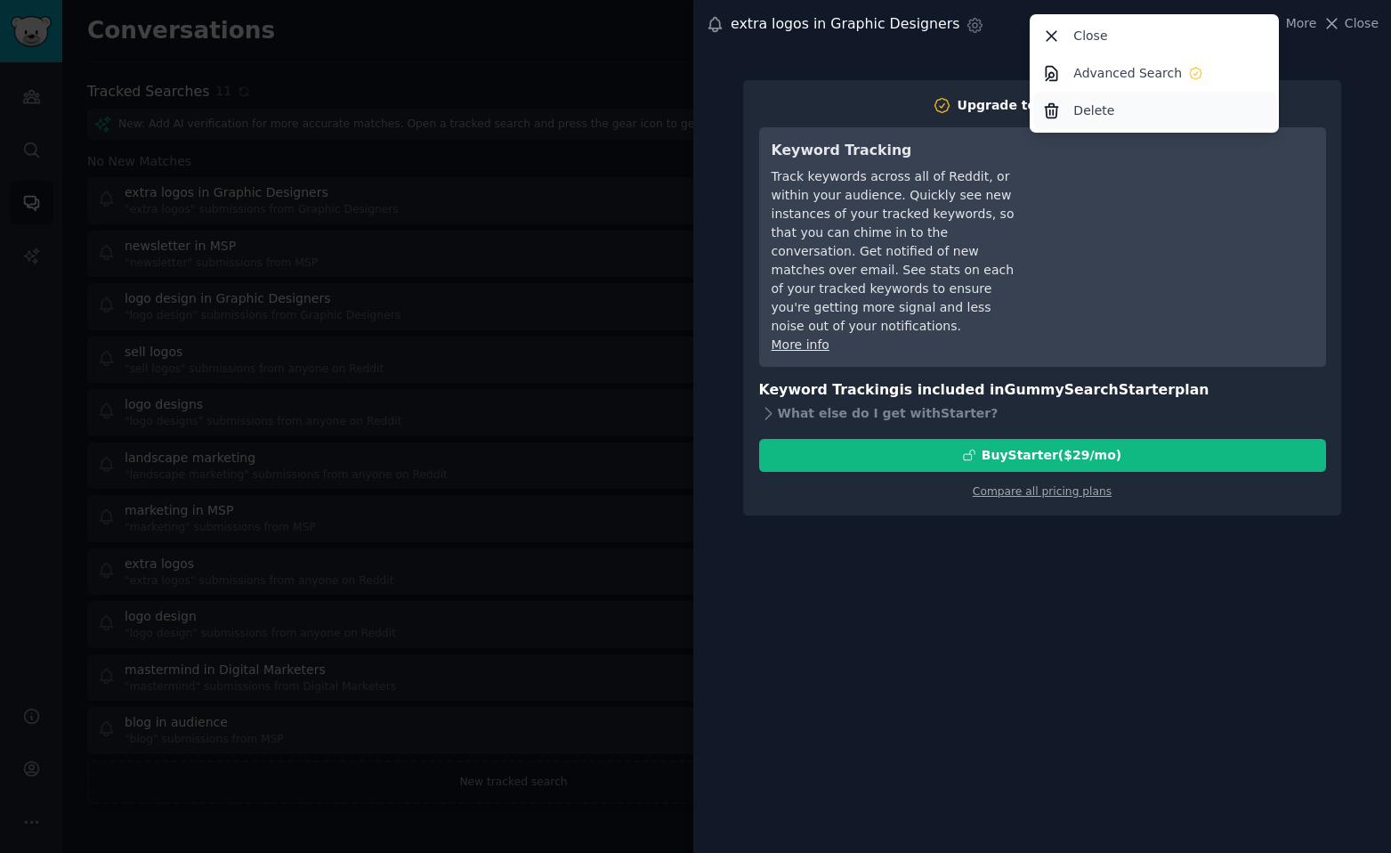
click at [1115, 110] on div "Delete" at bounding box center [1155, 110] width 243 height 37
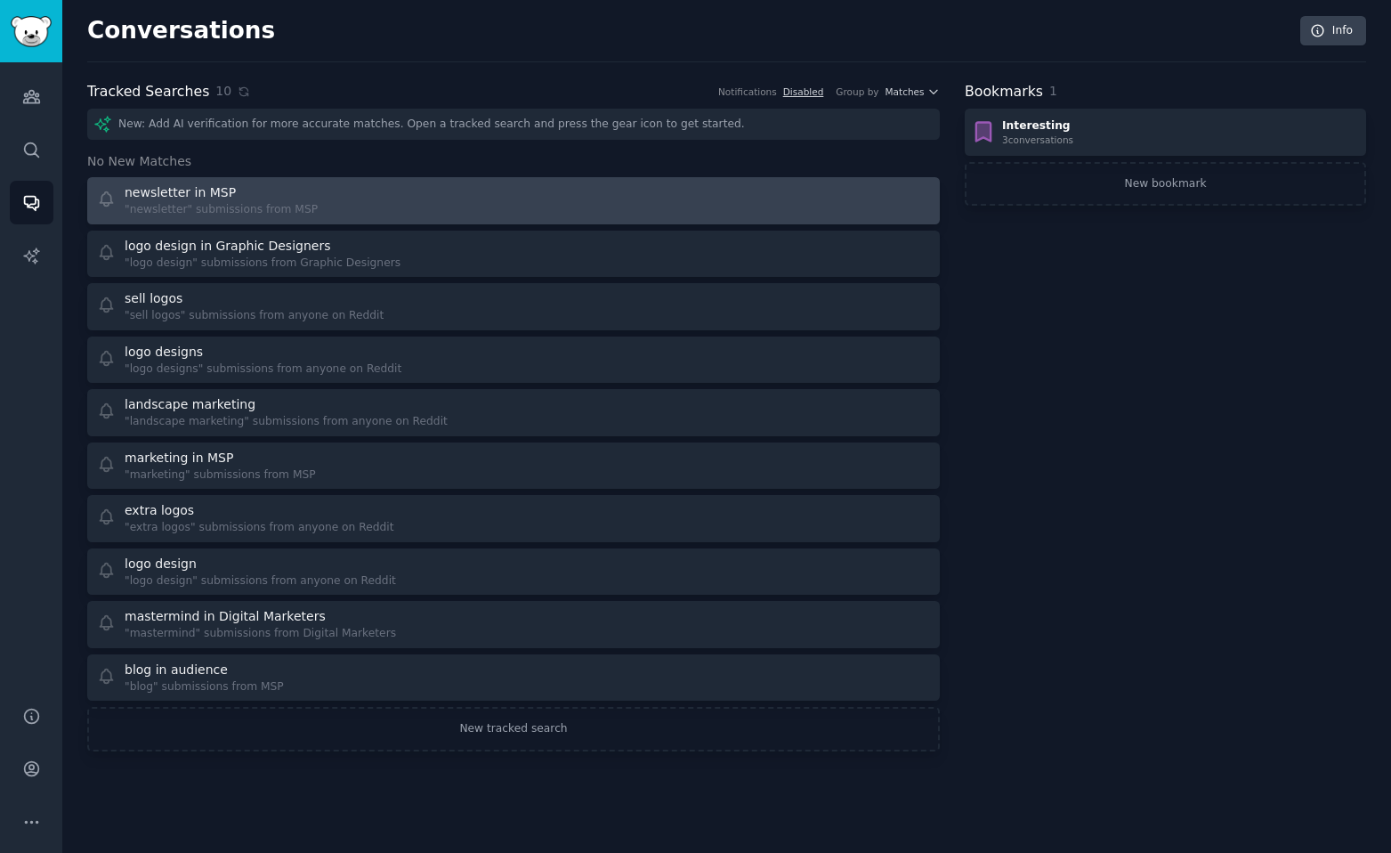
click at [696, 205] on div at bounding box center [728, 200] width 405 height 35
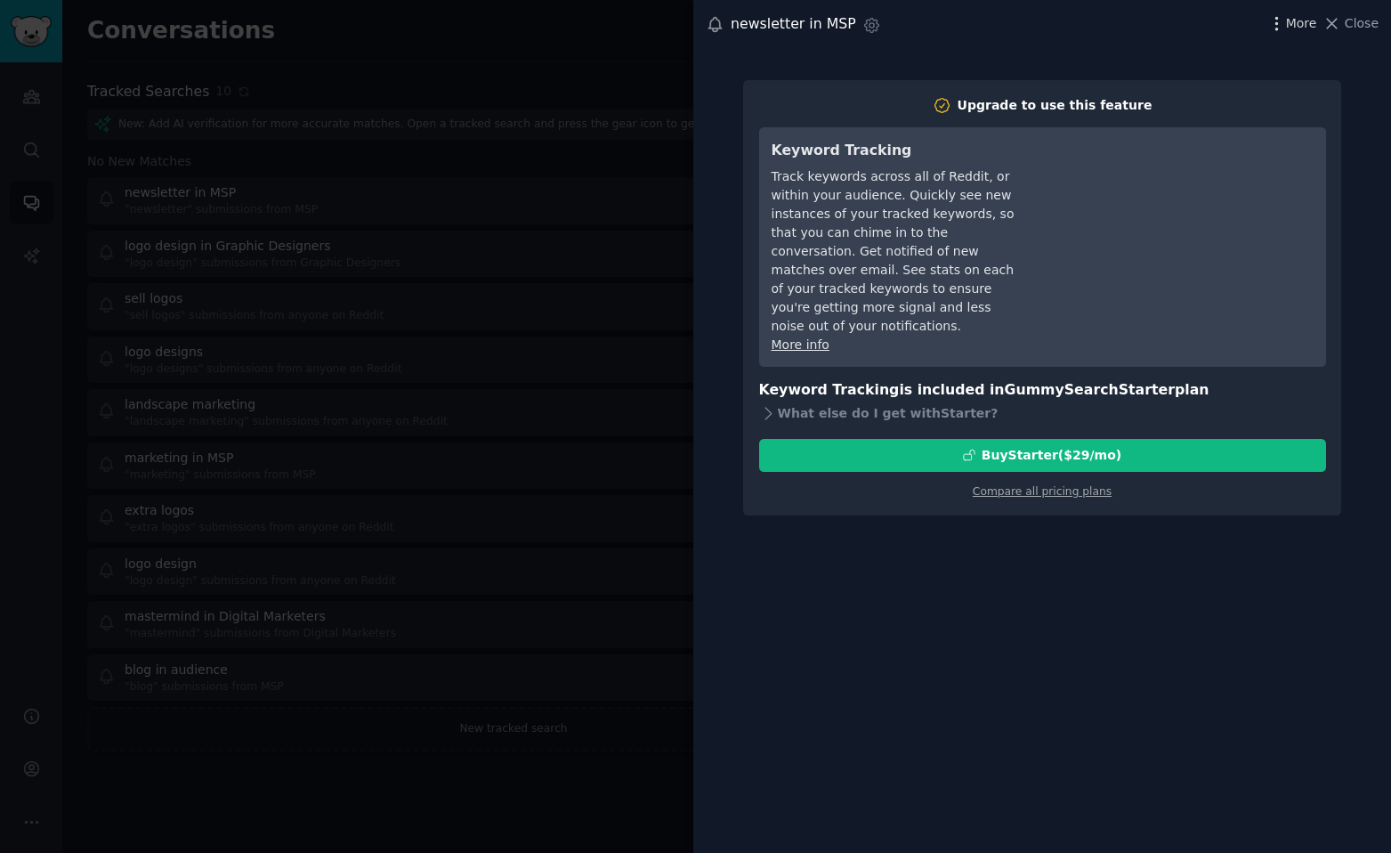
click at [1280, 20] on icon "button" at bounding box center [1277, 23] width 19 height 19
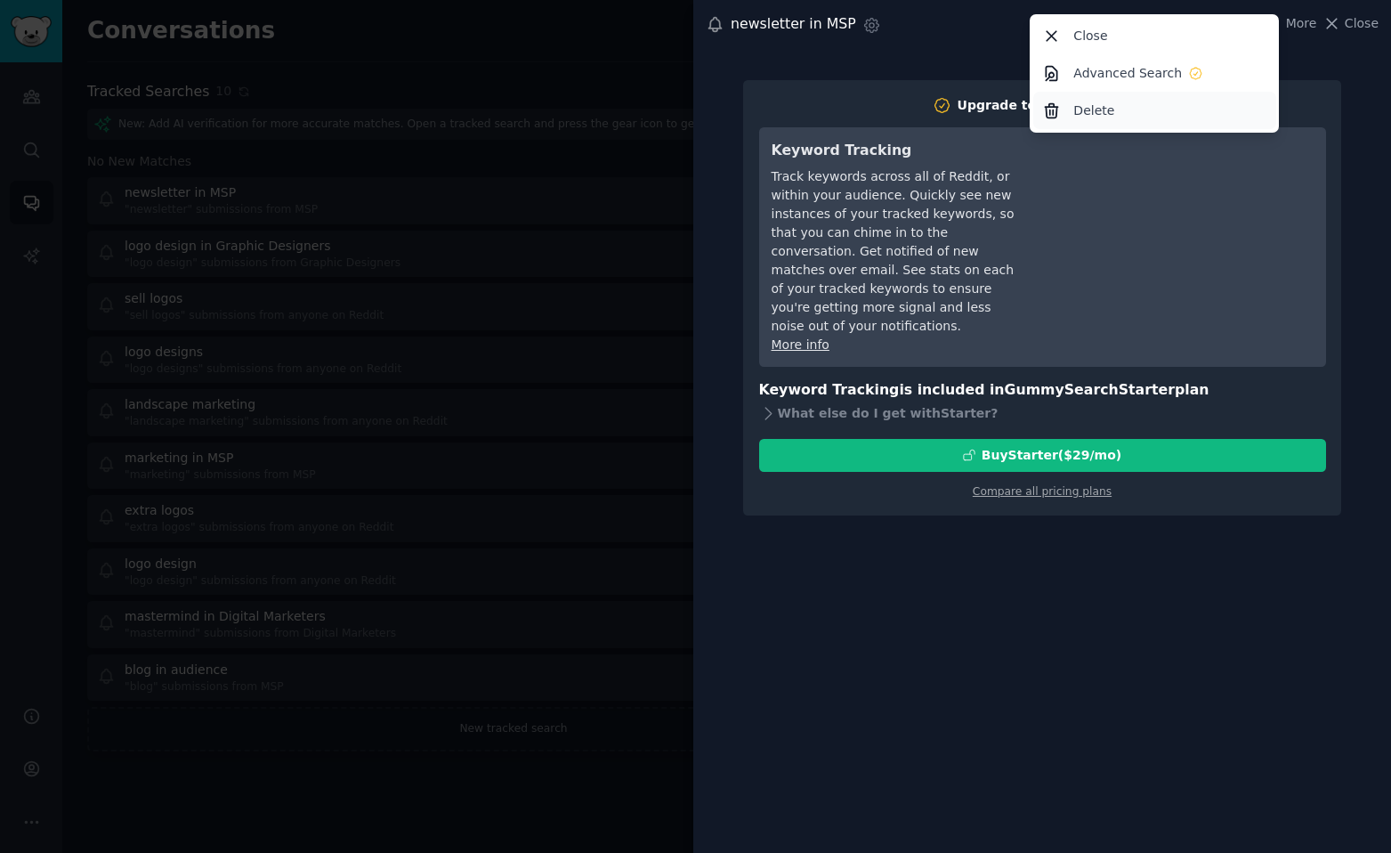
click at [1097, 104] on p "Delete" at bounding box center [1094, 110] width 41 height 19
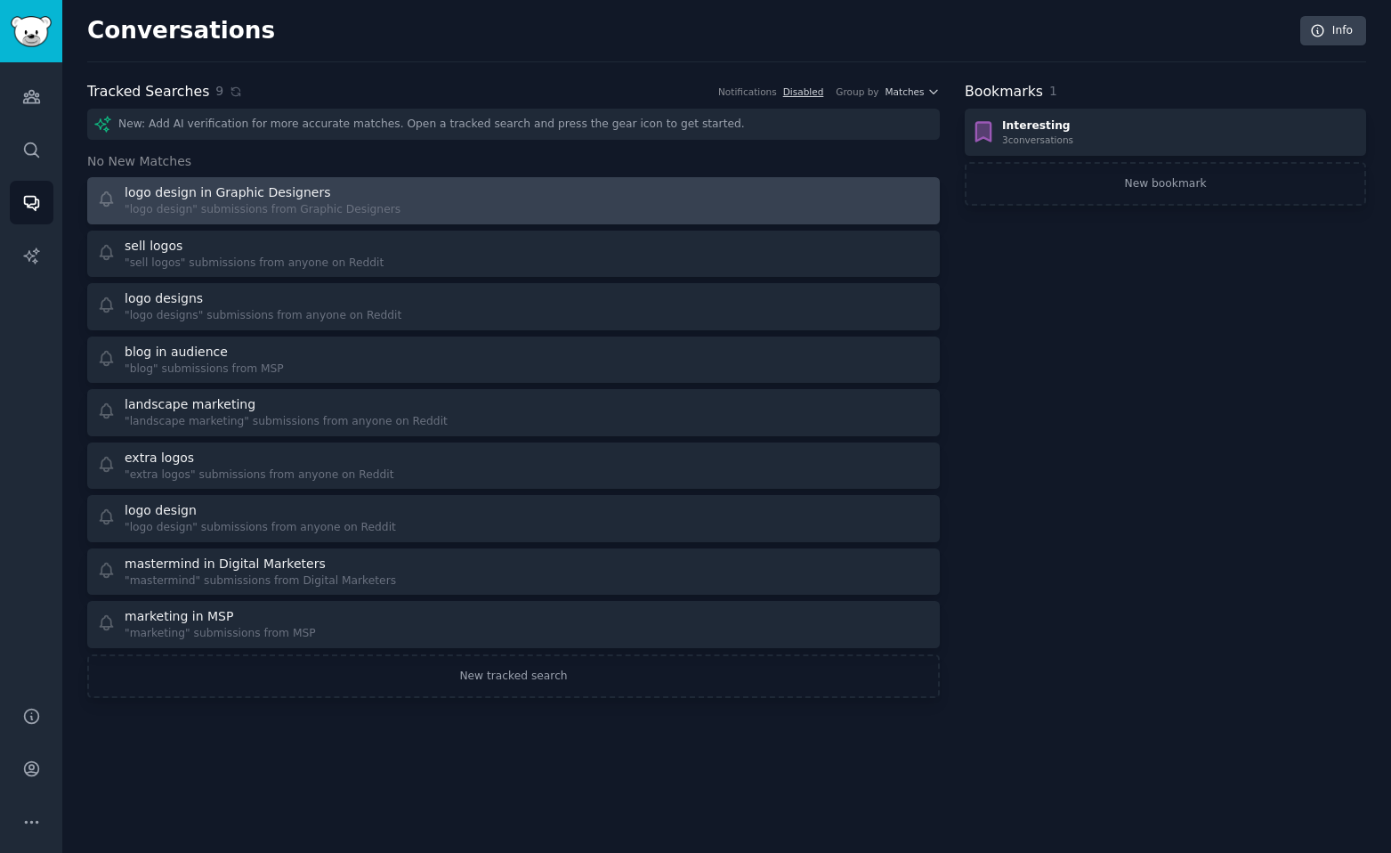
click at [722, 189] on div at bounding box center [728, 200] width 405 height 35
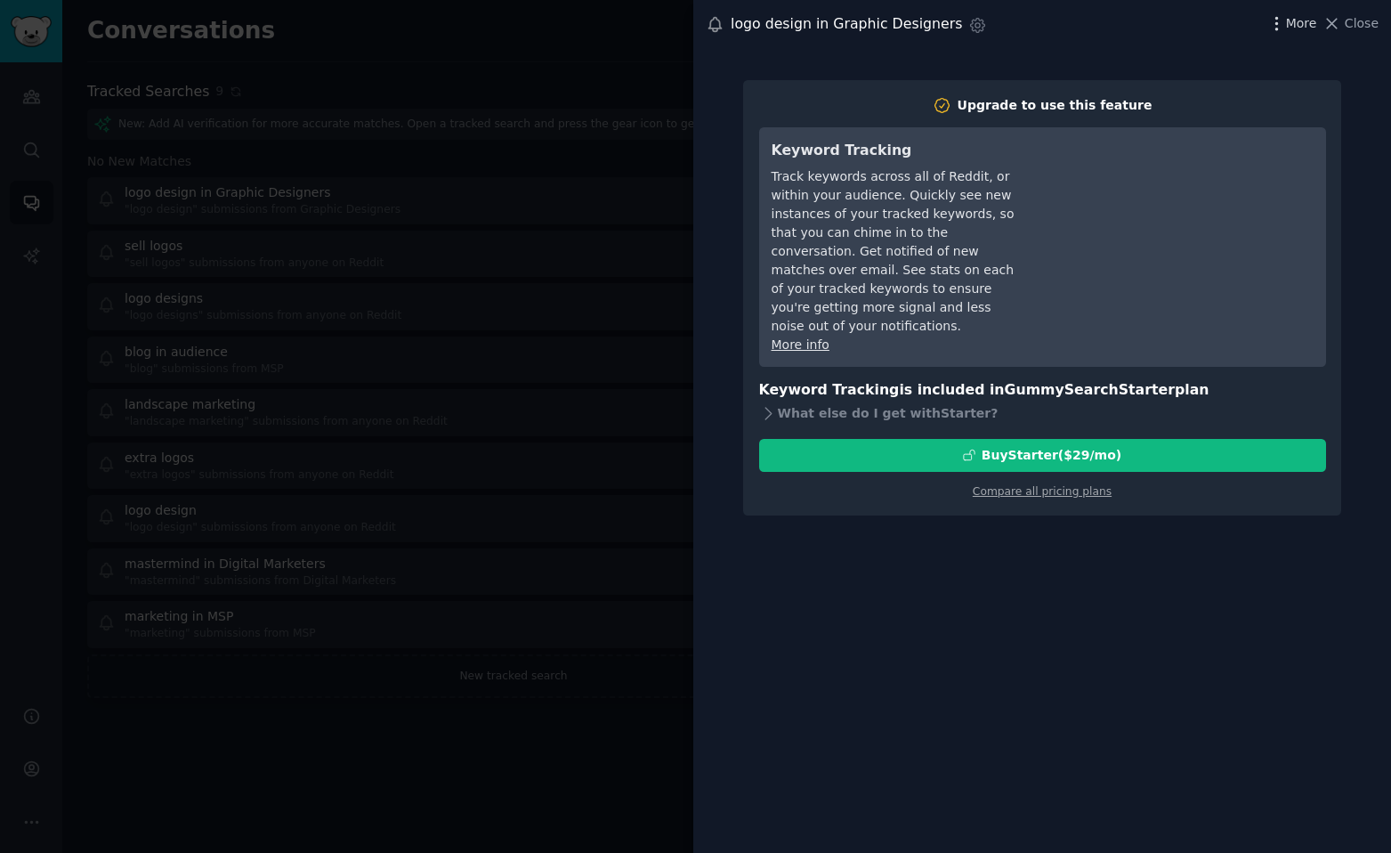
click at [1281, 30] on icon "button" at bounding box center [1277, 23] width 19 height 19
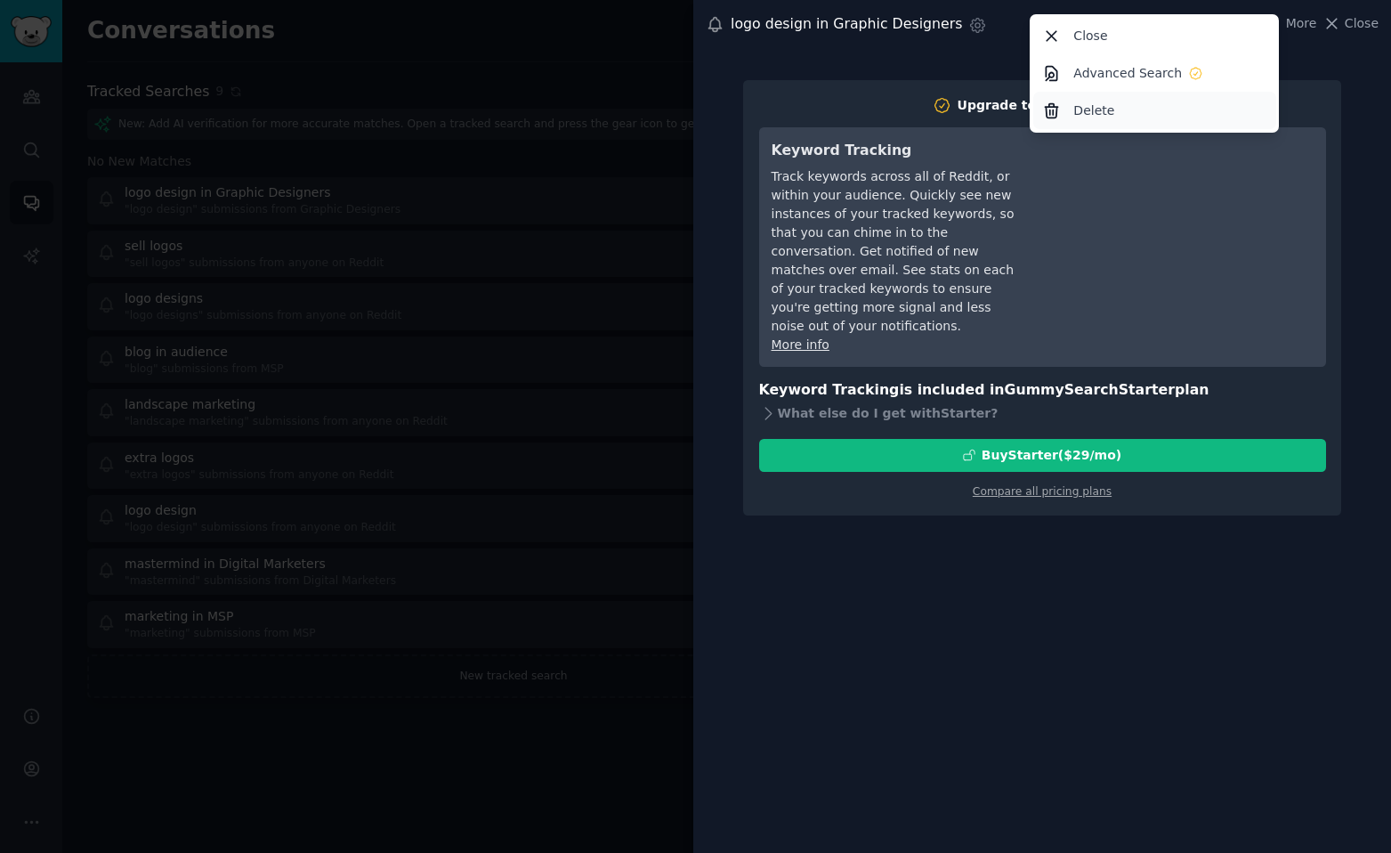
click at [1098, 105] on p "Delete" at bounding box center [1094, 110] width 41 height 19
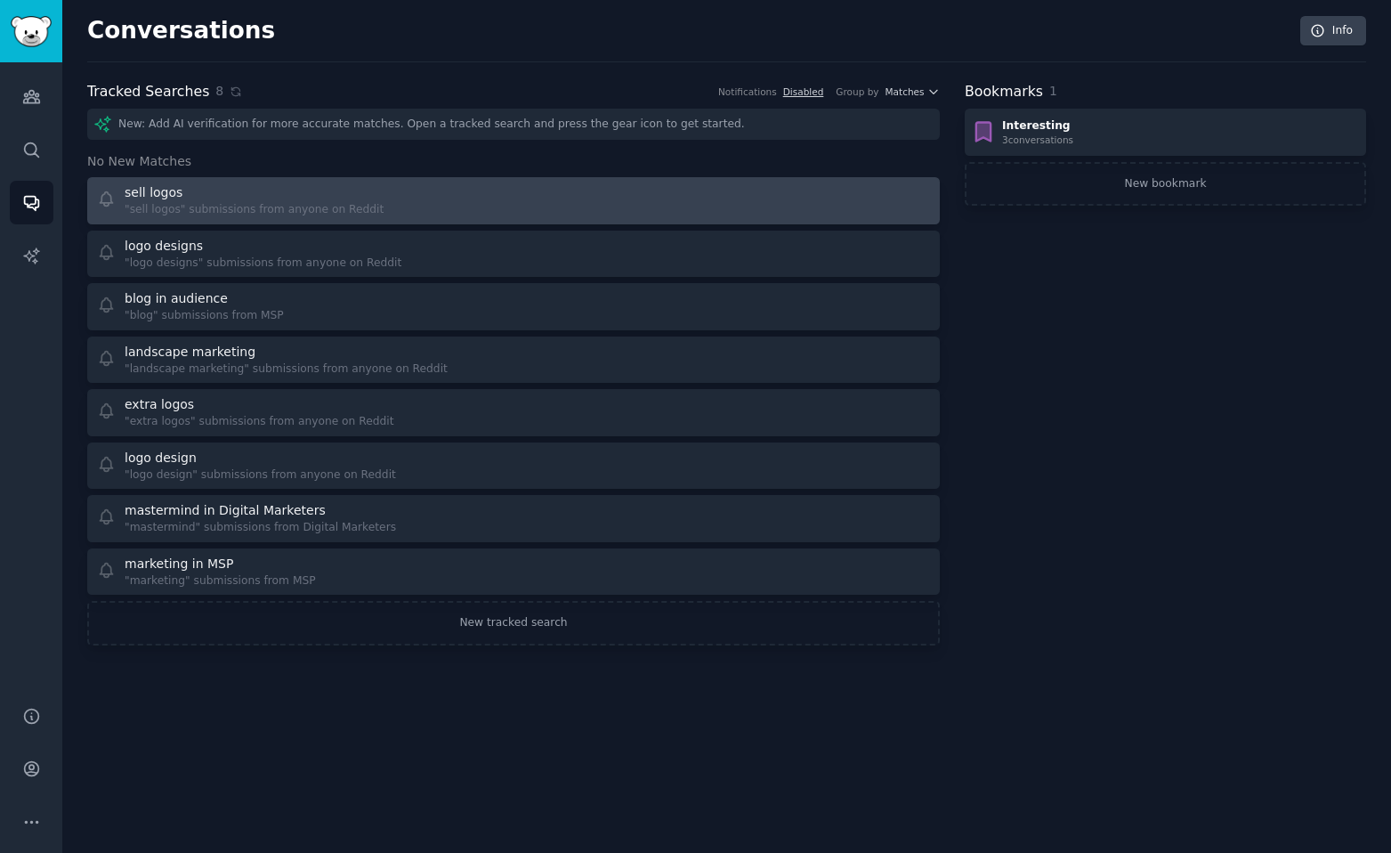
click at [654, 195] on div at bounding box center [728, 200] width 405 height 35
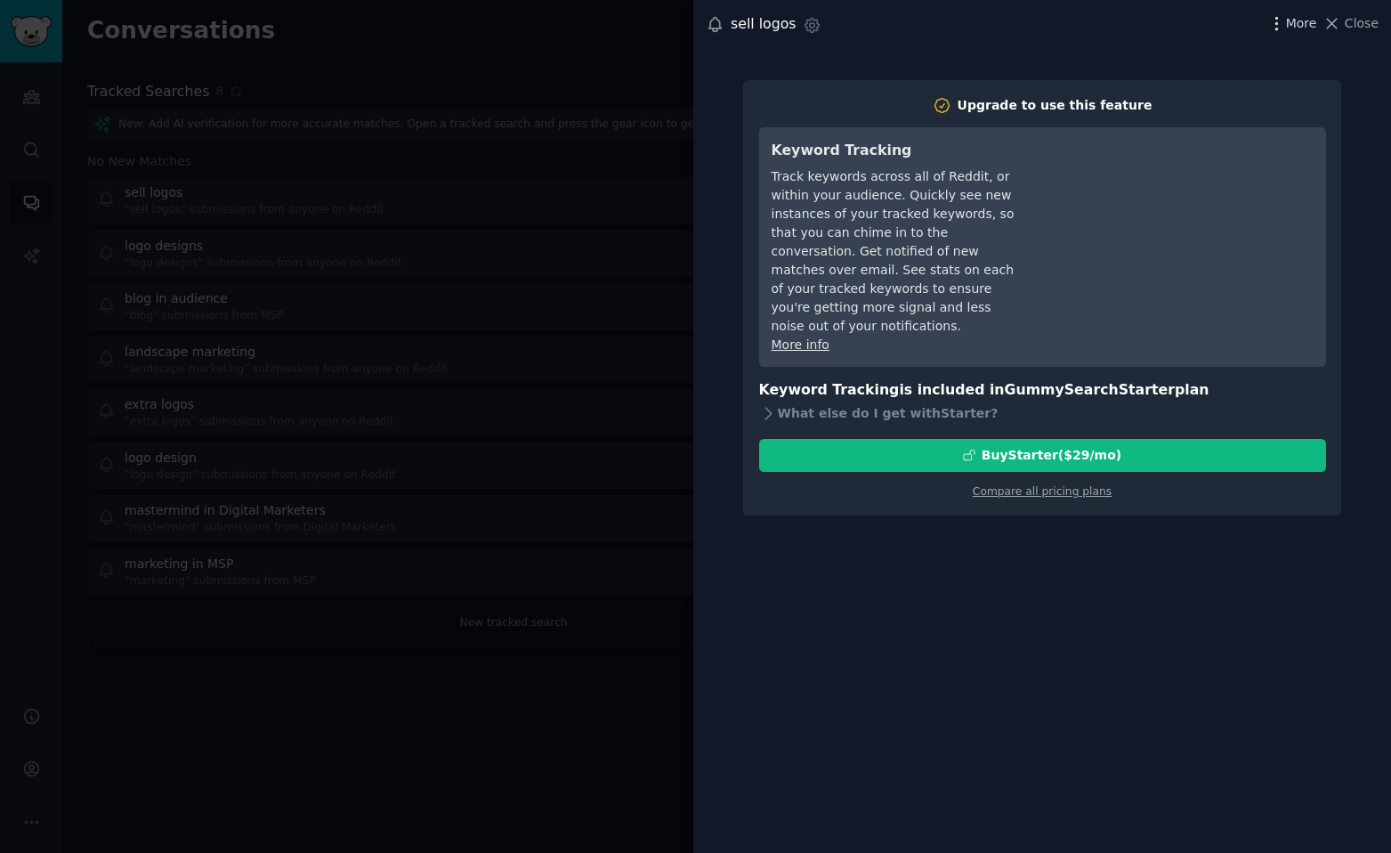
click at [1278, 22] on icon "button" at bounding box center [1277, 23] width 19 height 19
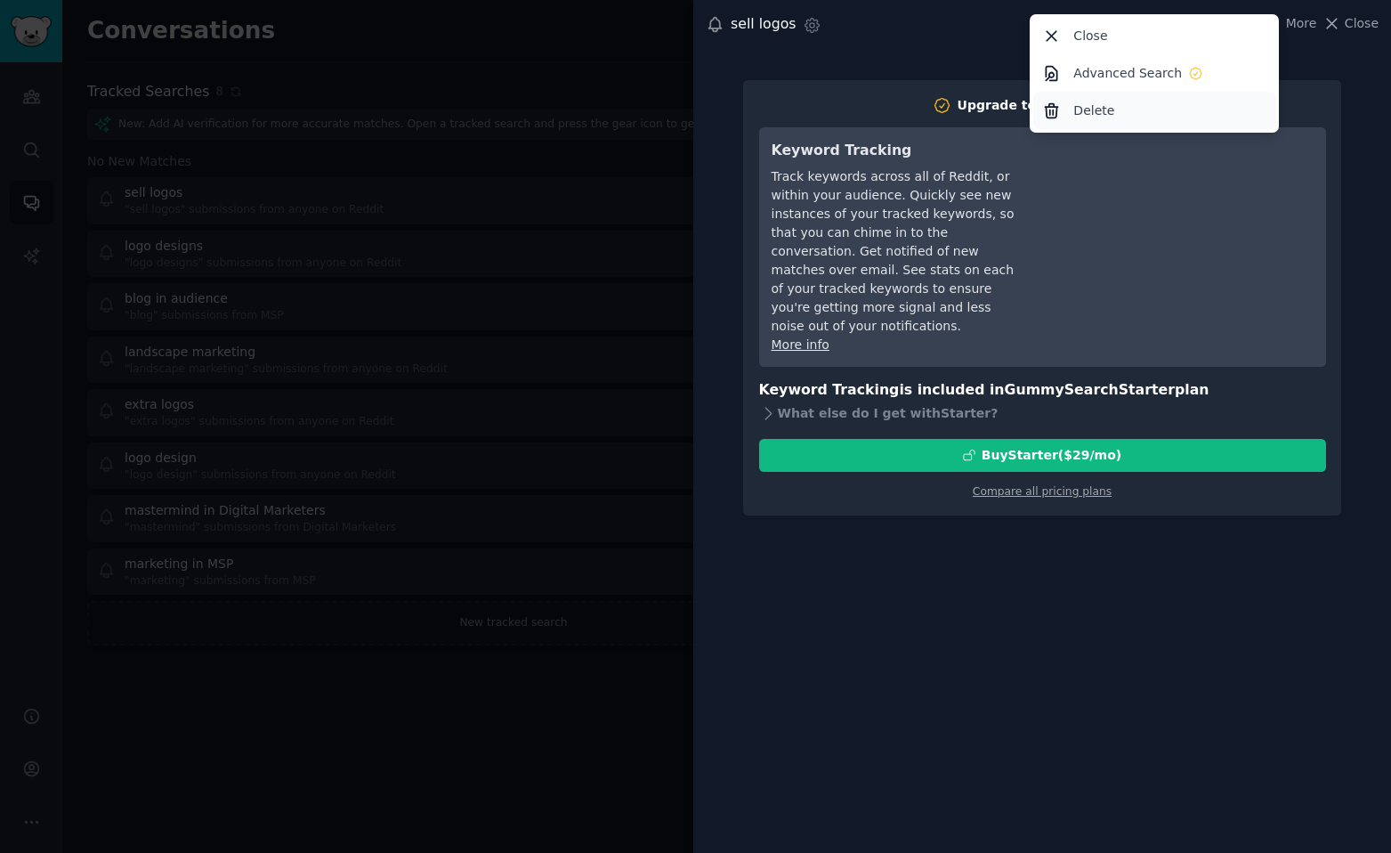
click at [1164, 108] on div "Delete" at bounding box center [1155, 110] width 243 height 37
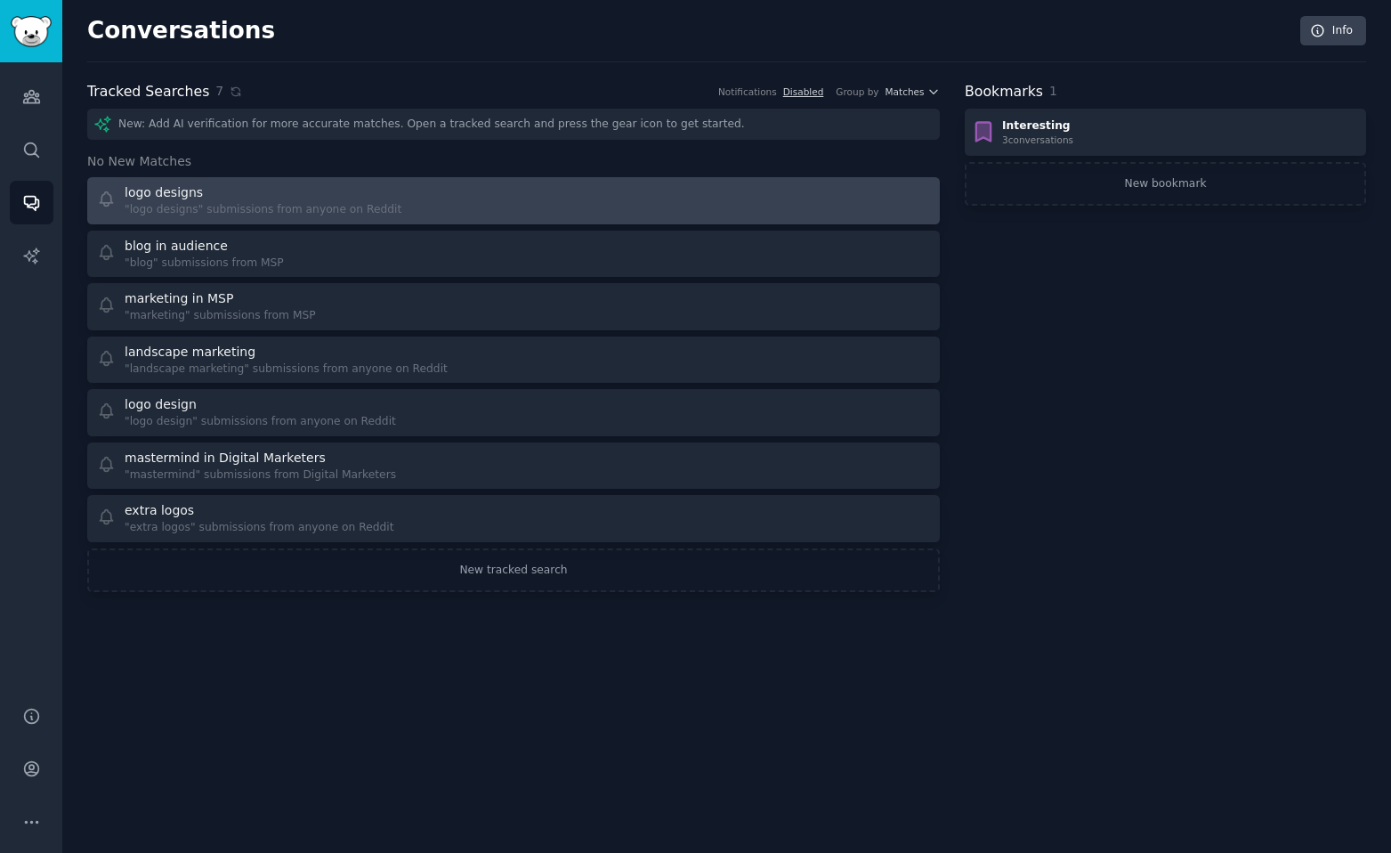
click at [731, 193] on div at bounding box center [728, 200] width 405 height 35
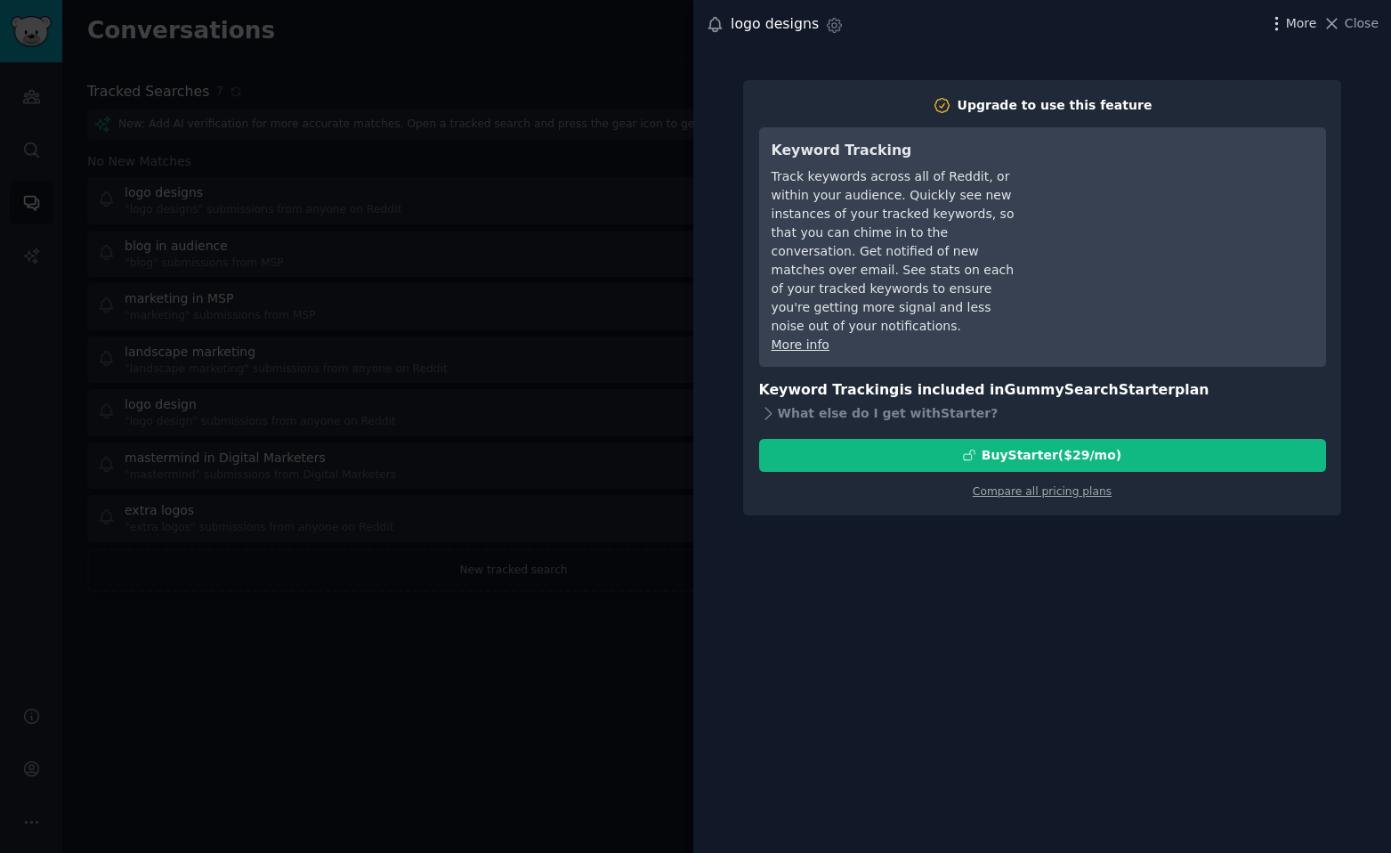
click at [1279, 26] on icon "button" at bounding box center [1277, 23] width 19 height 19
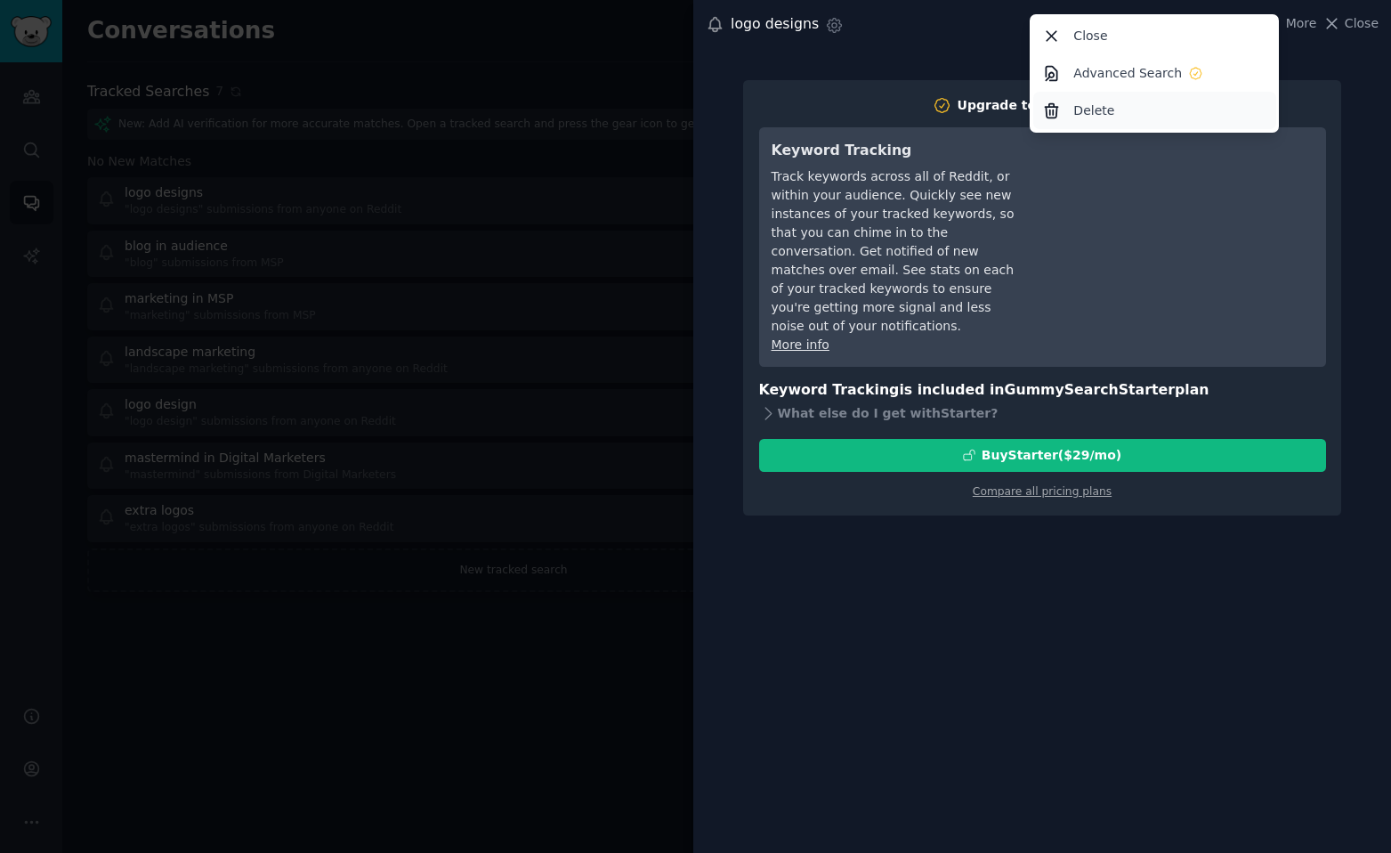
click at [1143, 111] on div "Delete" at bounding box center [1155, 110] width 243 height 37
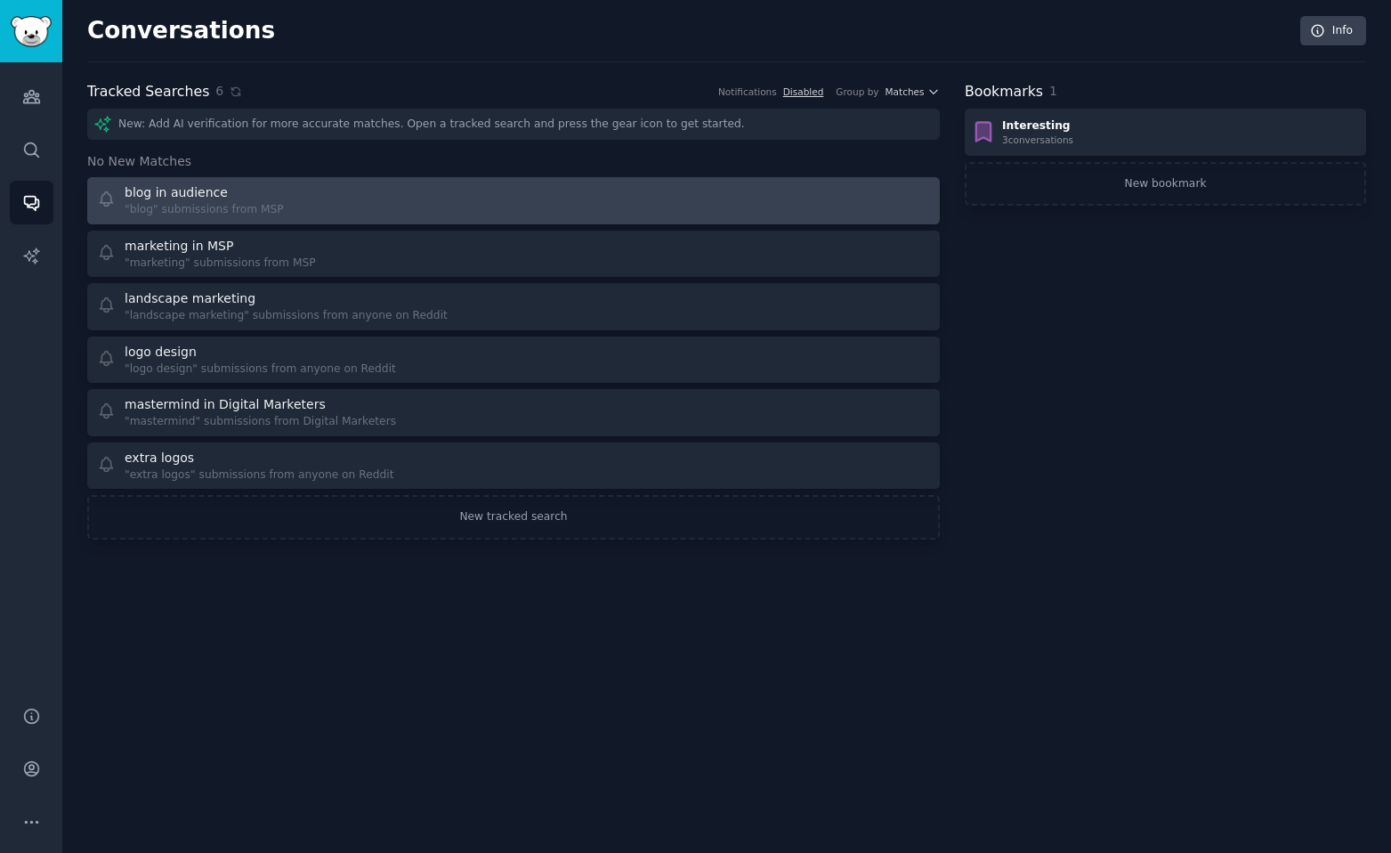
click at [709, 183] on div at bounding box center [728, 200] width 405 height 35
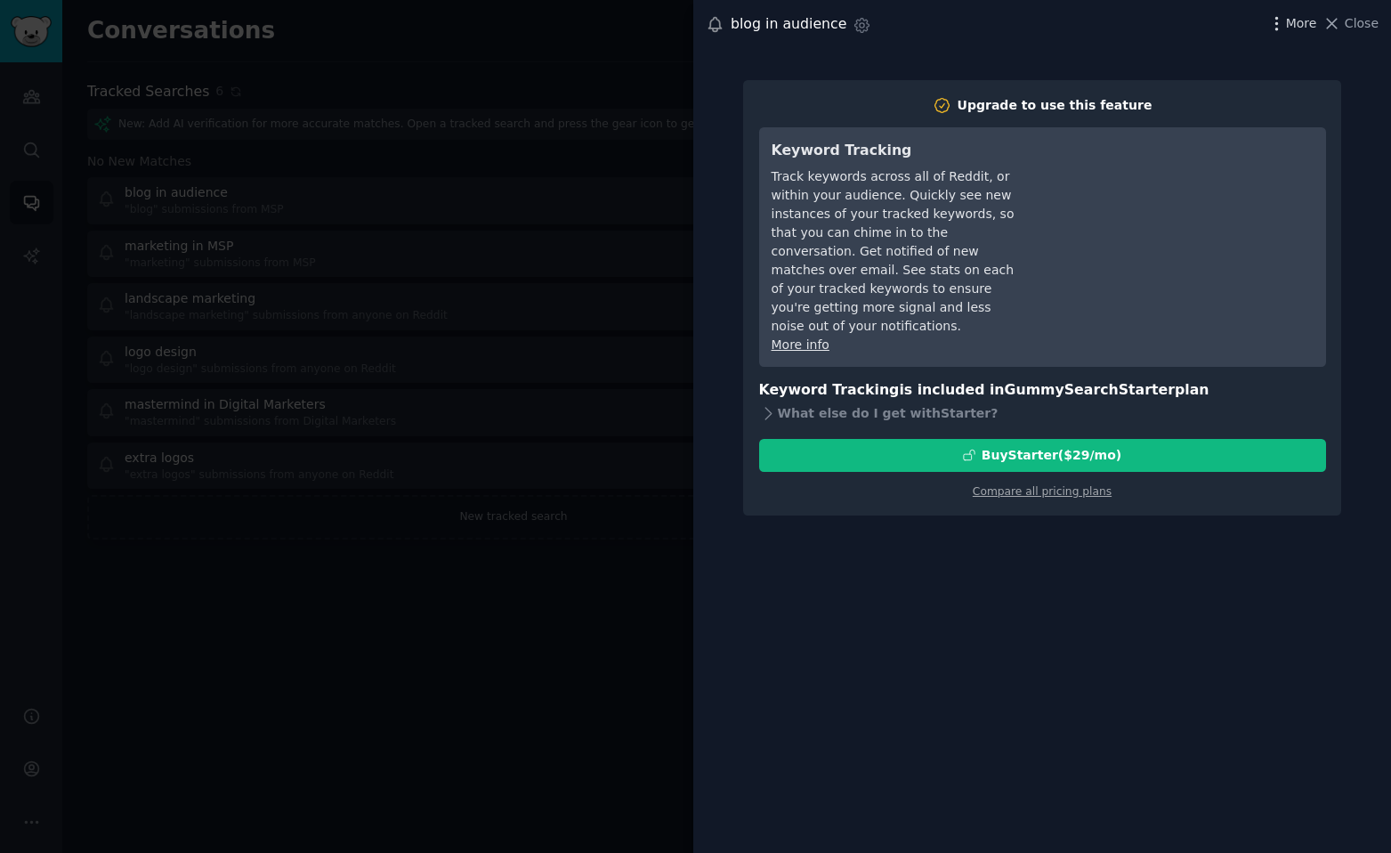
click at [1285, 21] on icon "button" at bounding box center [1277, 23] width 19 height 19
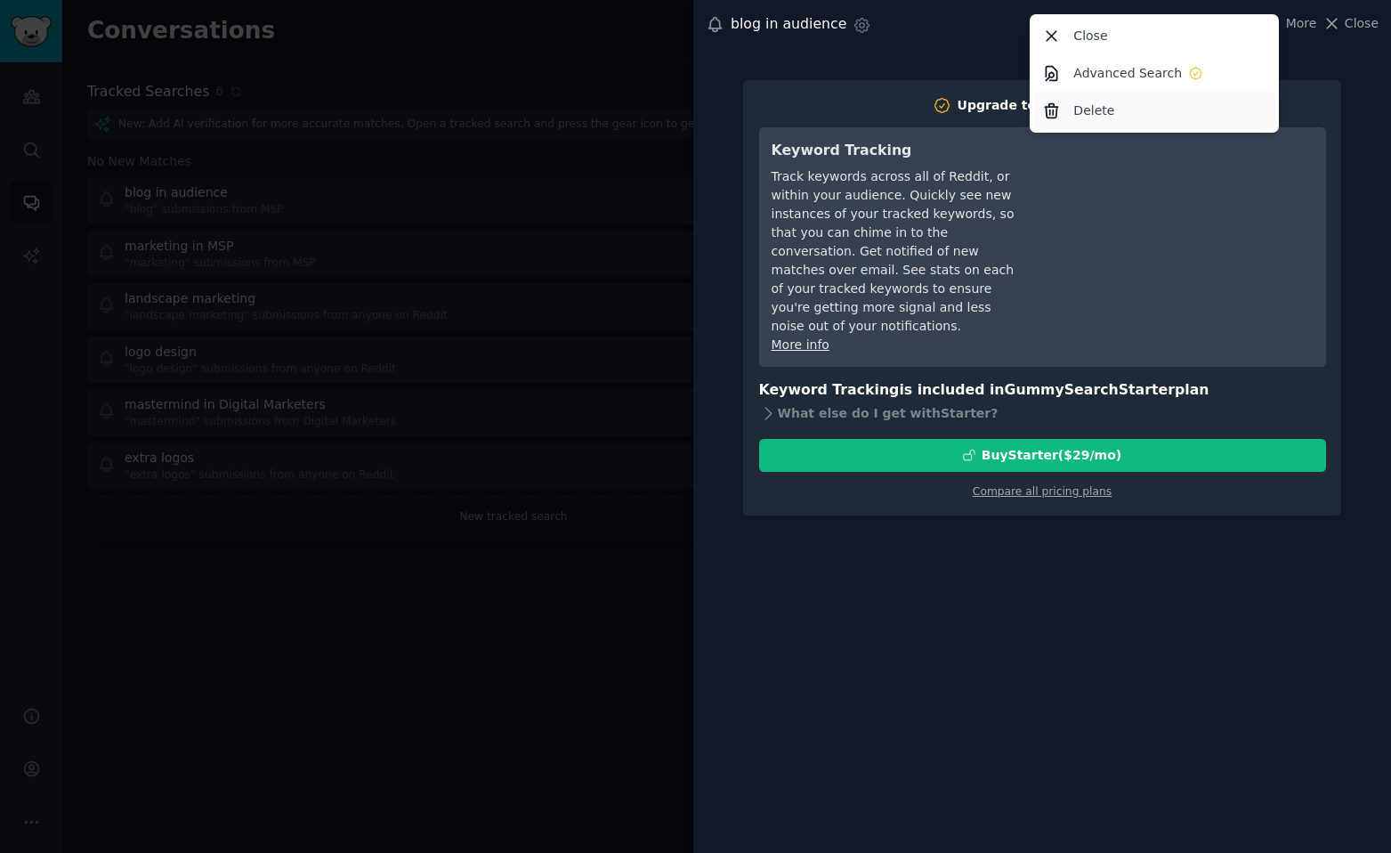
click at [1135, 106] on div "Delete" at bounding box center [1155, 110] width 243 height 37
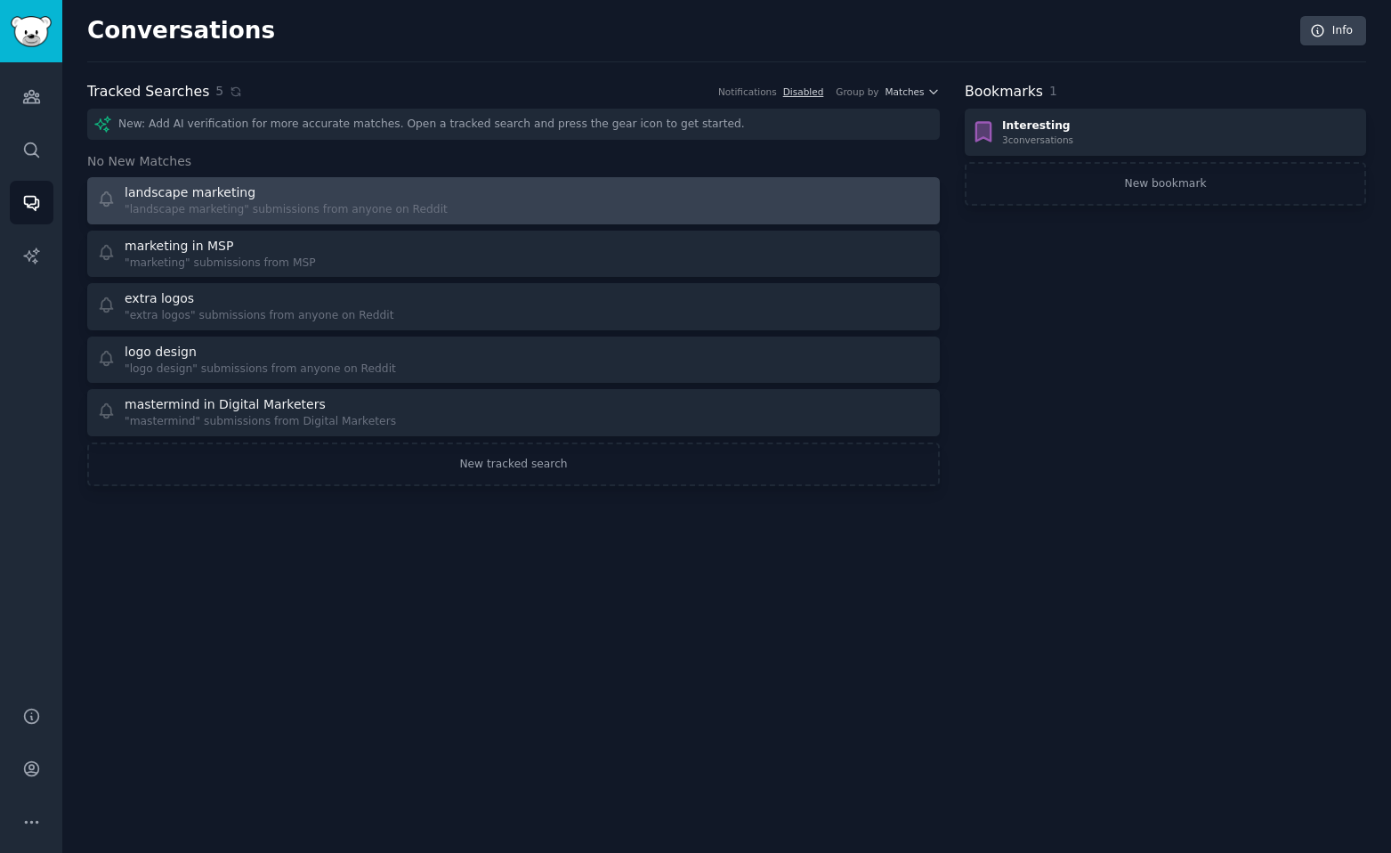
click at [723, 190] on div at bounding box center [728, 200] width 405 height 35
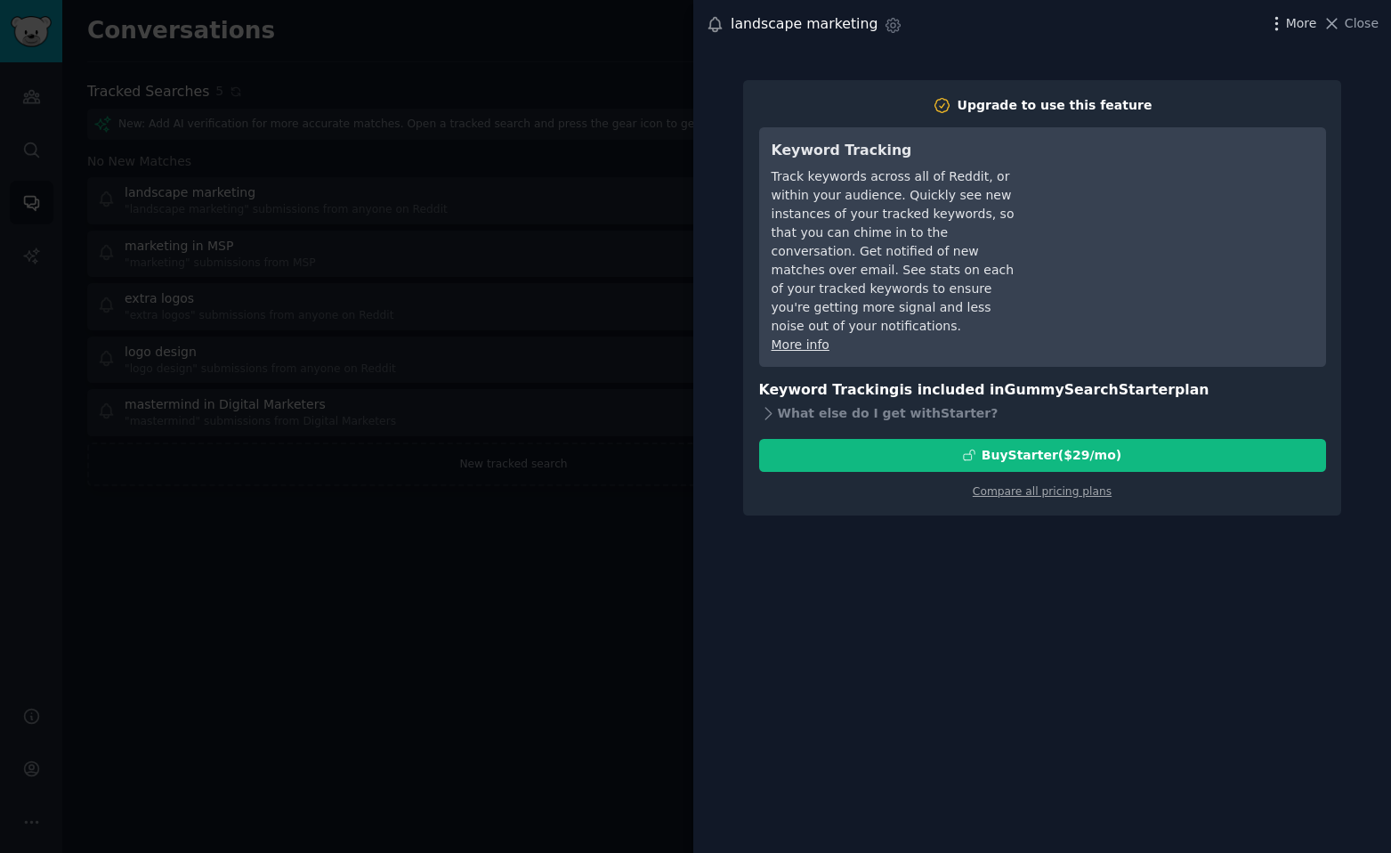
click at [1280, 23] on icon "button" at bounding box center [1277, 23] width 19 height 19
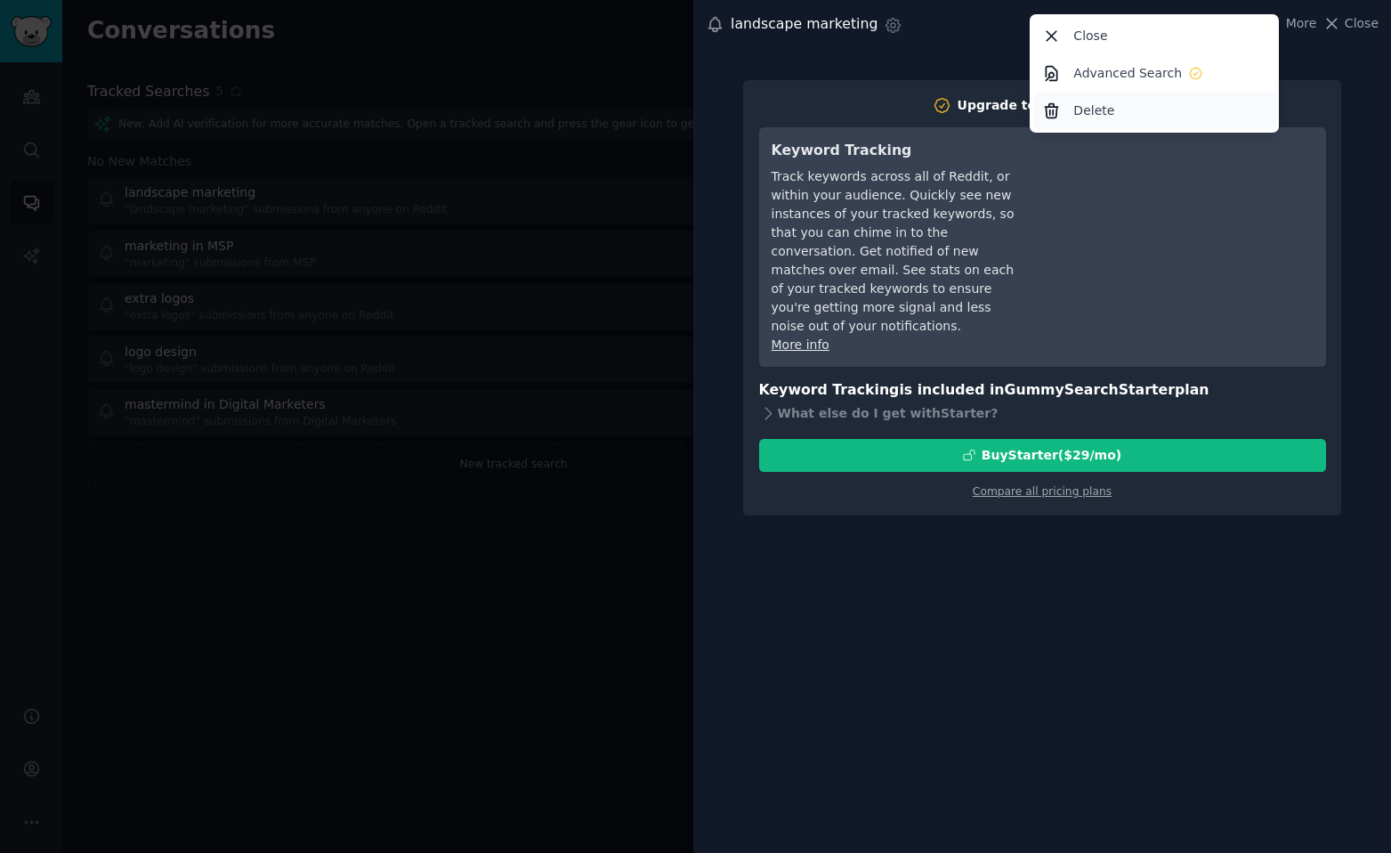
click at [1128, 101] on div "Delete" at bounding box center [1155, 110] width 243 height 37
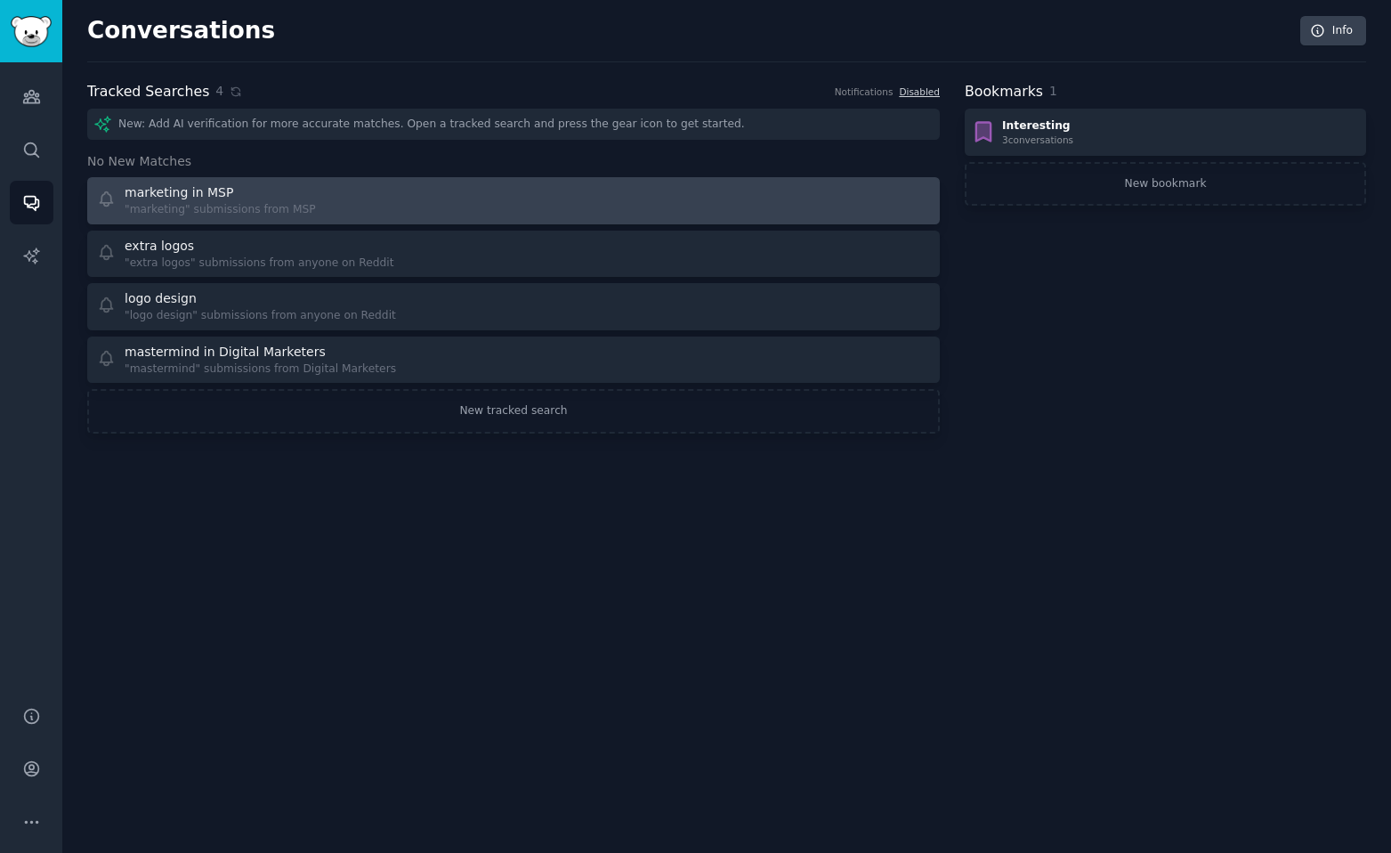
click at [685, 191] on div at bounding box center [728, 200] width 405 height 35
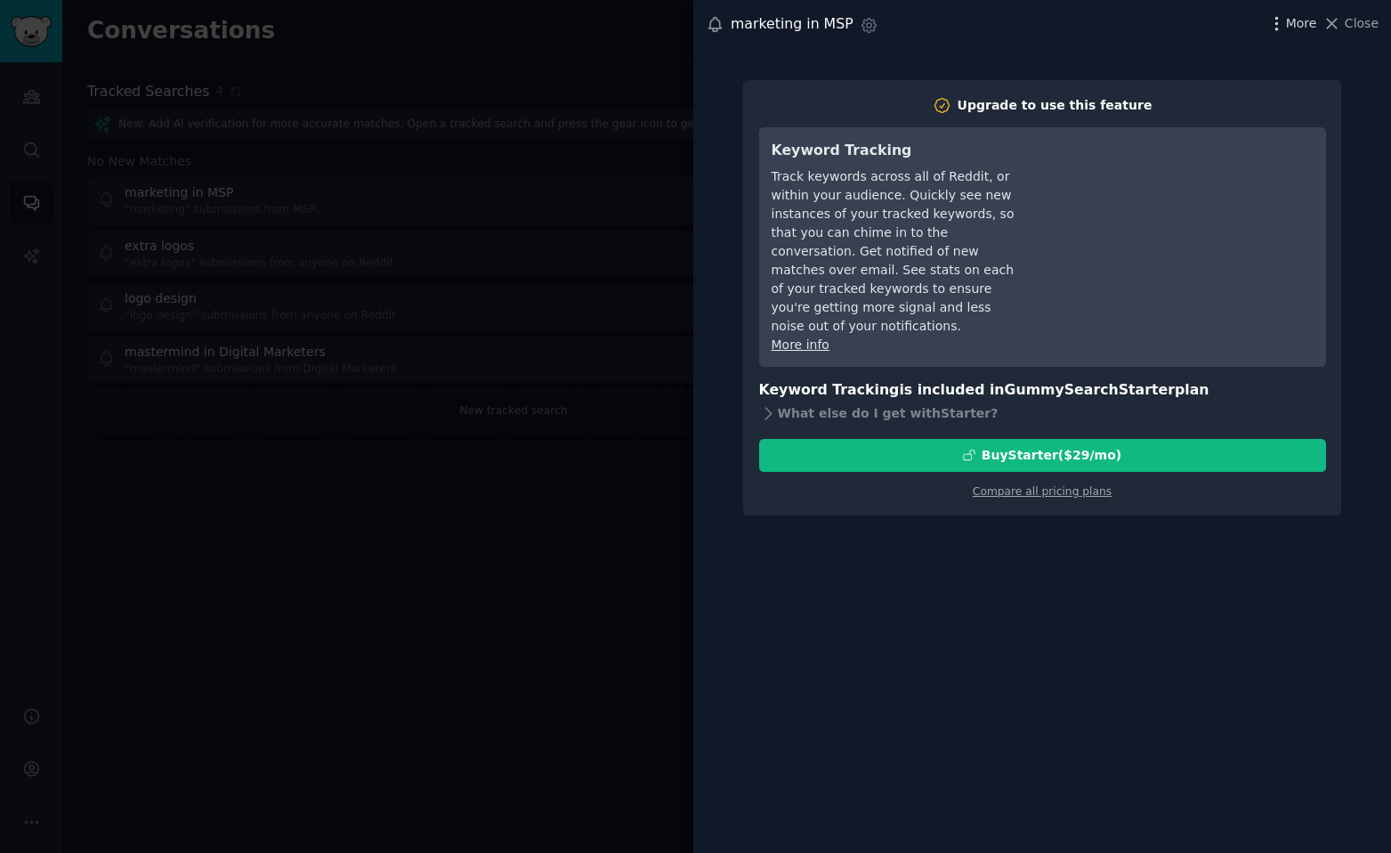
click at [1279, 29] on icon "button" at bounding box center [1277, 23] width 19 height 19
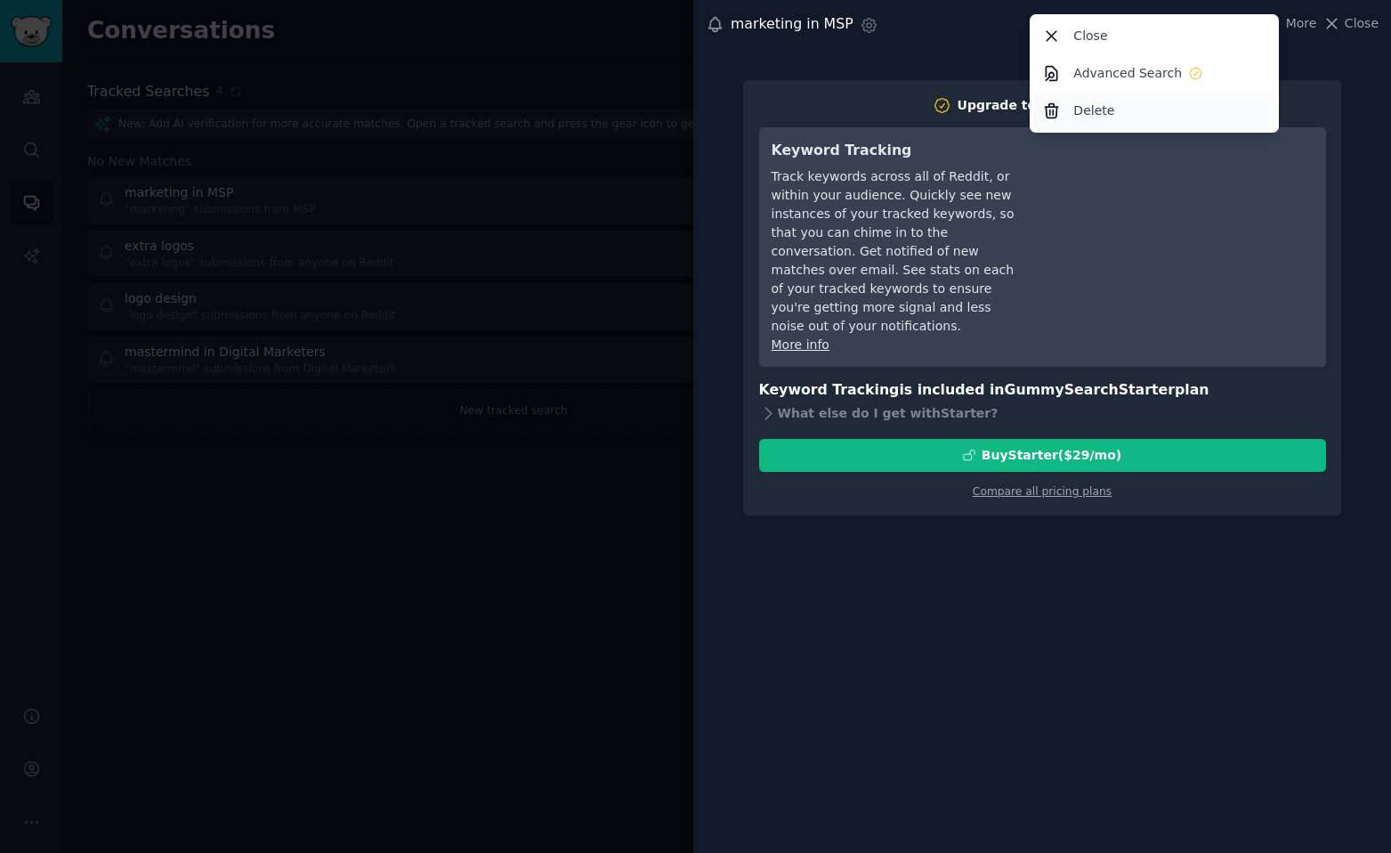
click at [1108, 112] on p "Delete" at bounding box center [1094, 110] width 41 height 19
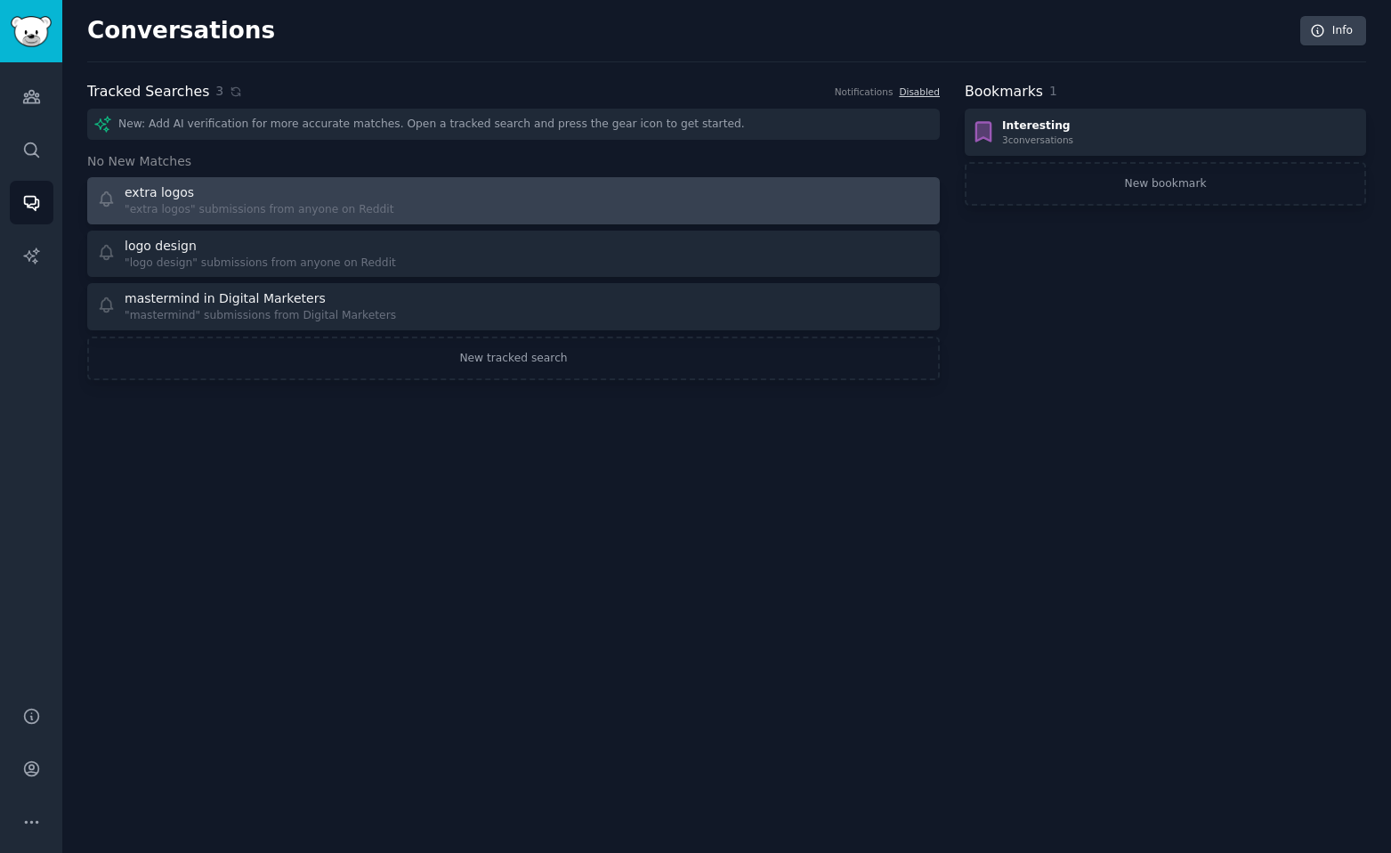
click at [758, 188] on div at bounding box center [728, 200] width 405 height 35
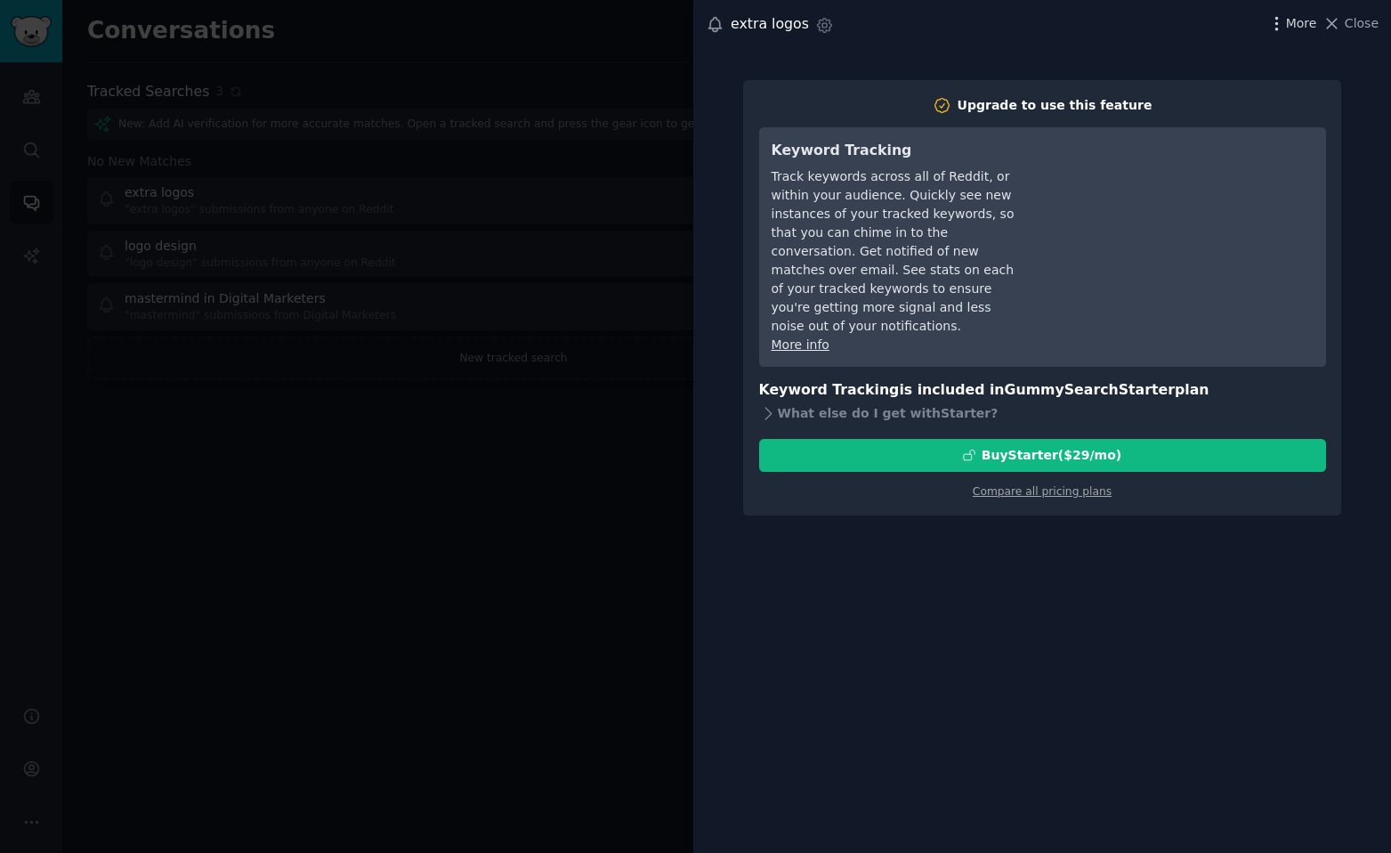
click at [1278, 23] on icon "button" at bounding box center [1277, 23] width 2 height 12
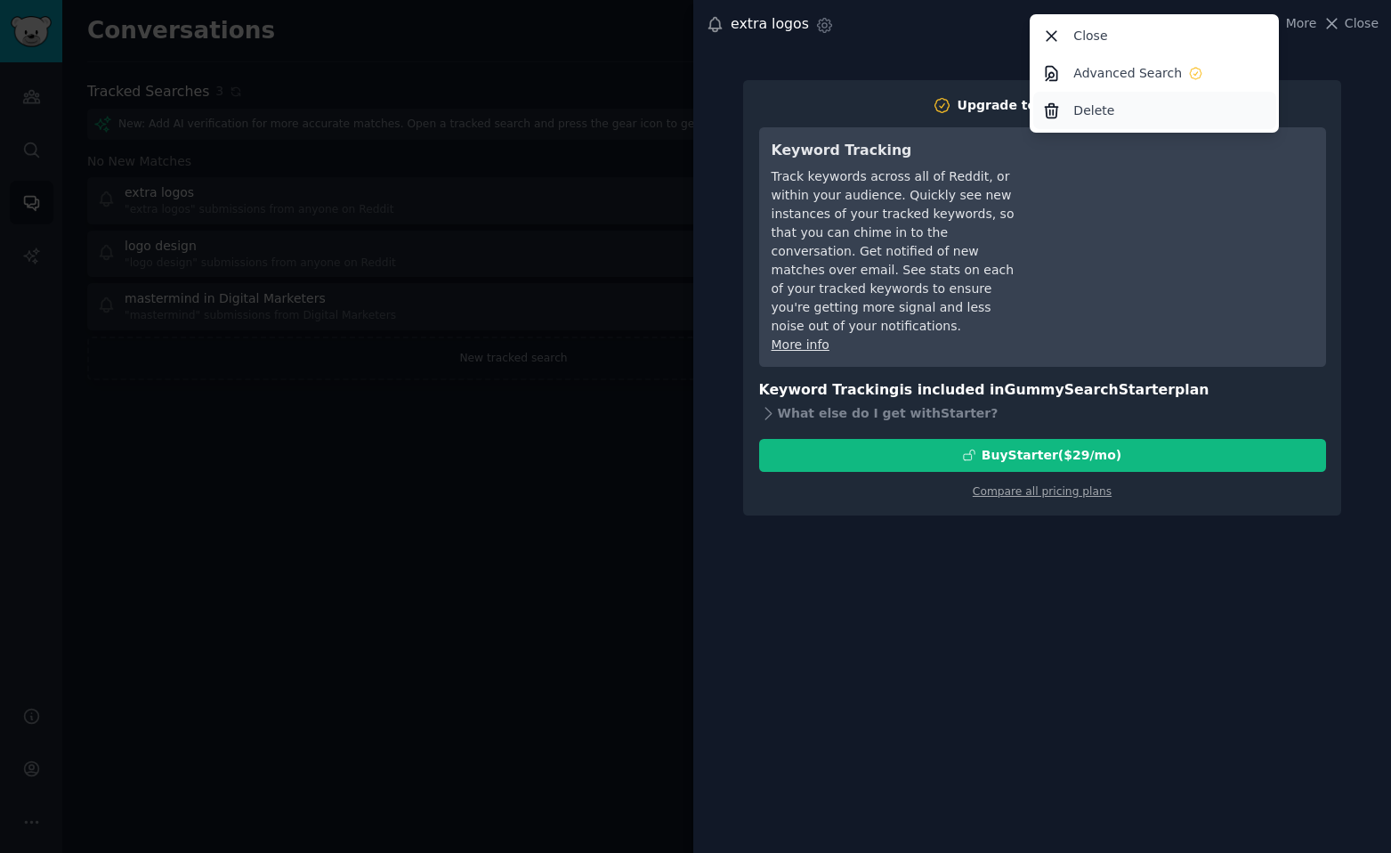
click at [1125, 105] on div "Delete" at bounding box center [1155, 110] width 243 height 37
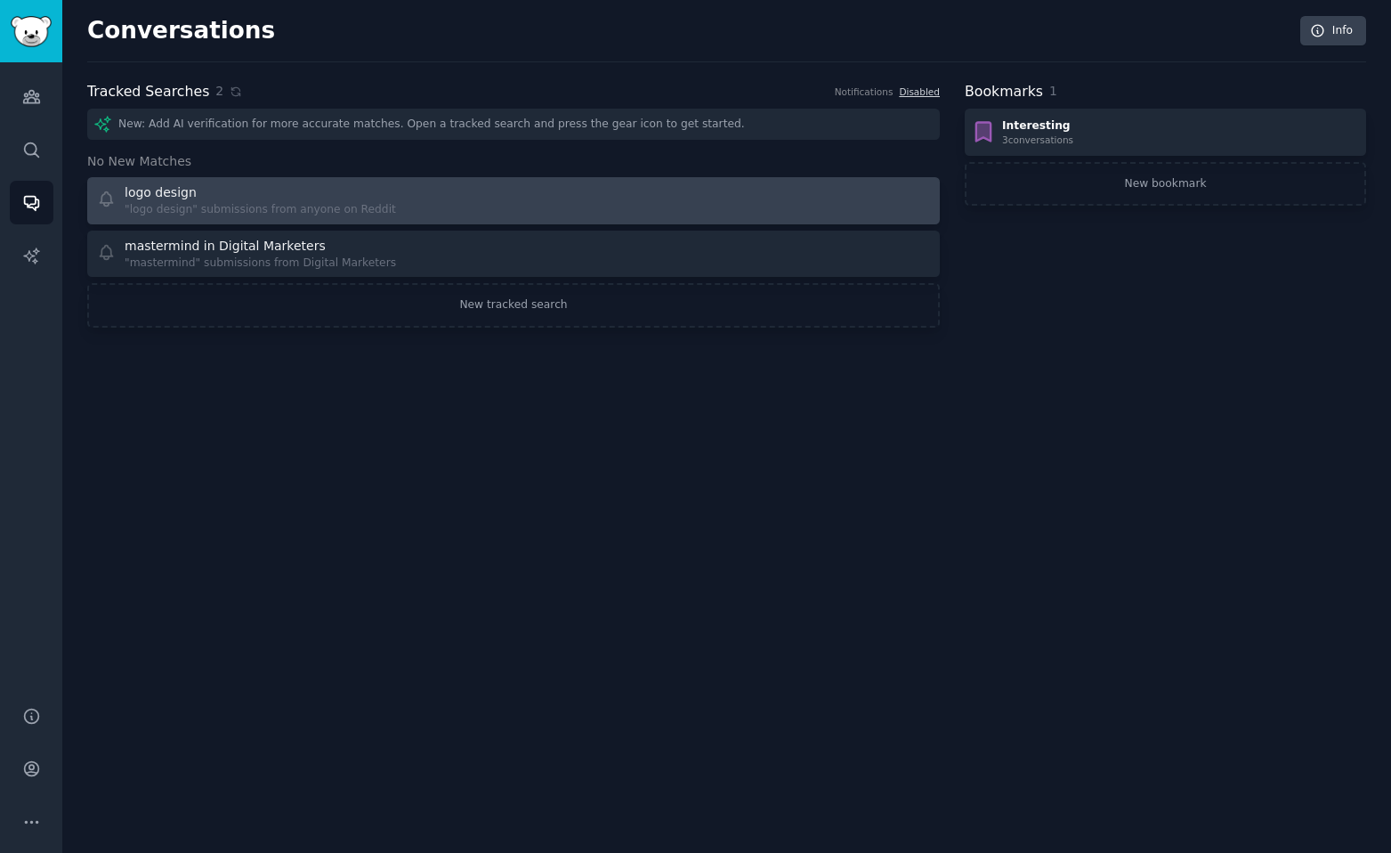
click at [774, 195] on div at bounding box center [728, 200] width 405 height 35
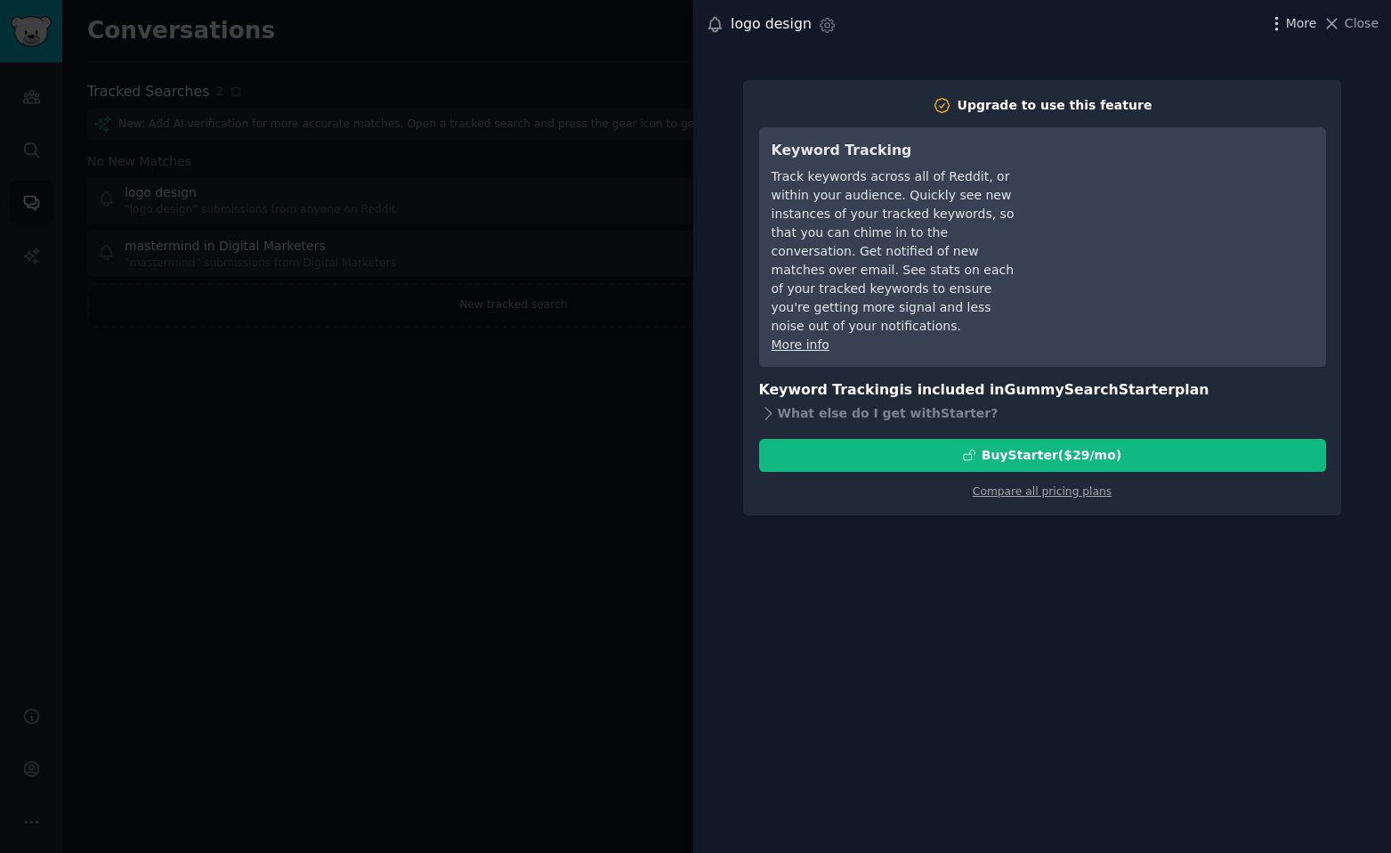
click at [1280, 27] on icon "button" at bounding box center [1277, 23] width 19 height 19
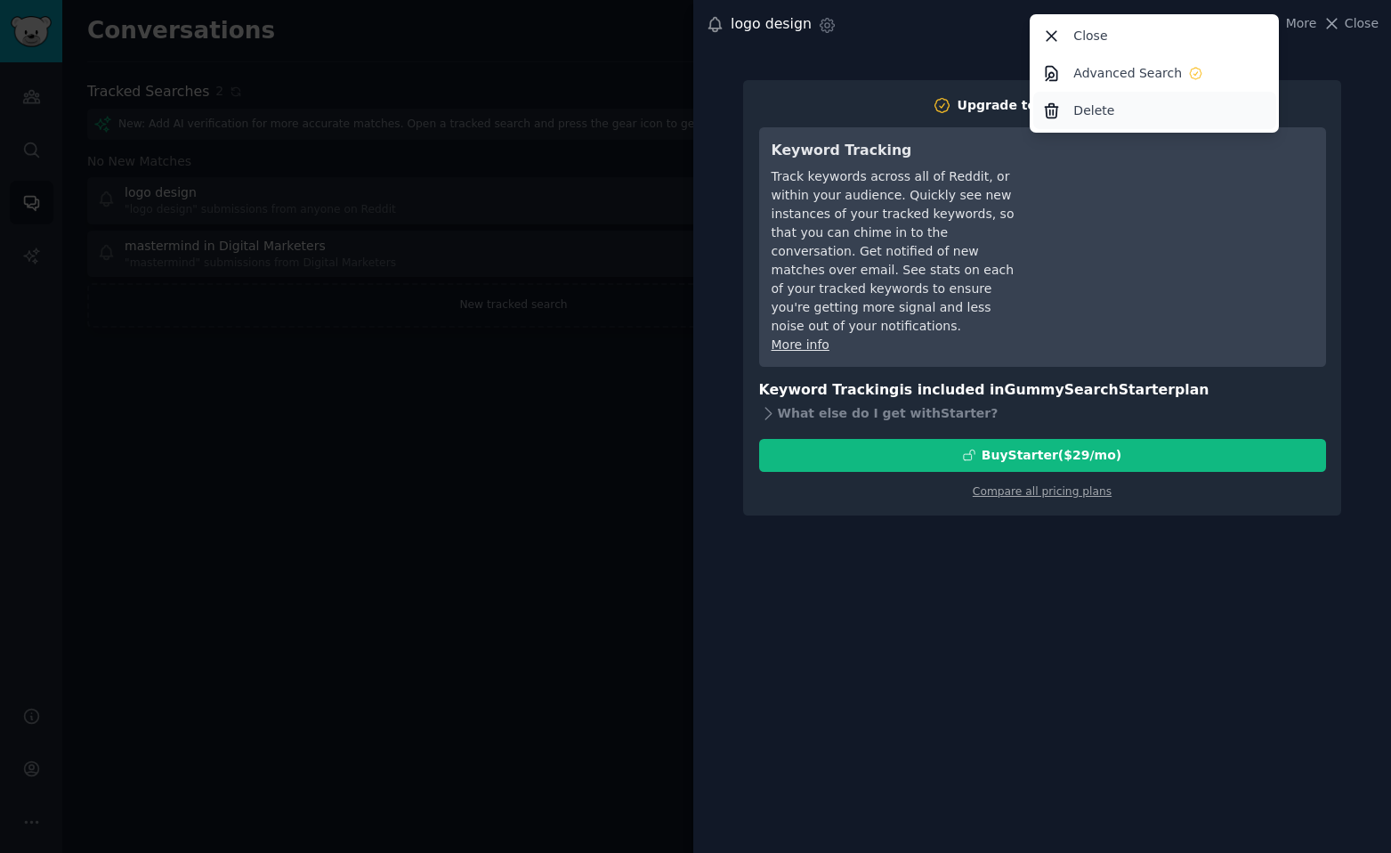
click at [1111, 101] on p "Delete" at bounding box center [1094, 110] width 41 height 19
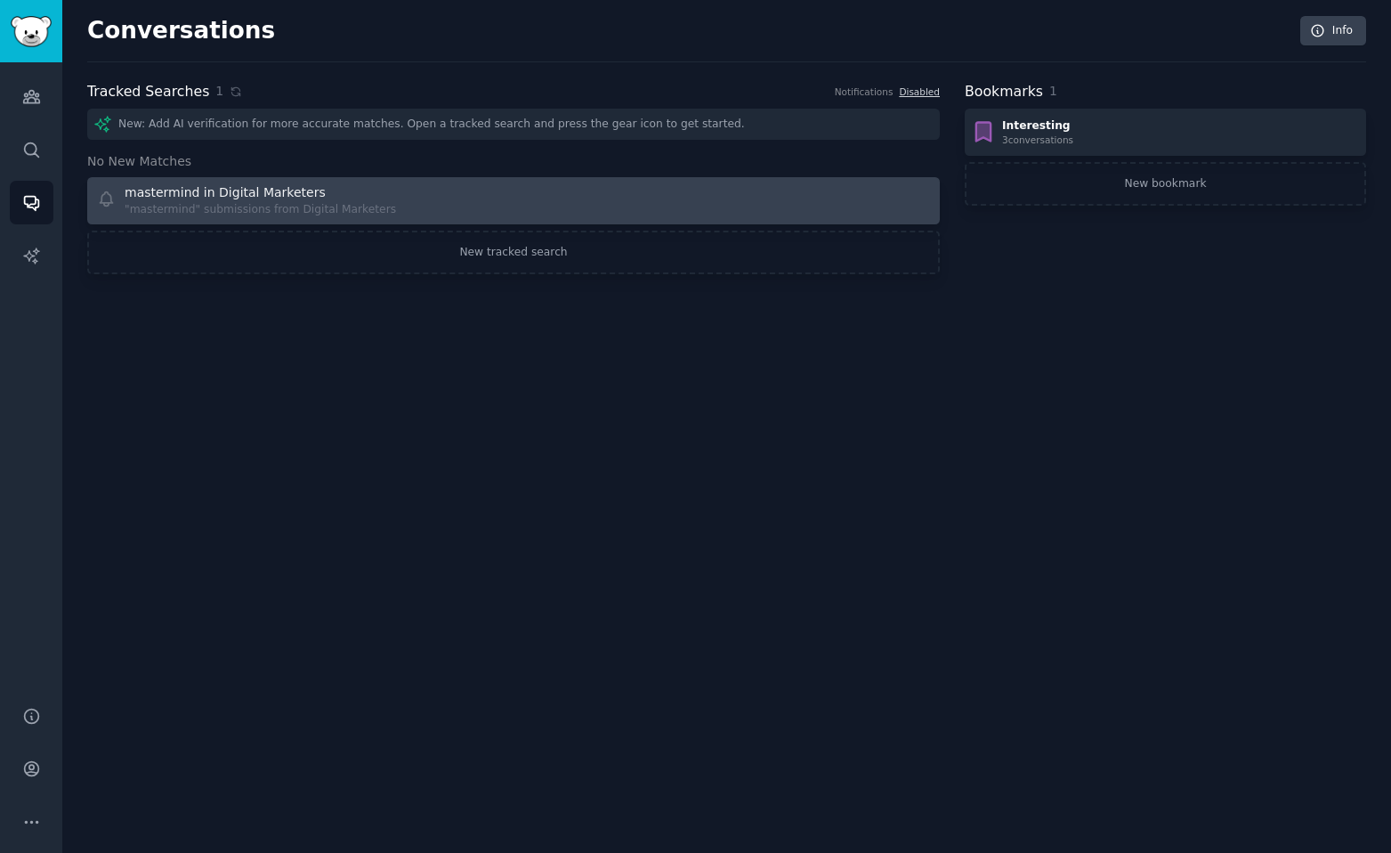
click at [768, 192] on div at bounding box center [728, 200] width 405 height 35
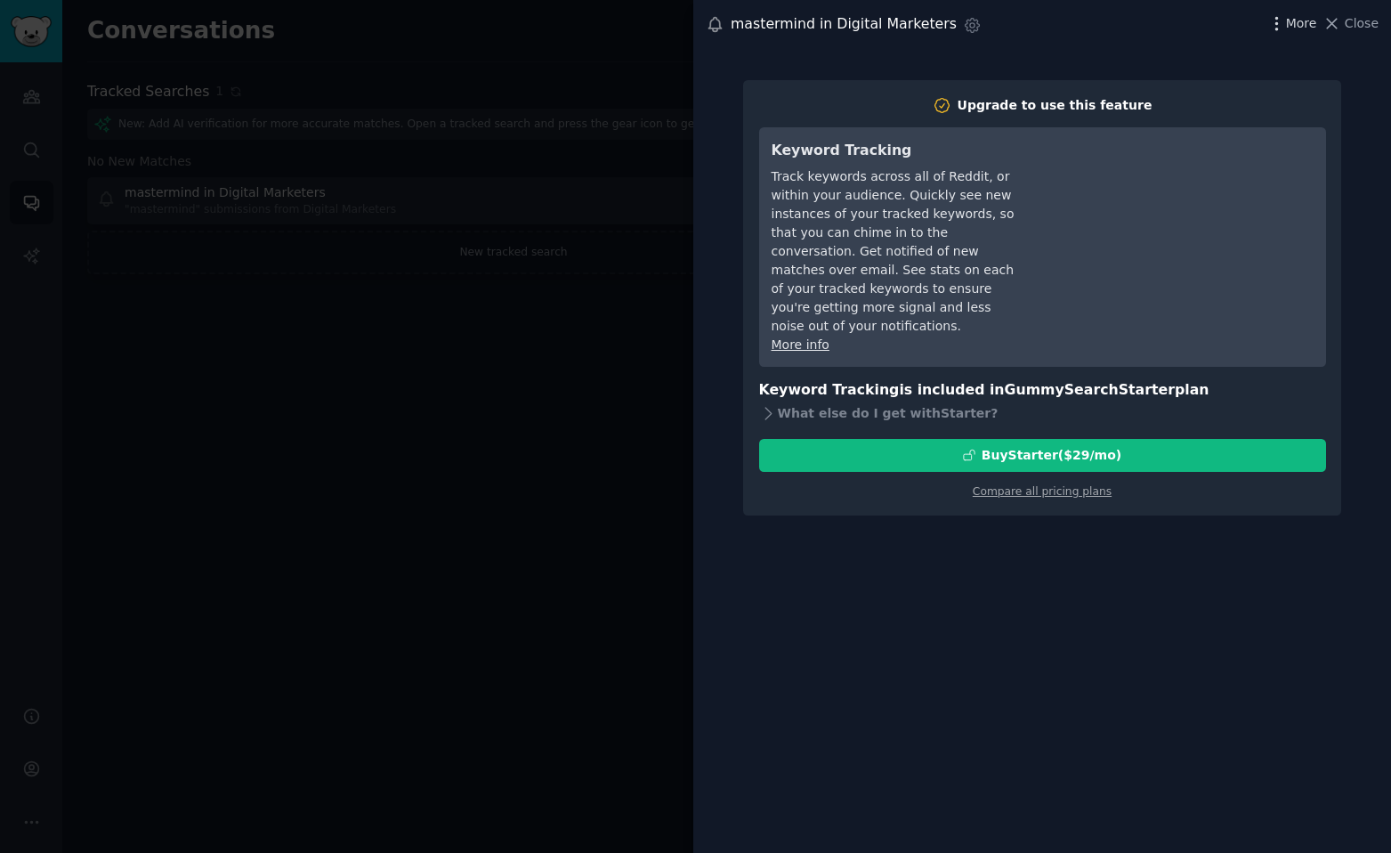
click at [1284, 22] on icon "button" at bounding box center [1277, 23] width 19 height 19
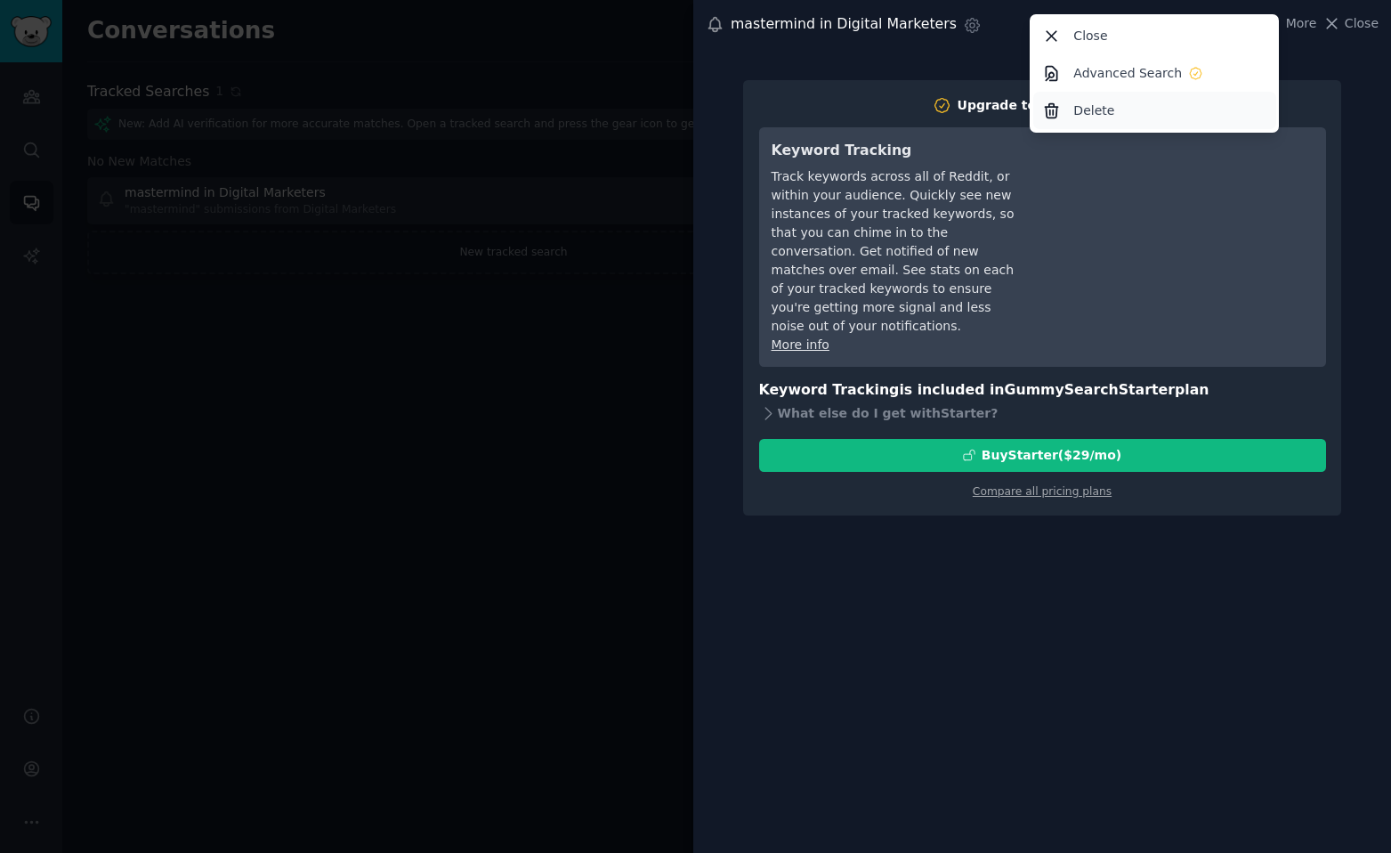
click at [1117, 101] on div "Delete" at bounding box center [1155, 110] width 243 height 37
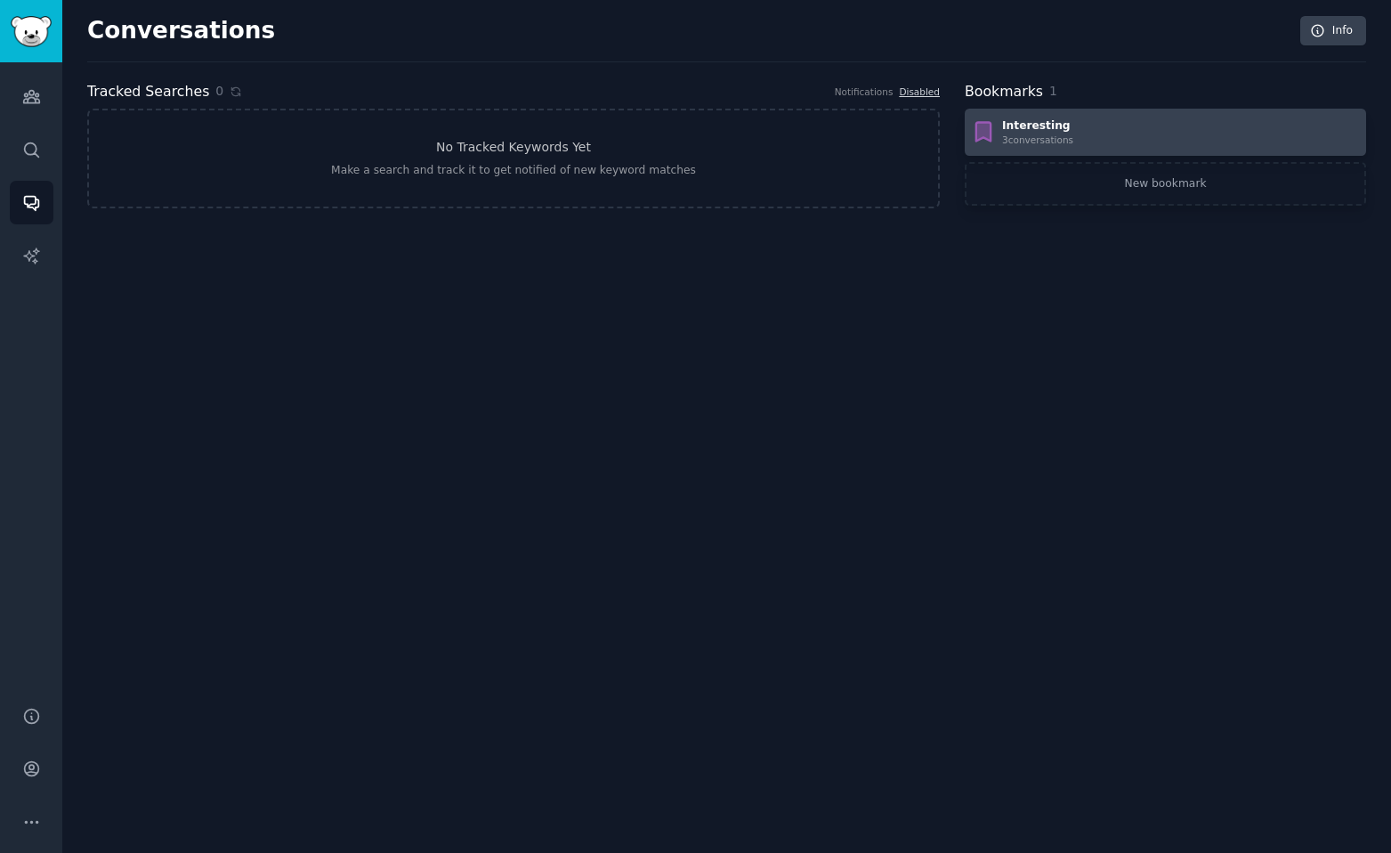
click at [1047, 134] on div "3 conversation s" at bounding box center [1037, 140] width 71 height 12
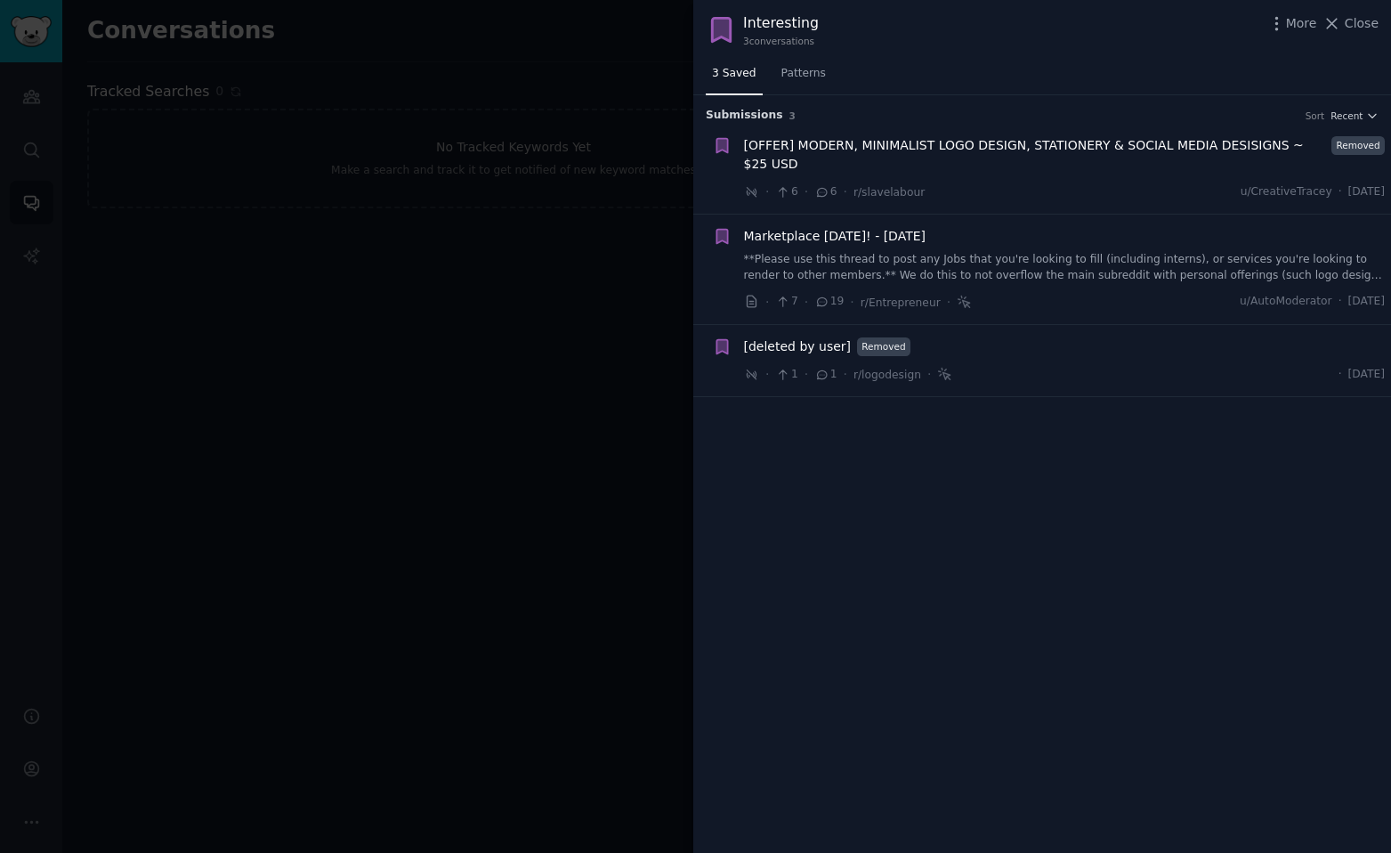
click at [953, 136] on span "[OFFER] MODERN, MINIMALIST LOGO DESIGN, STATIONERY & SOCIAL MEDIA DESISIGNS ~ $…" at bounding box center [1035, 154] width 582 height 37
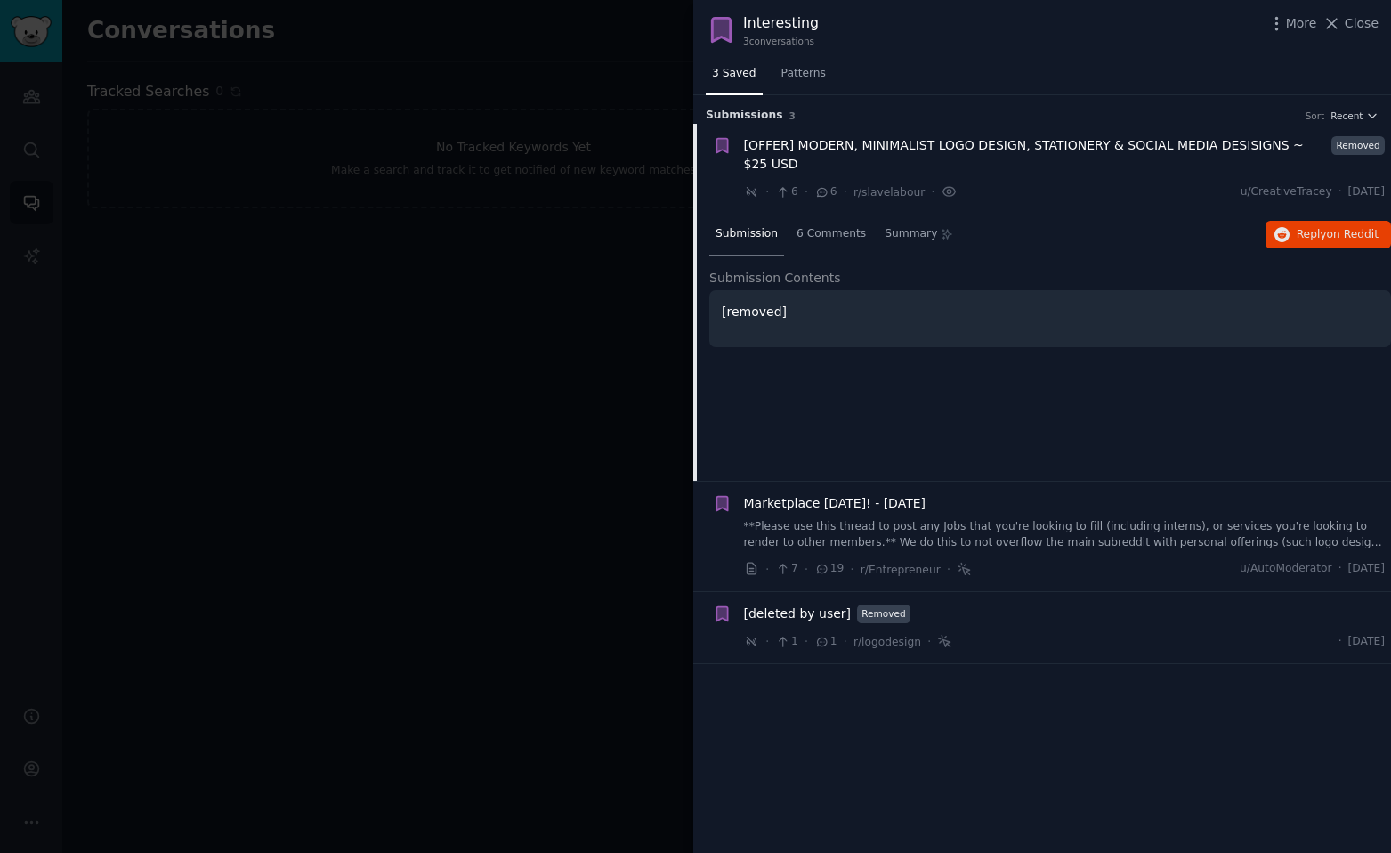
click at [945, 139] on span "[OFFER] MODERN, MINIMALIST LOGO DESIGN, STATIONERY & SOCIAL MEDIA DESISIGNS ~ $…" at bounding box center [1035, 154] width 582 height 37
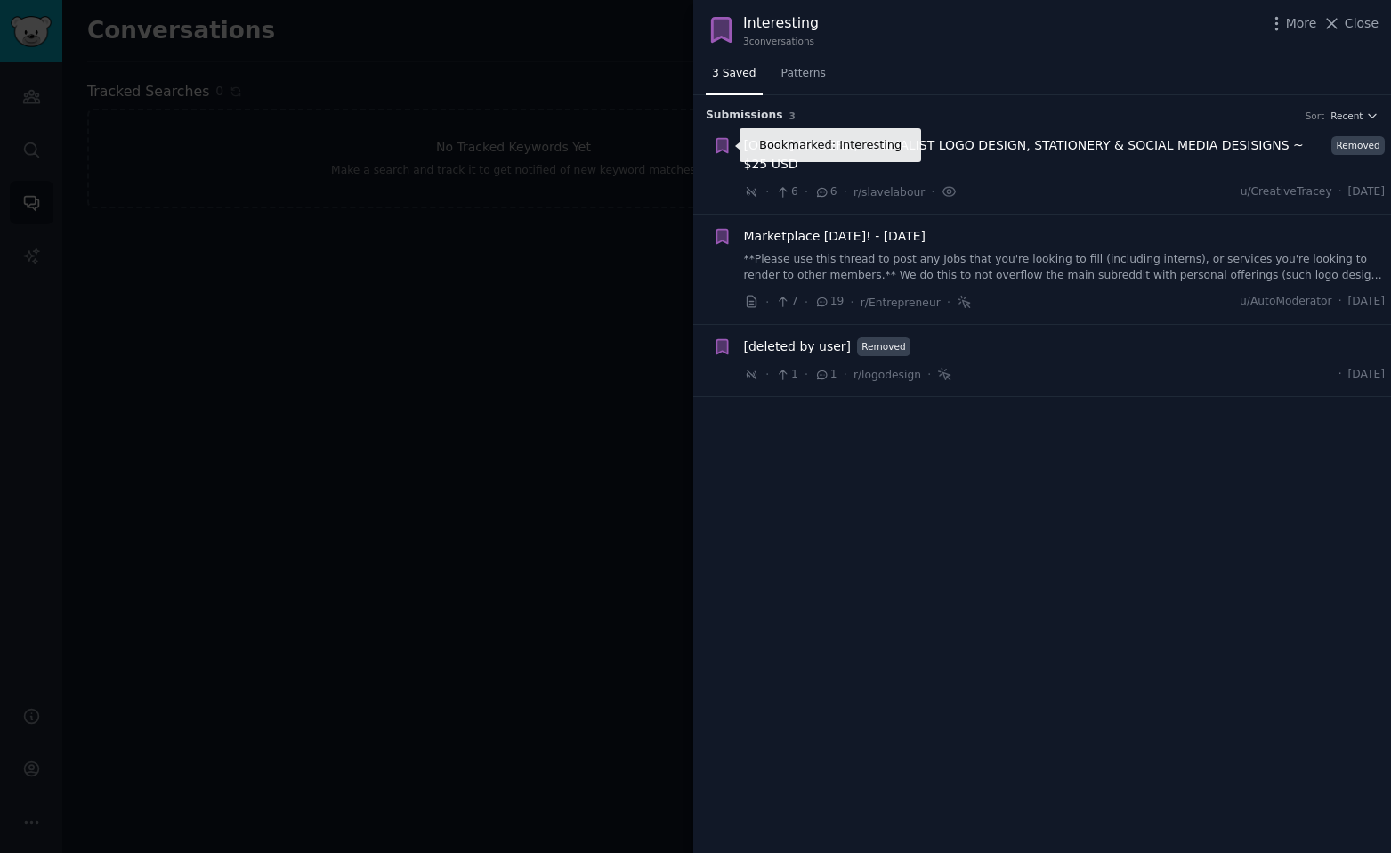
click at [715, 139] on icon "button" at bounding box center [722, 145] width 19 height 19
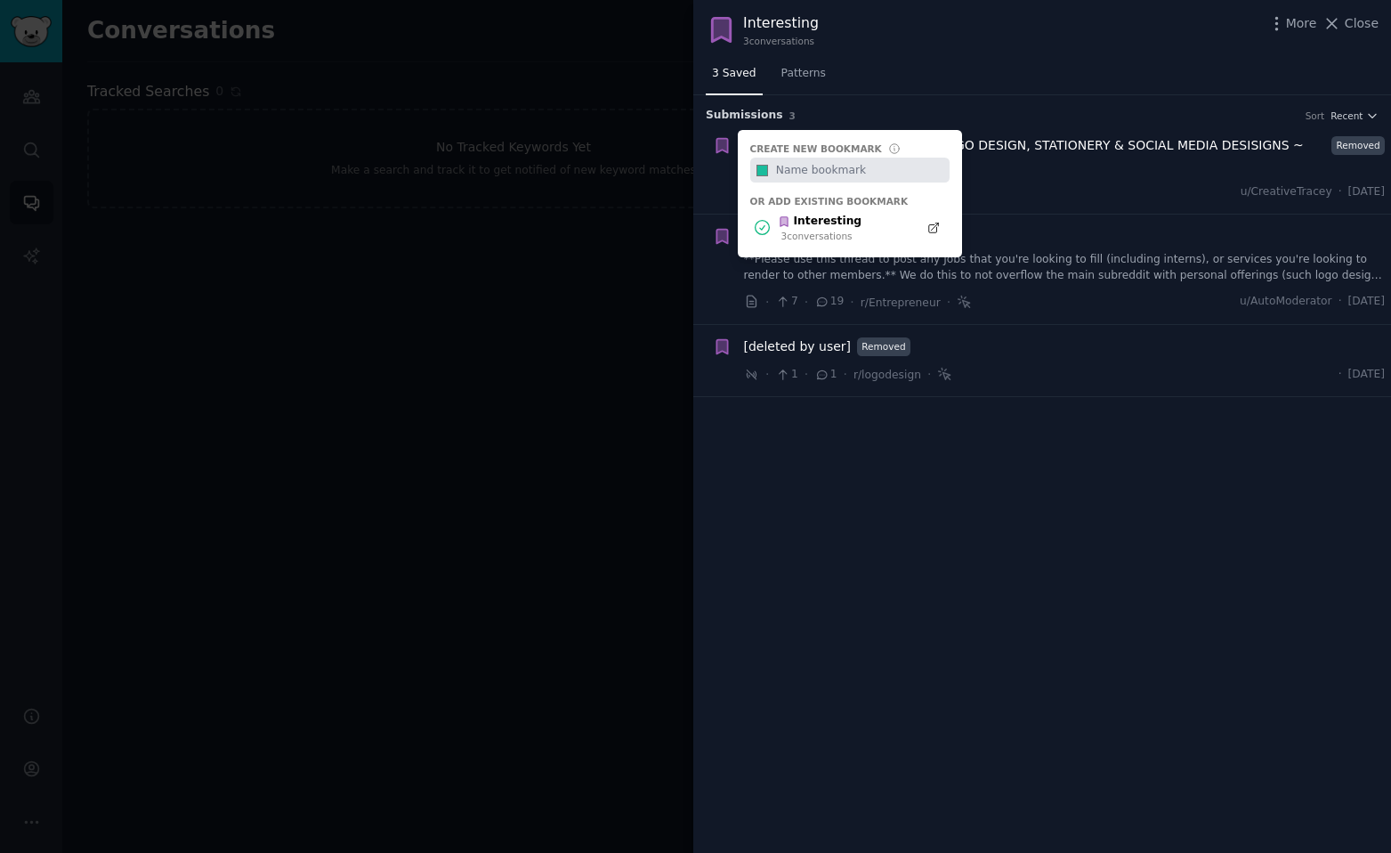
click at [717, 142] on div "Create new bookmark #1abc9c Or add existing bookmark Interesting 3 conversation…" at bounding box center [722, 145] width 19 height 19
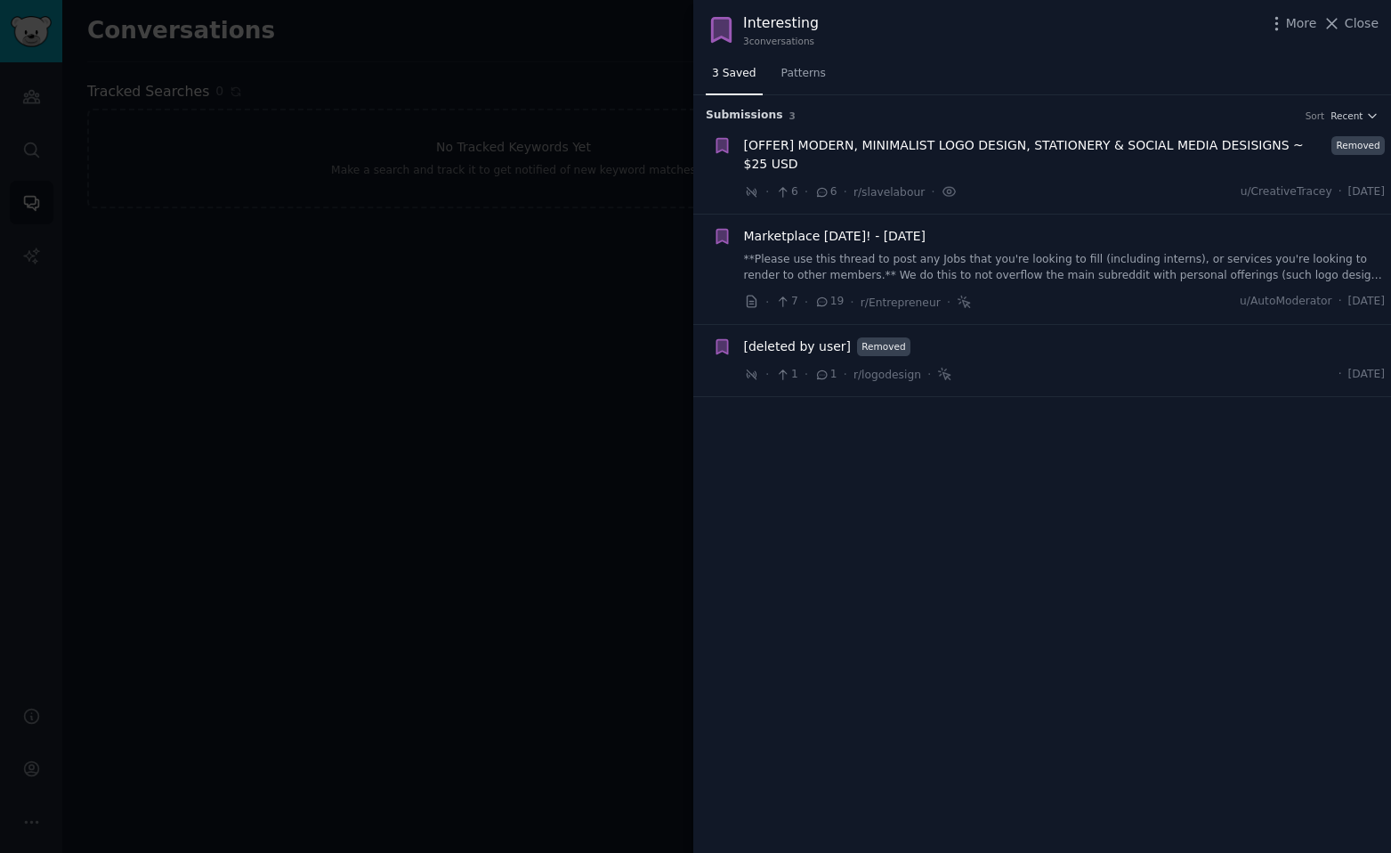
click at [788, 337] on span "[deleted by user]" at bounding box center [798, 346] width 108 height 19
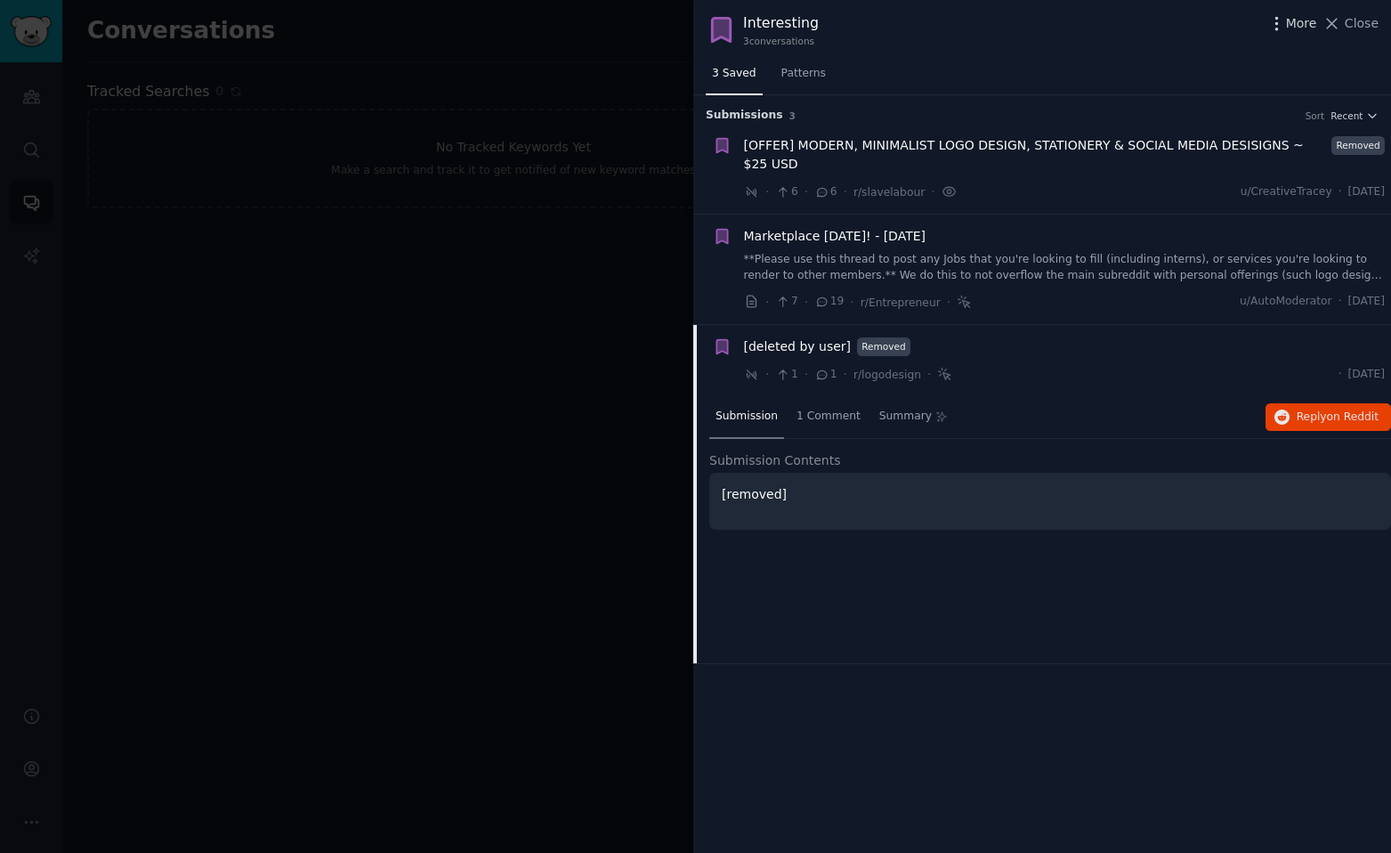
click at [1279, 24] on icon "button" at bounding box center [1277, 23] width 19 height 19
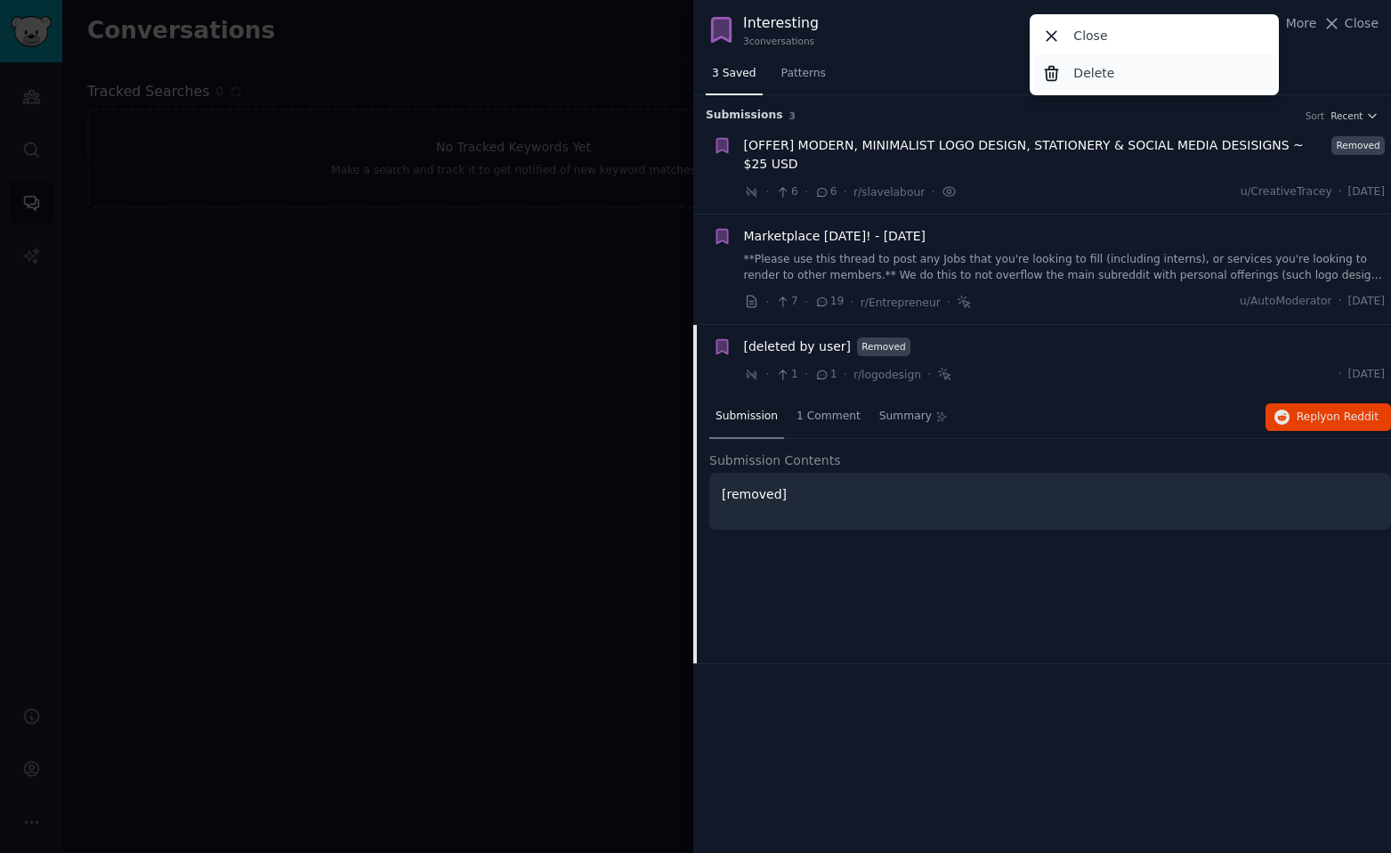
click at [1168, 75] on div "Delete" at bounding box center [1155, 72] width 243 height 37
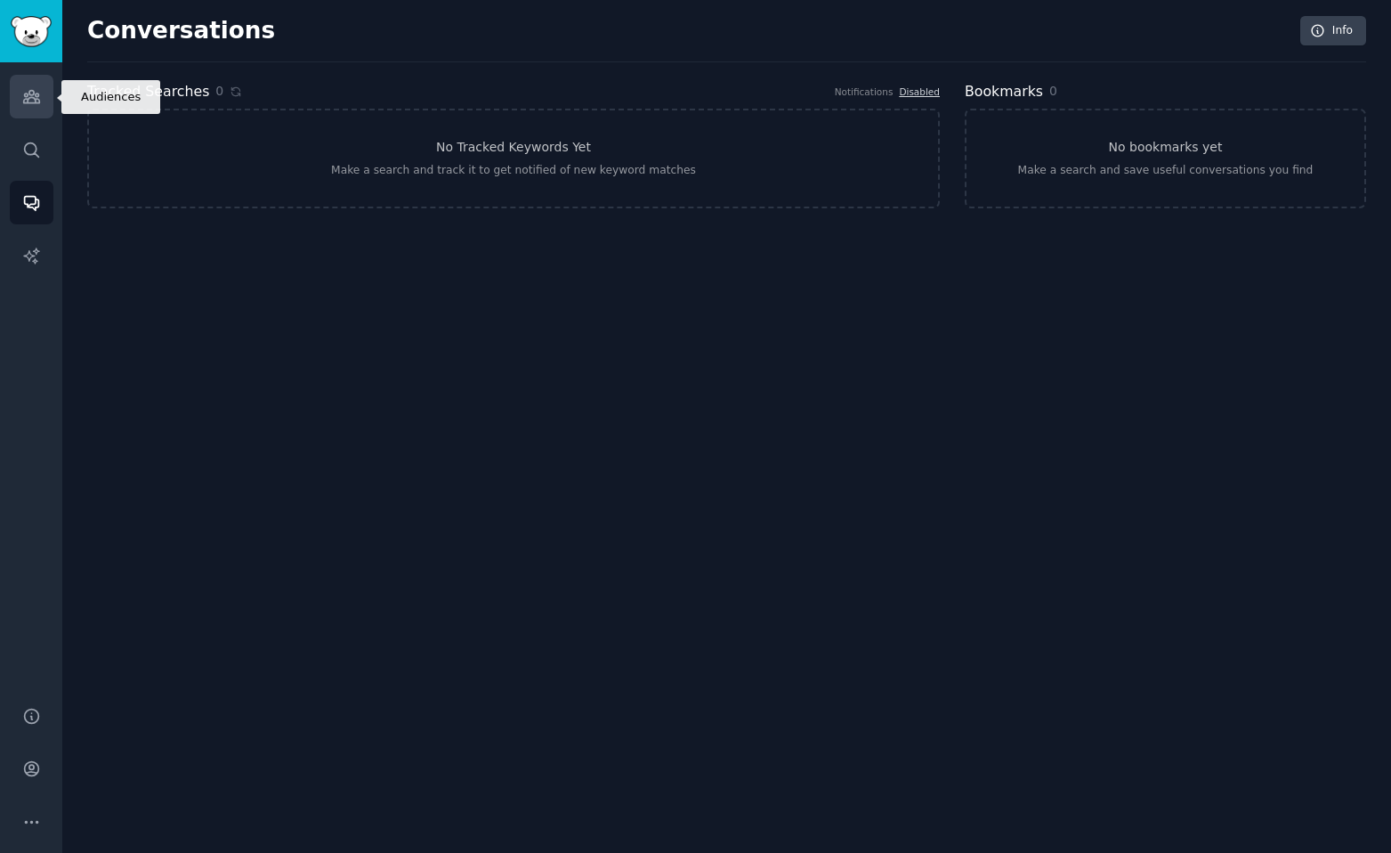
click at [28, 99] on icon "Sidebar" at bounding box center [31, 97] width 16 height 12
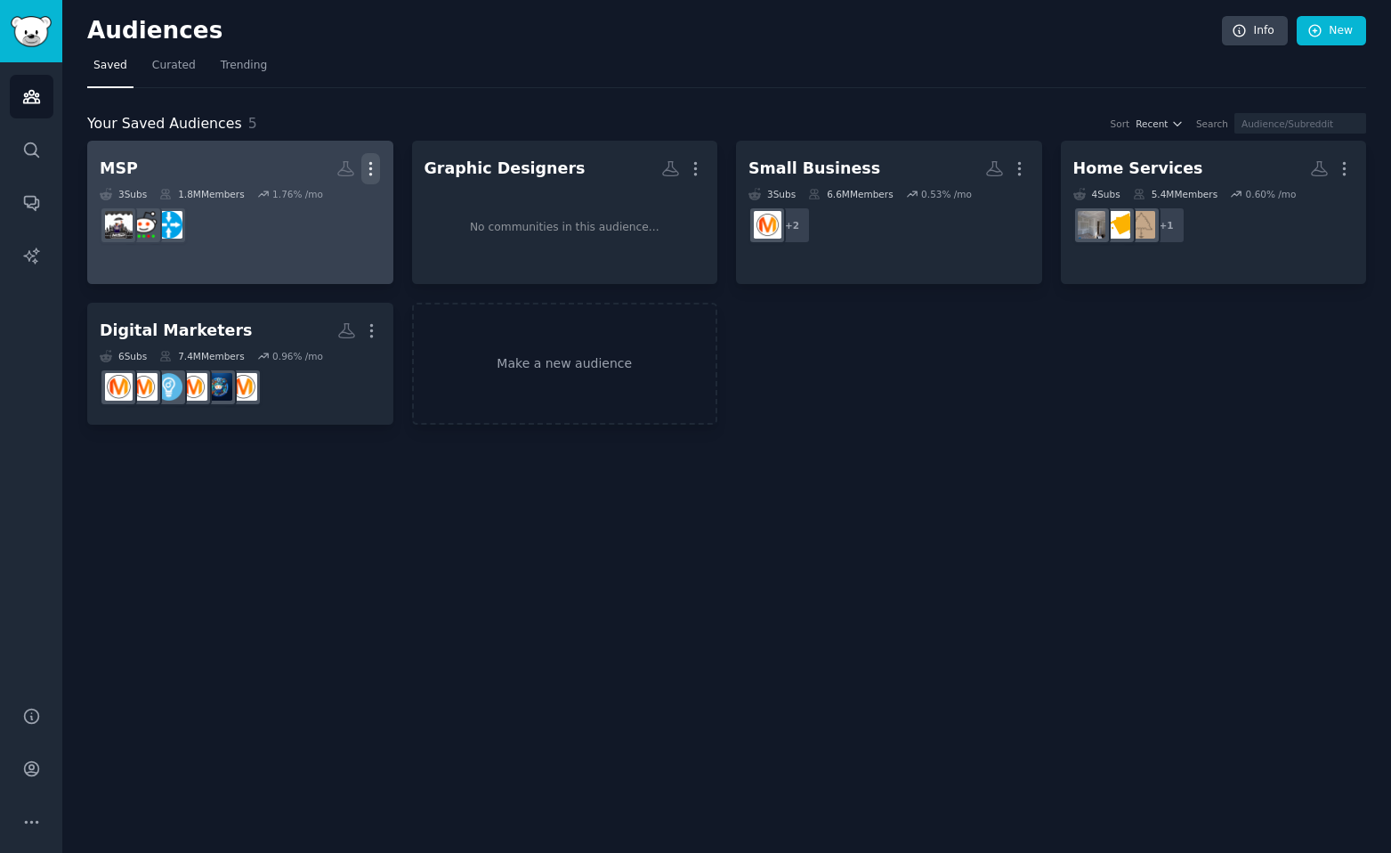
click at [377, 159] on icon "button" at bounding box center [370, 168] width 19 height 19
click at [340, 205] on p "Delete" at bounding box center [322, 206] width 41 height 19
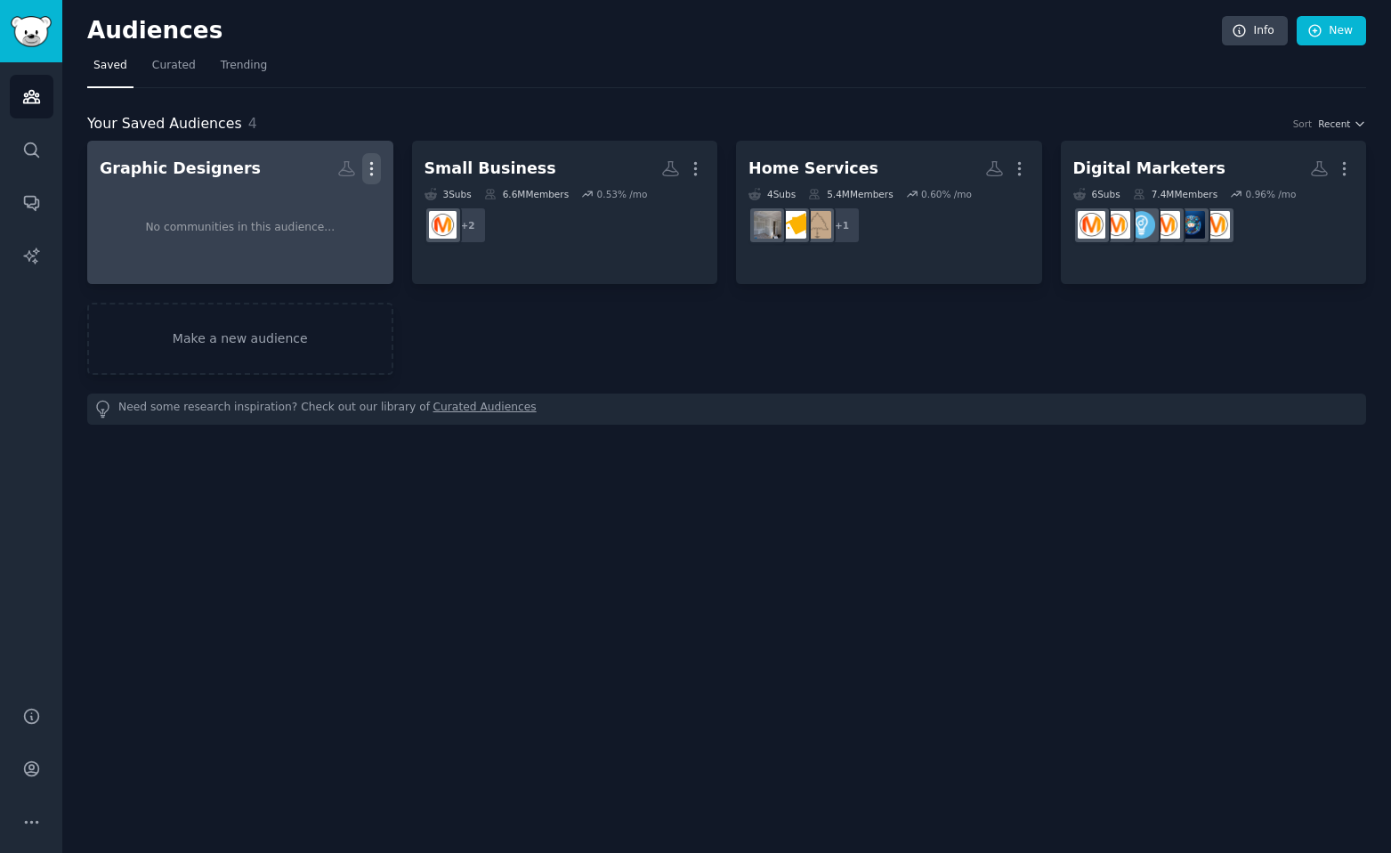
click at [375, 163] on icon "button" at bounding box center [371, 168] width 19 height 19
click at [317, 199] on p "Delete" at bounding box center [323, 206] width 41 height 19
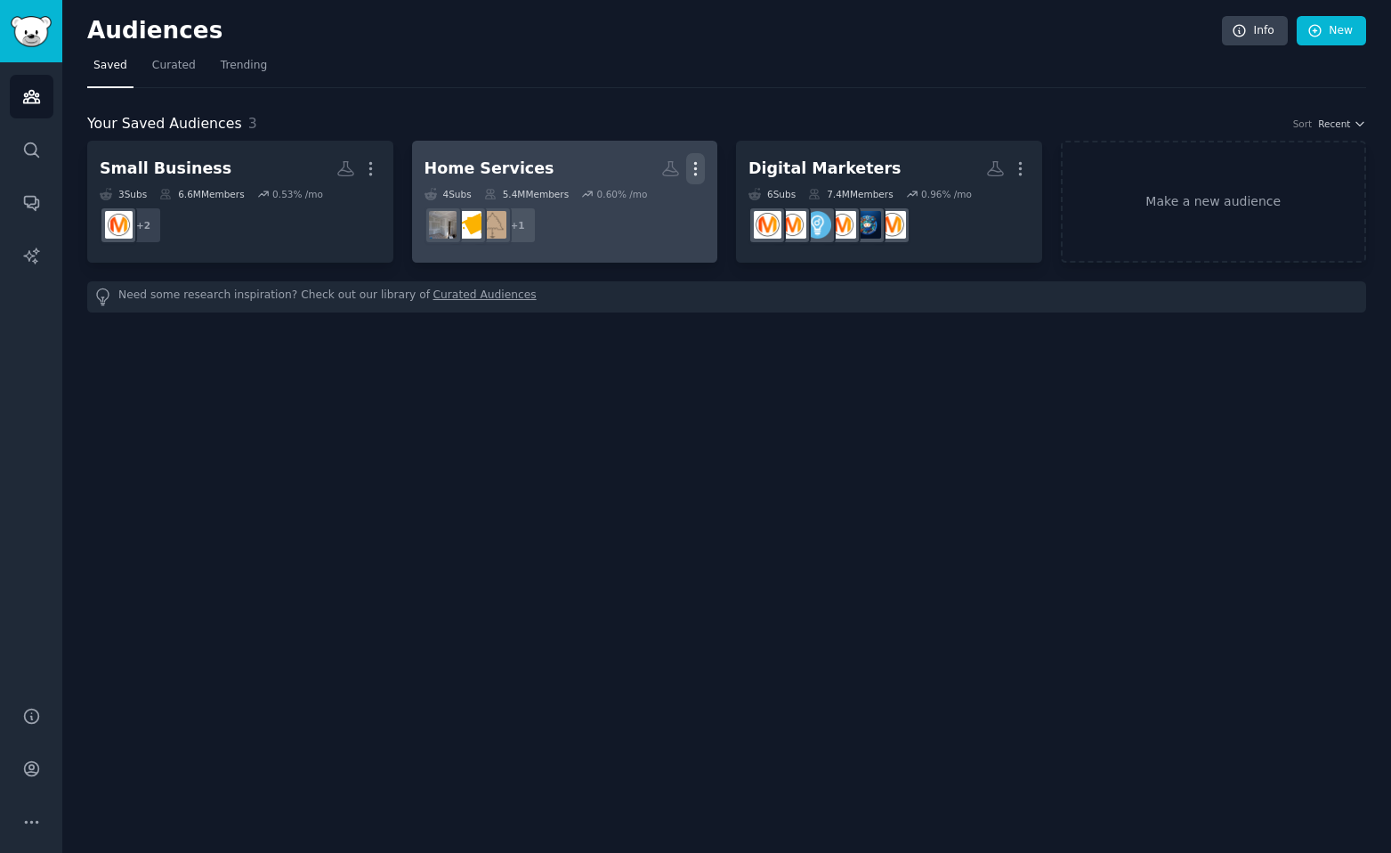
click at [687, 167] on icon "button" at bounding box center [695, 168] width 19 height 19
click at [653, 198] on p "Delete" at bounding box center [647, 206] width 41 height 19
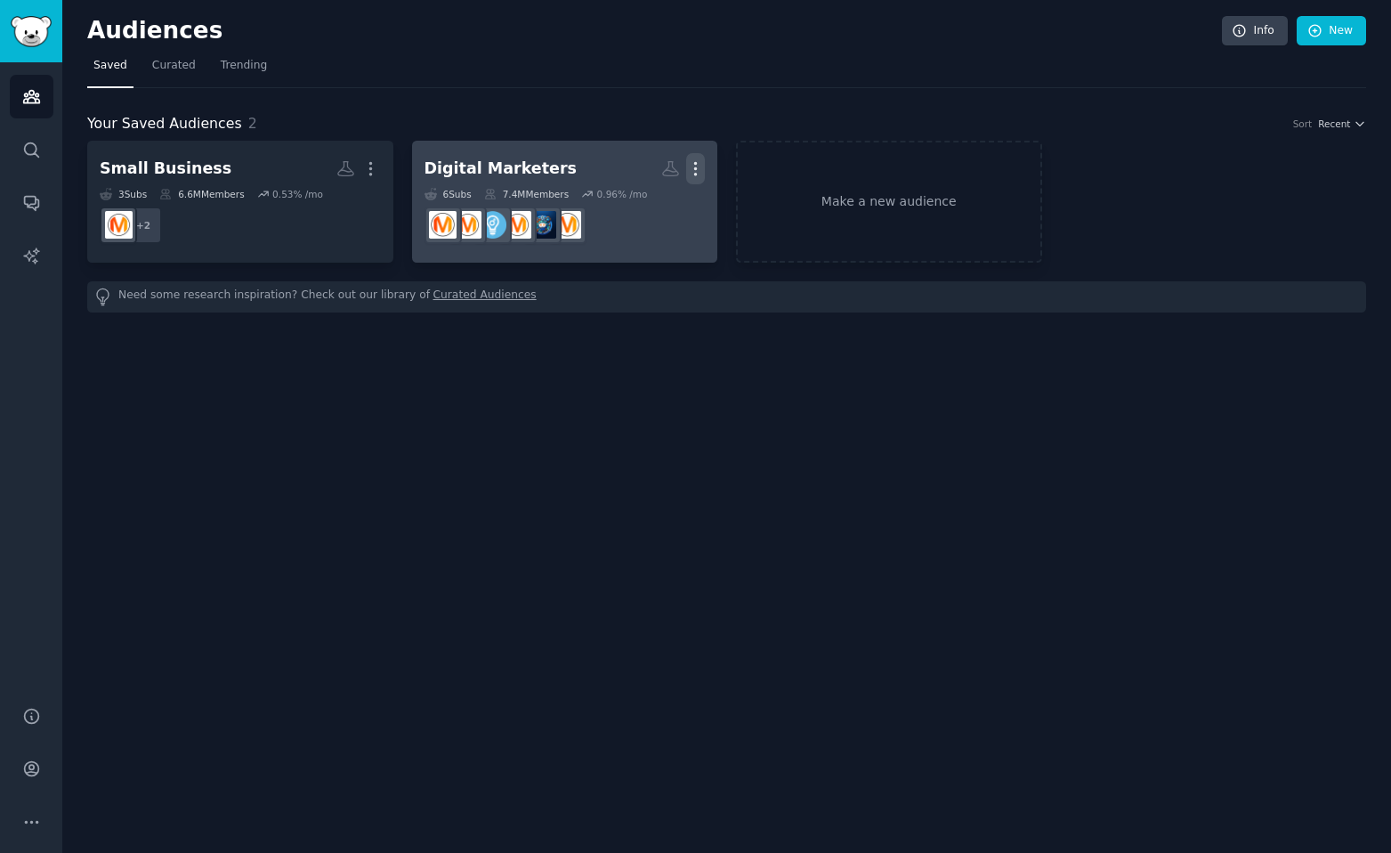
click at [695, 165] on icon "button" at bounding box center [696, 169] width 2 height 12
click at [656, 204] on p "Delete" at bounding box center [647, 206] width 41 height 19
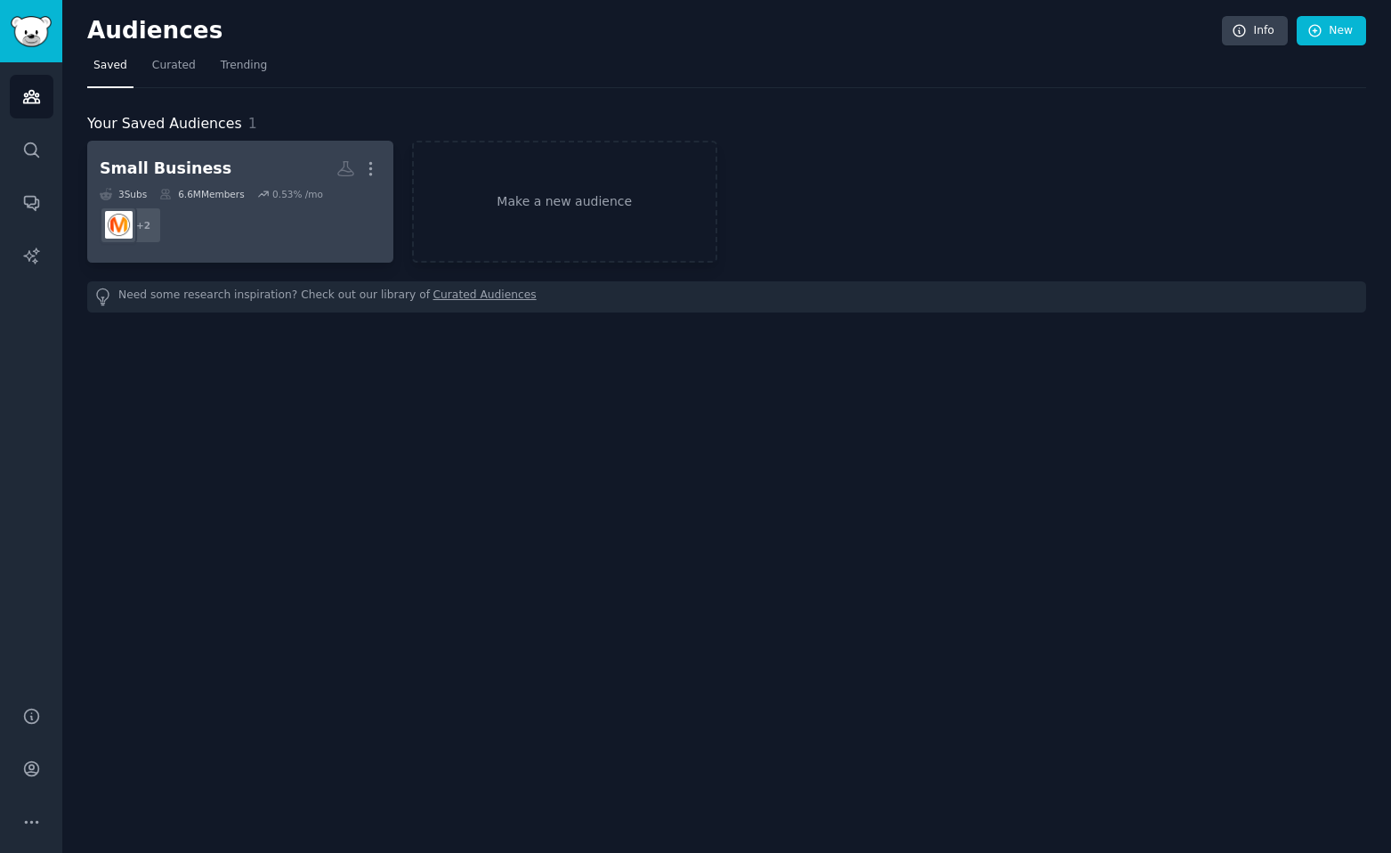
click at [244, 224] on dd "r/business, r/smallbusiness + 2" at bounding box center [240, 225] width 281 height 50
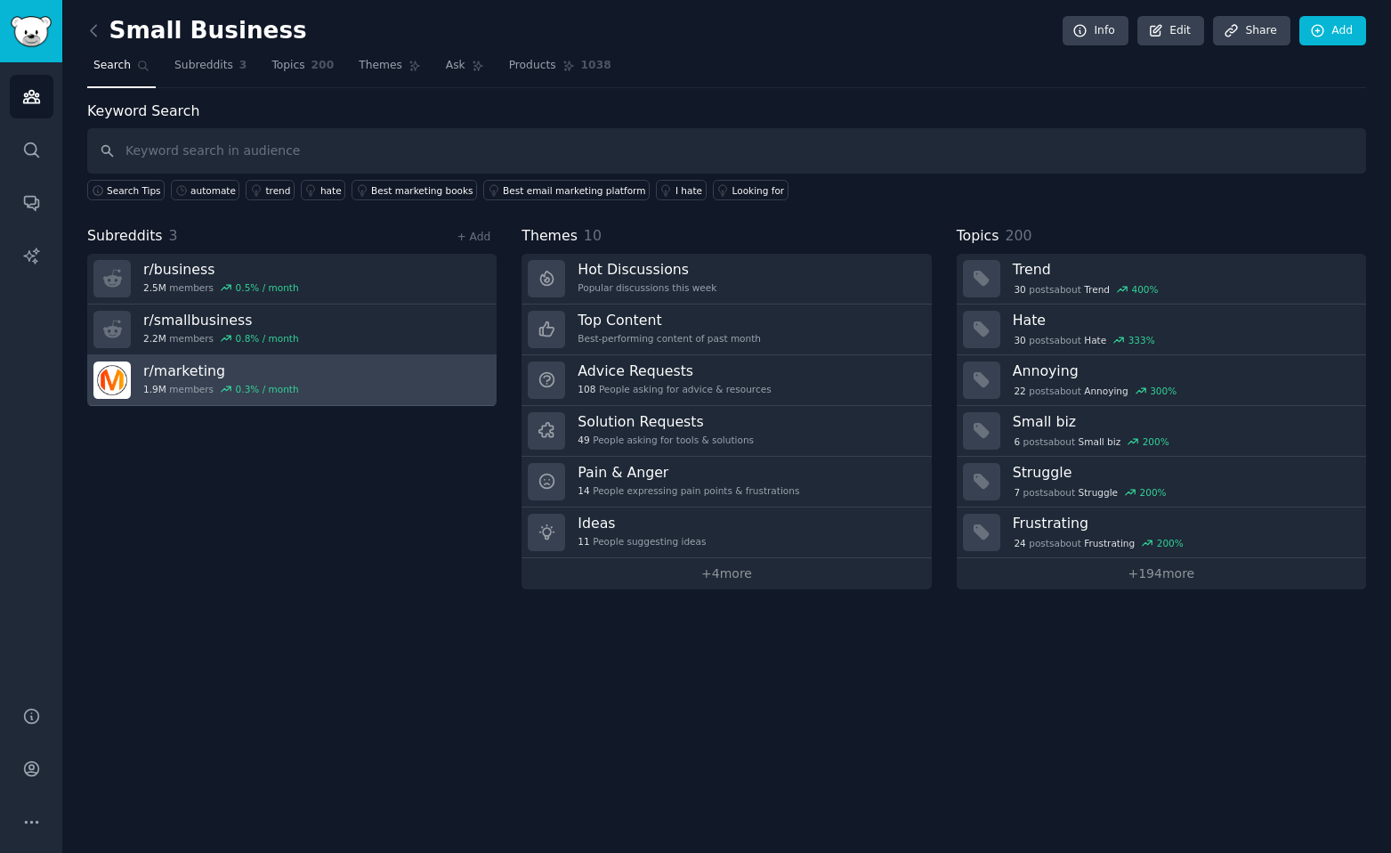
click at [182, 365] on h3 "r/ marketing" at bounding box center [221, 370] width 156 height 19
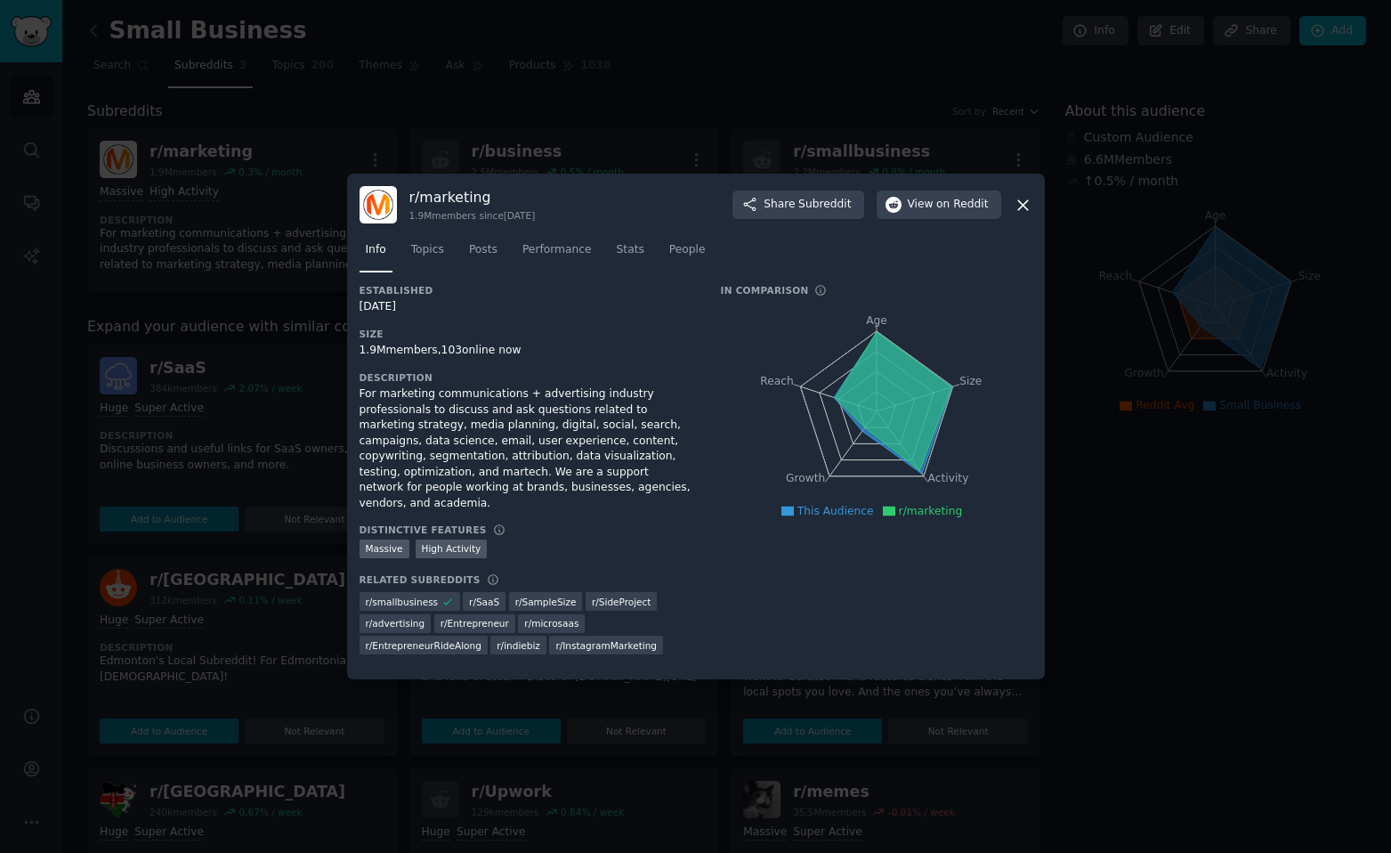
click at [1020, 213] on icon at bounding box center [1023, 205] width 19 height 19
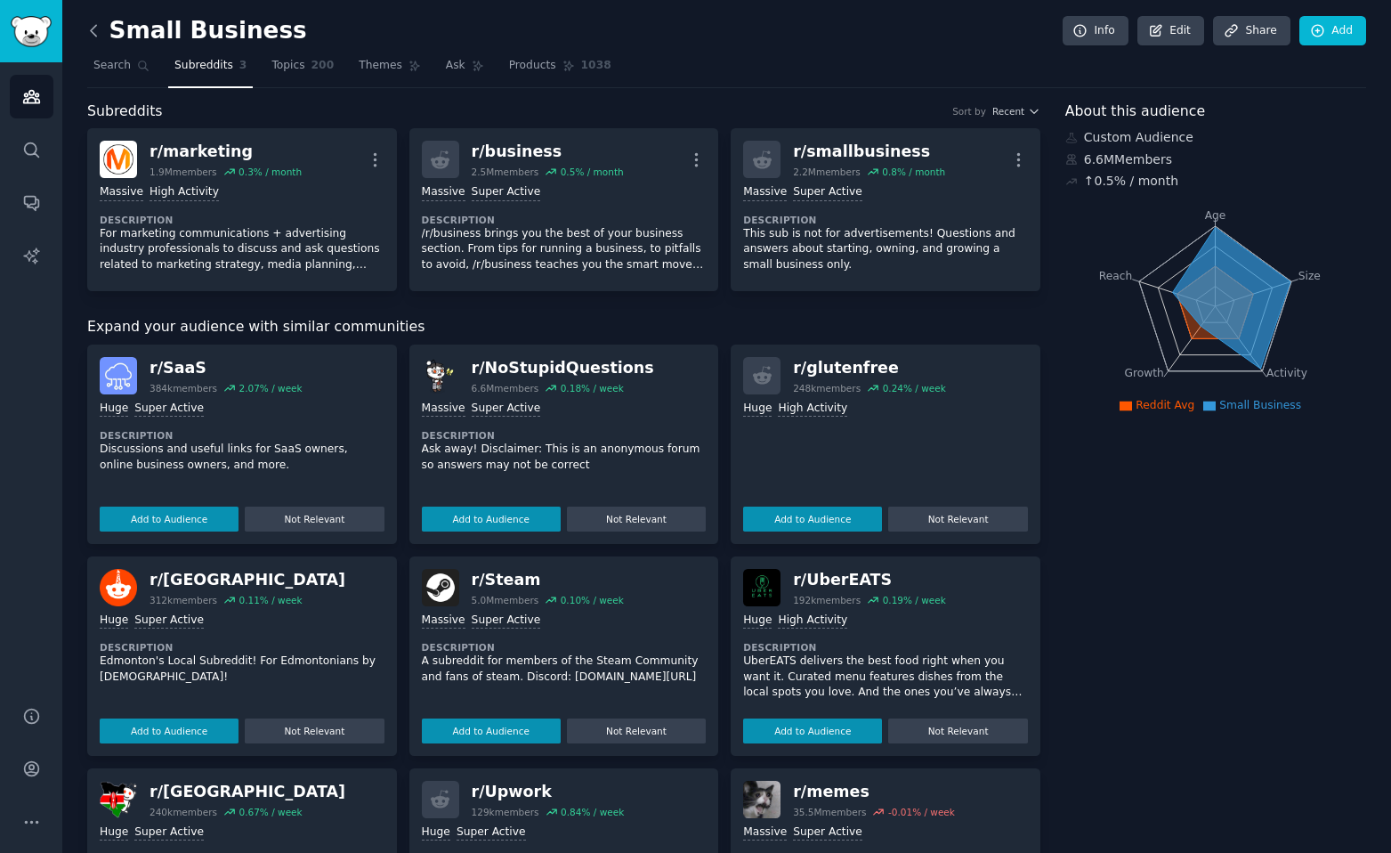
click at [98, 37] on icon at bounding box center [94, 30] width 19 height 19
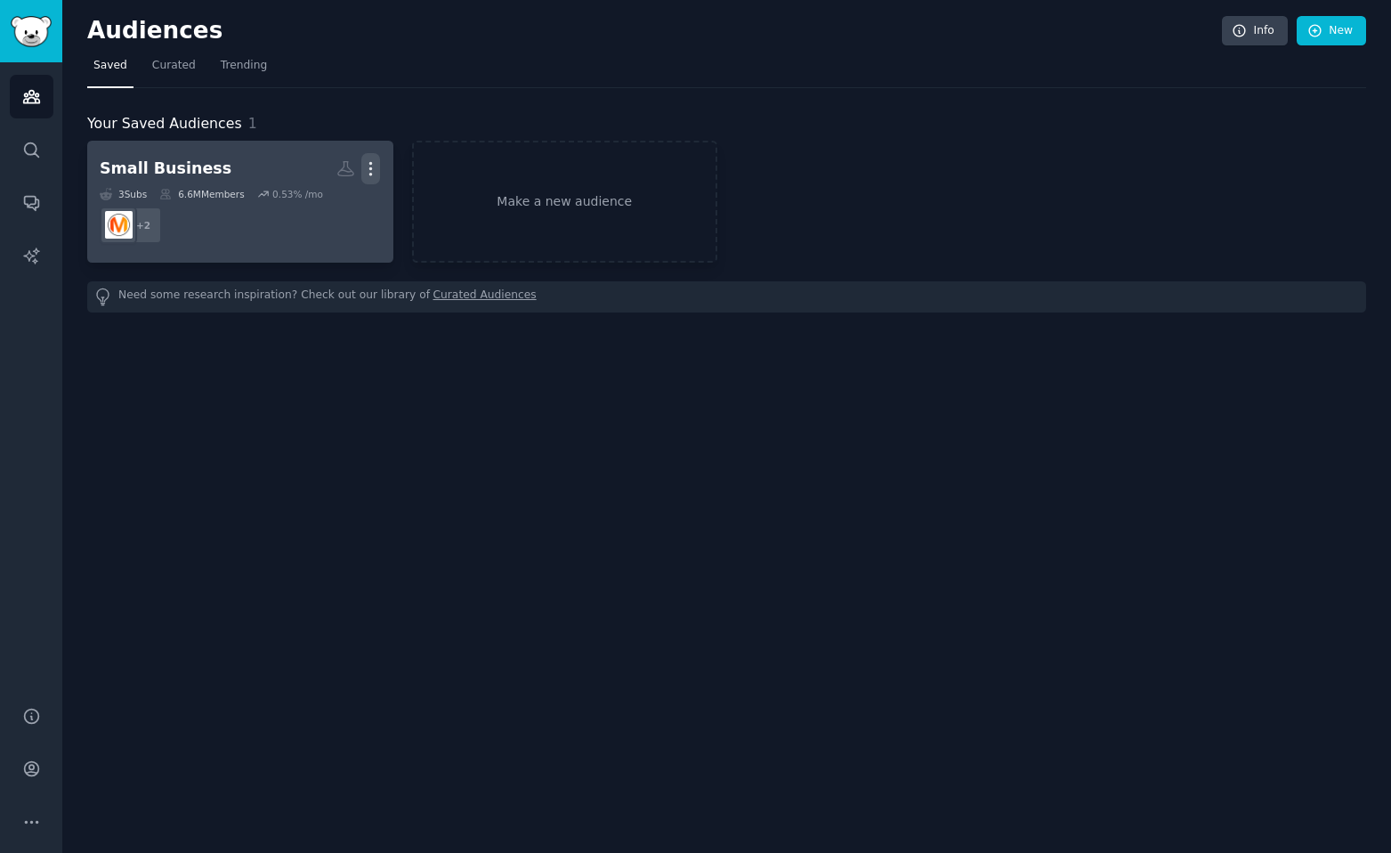
click at [369, 173] on icon "button" at bounding box center [370, 168] width 19 height 19
click at [325, 205] on p "Delete" at bounding box center [322, 206] width 41 height 19
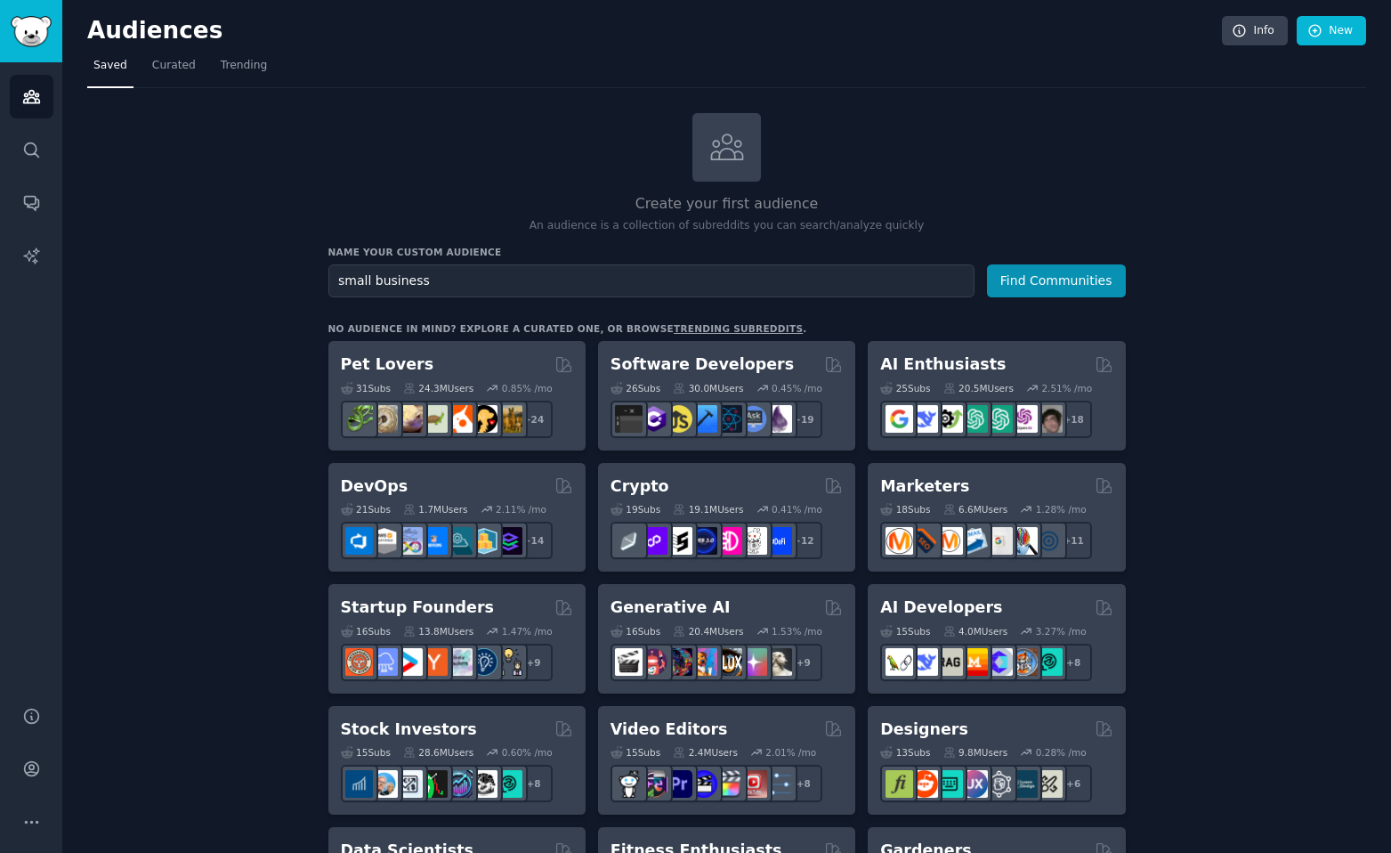
type input "small business"
click at [987, 264] on button "Find Communities" at bounding box center [1056, 280] width 139 height 33
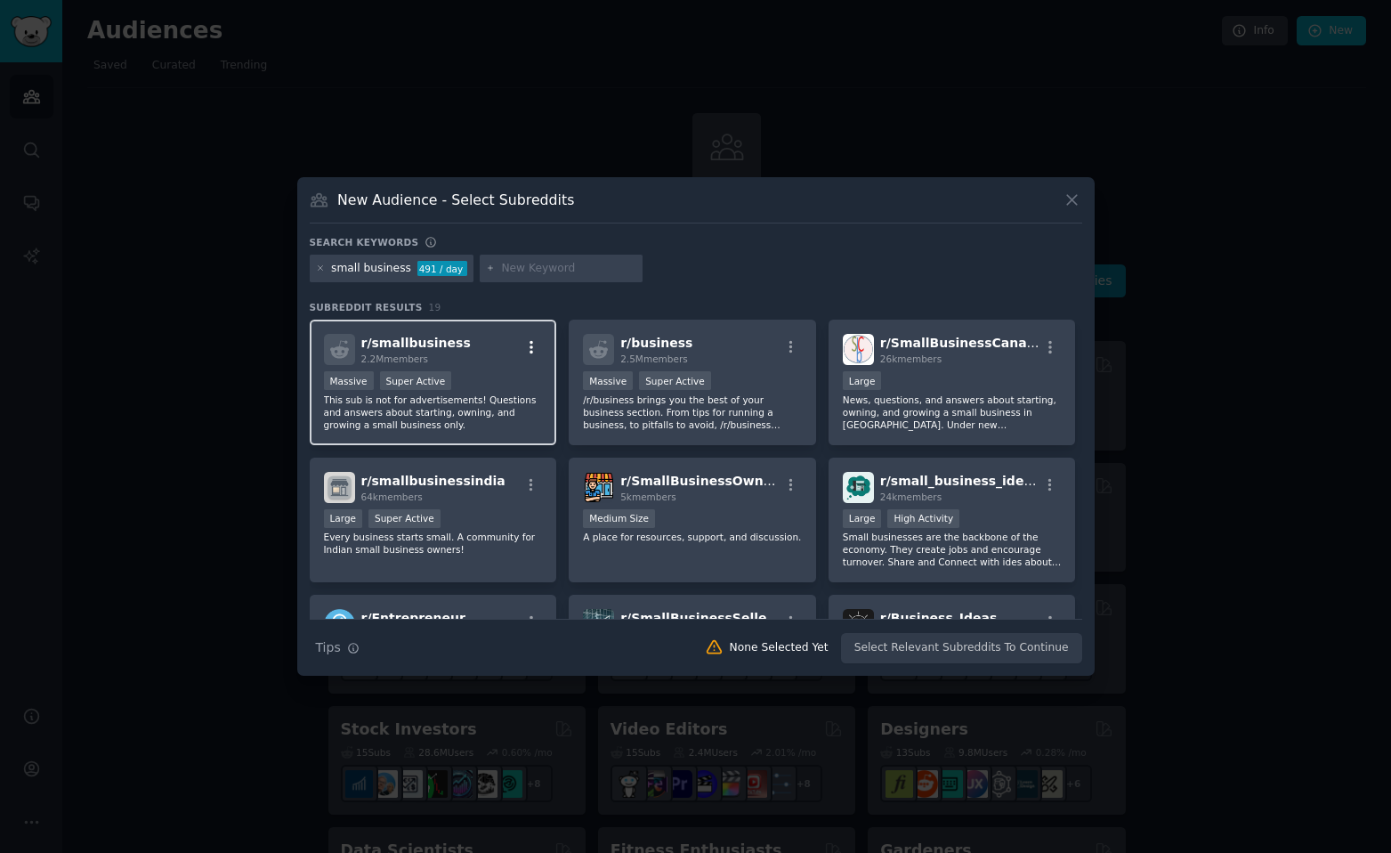
click at [534, 347] on icon "button" at bounding box center [531, 347] width 16 height 16
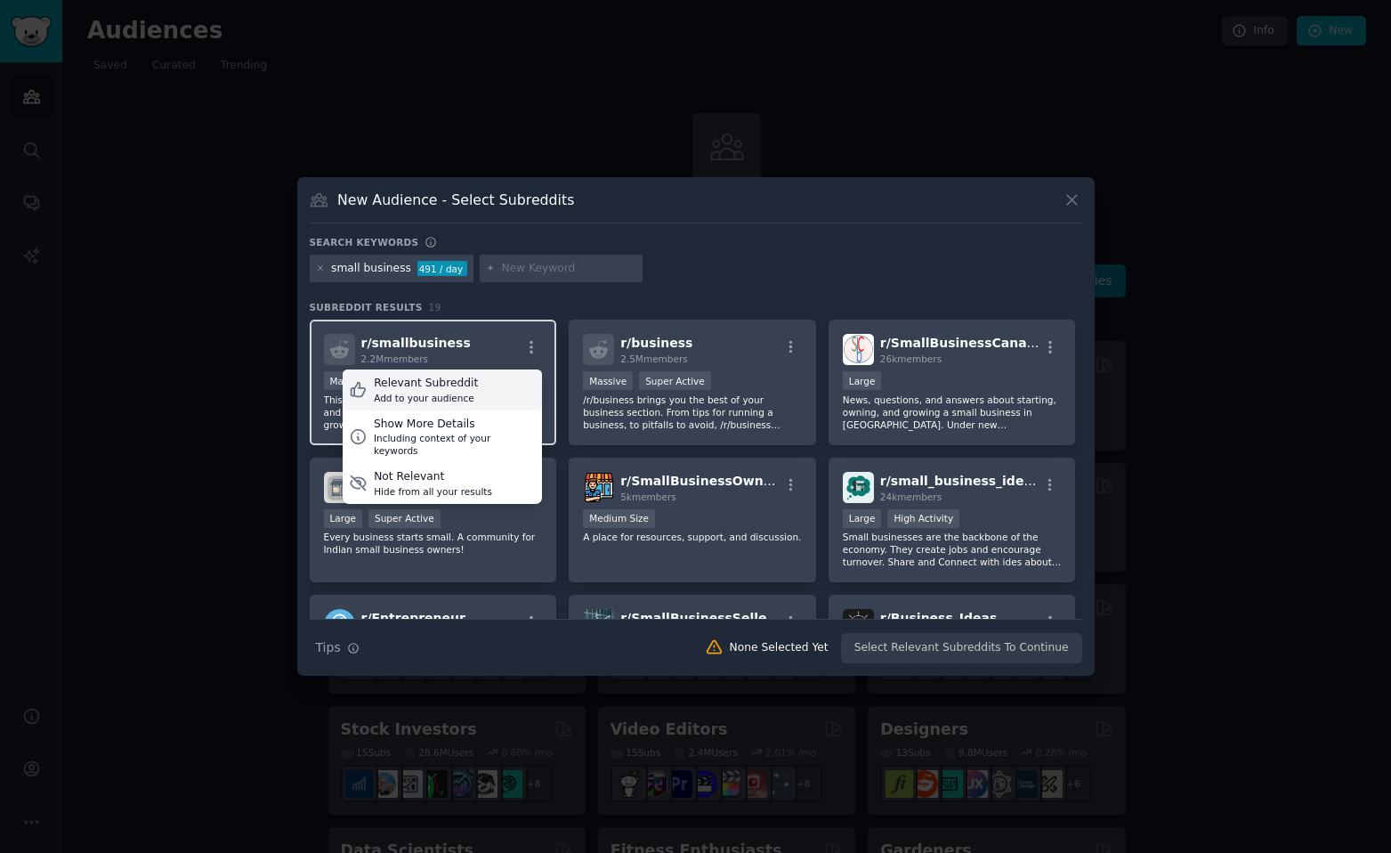
click at [475, 377] on div "Relevant Subreddit Add to your audience" at bounding box center [442, 389] width 199 height 41
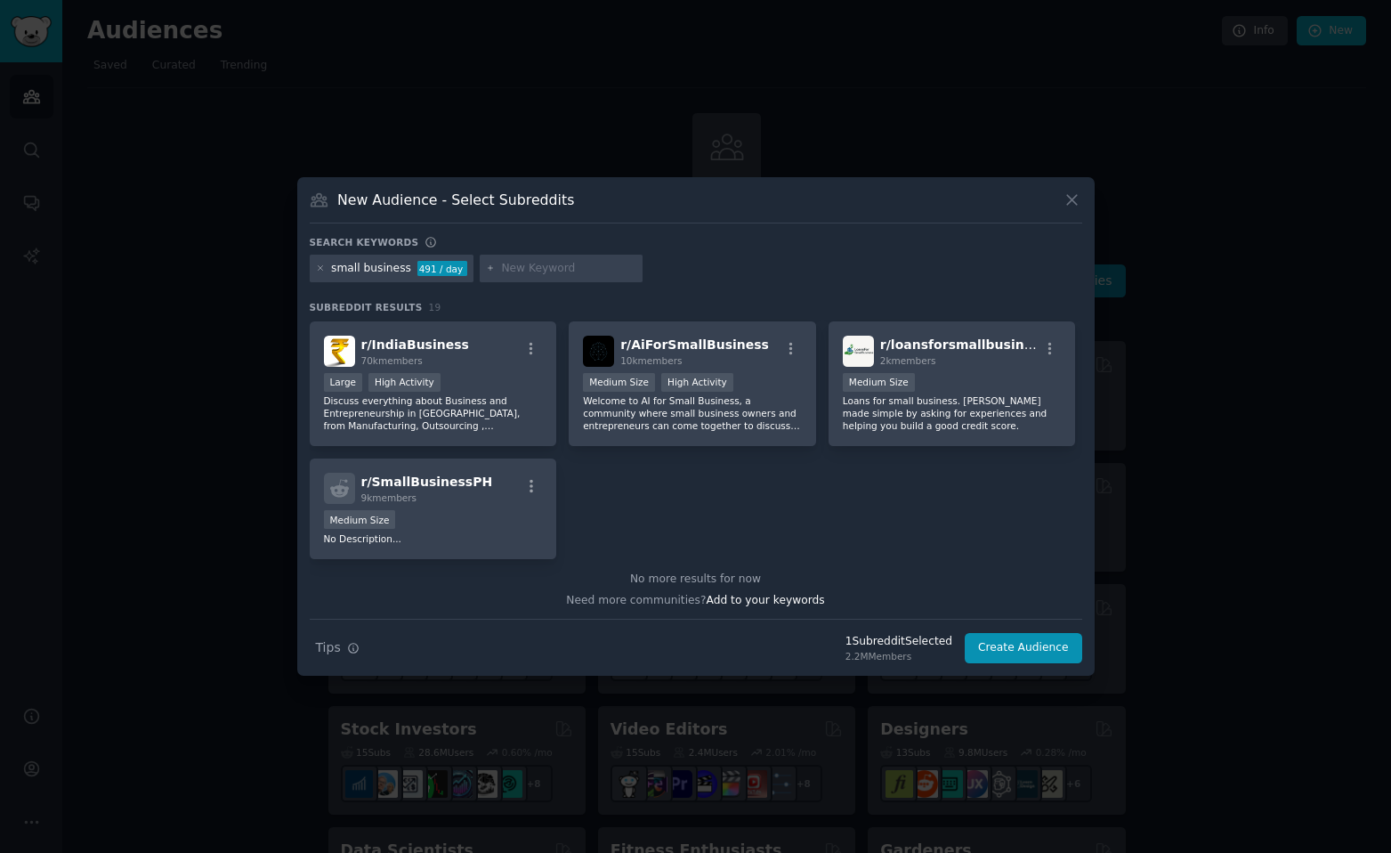
scroll to position [689, 0]
click at [1020, 642] on button "Create Audience" at bounding box center [1024, 648] width 118 height 30
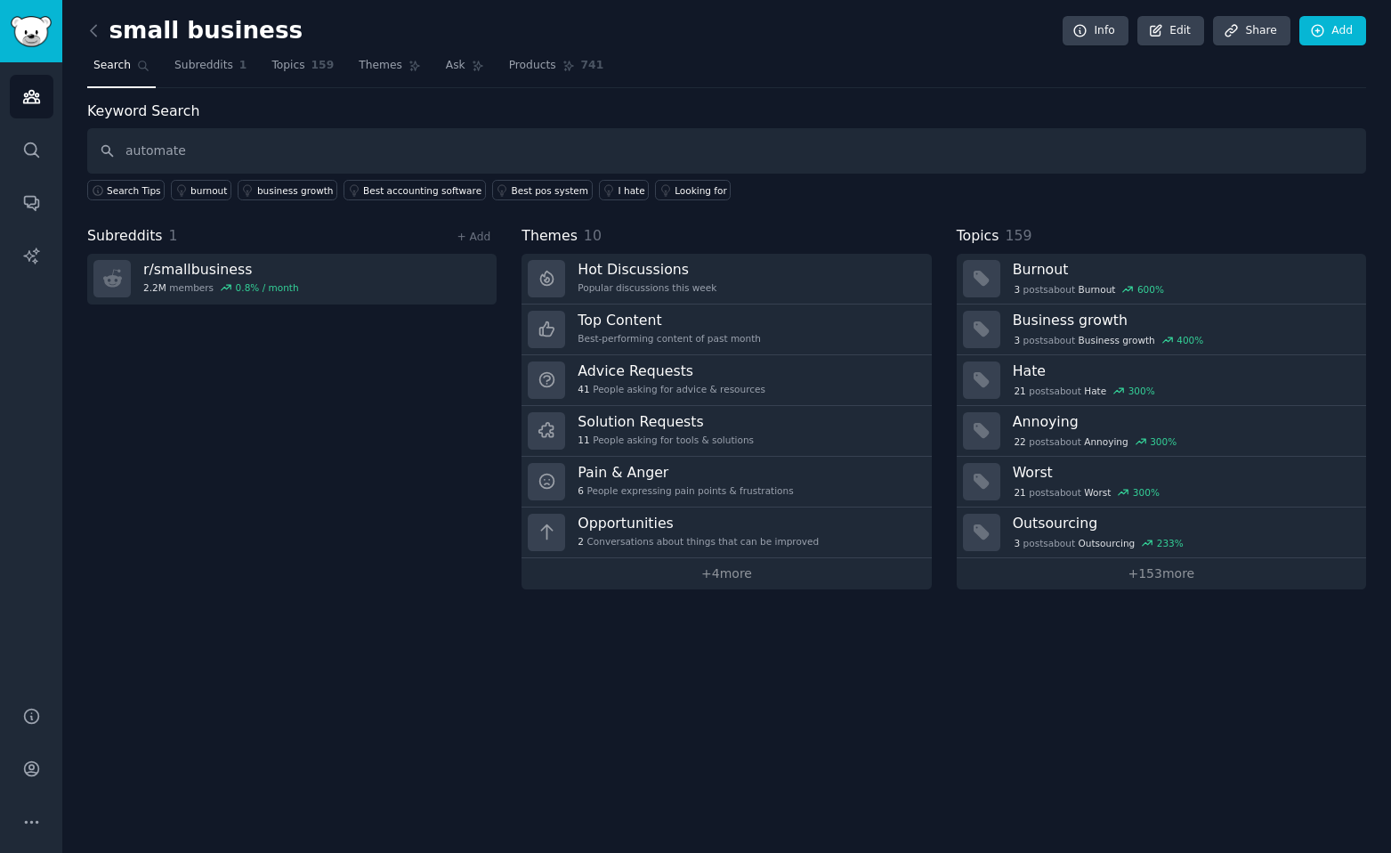
type input "automate"
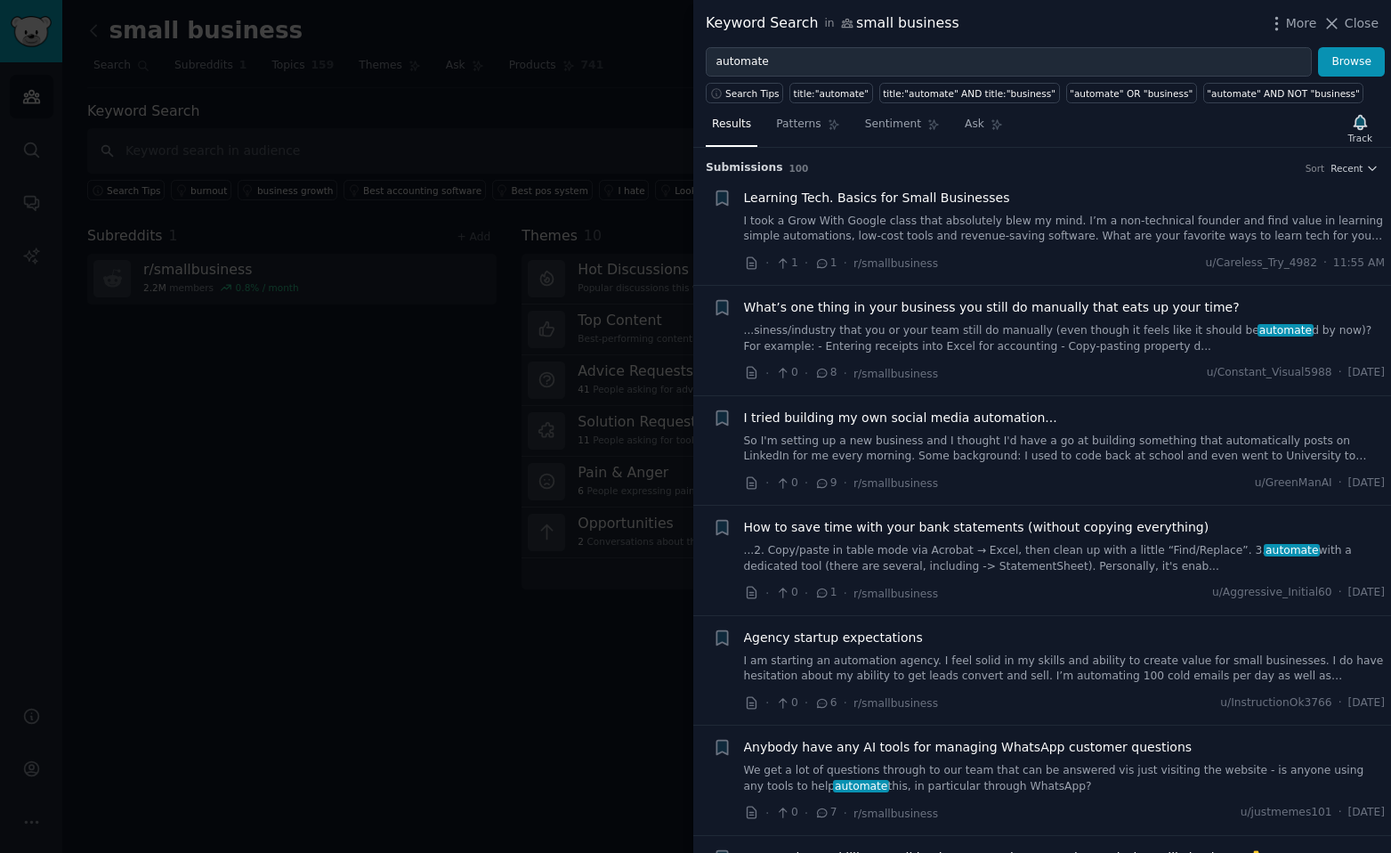
click at [889, 304] on span "What’s one thing in your business you still do manually that eats up your time?" at bounding box center [992, 307] width 496 height 19
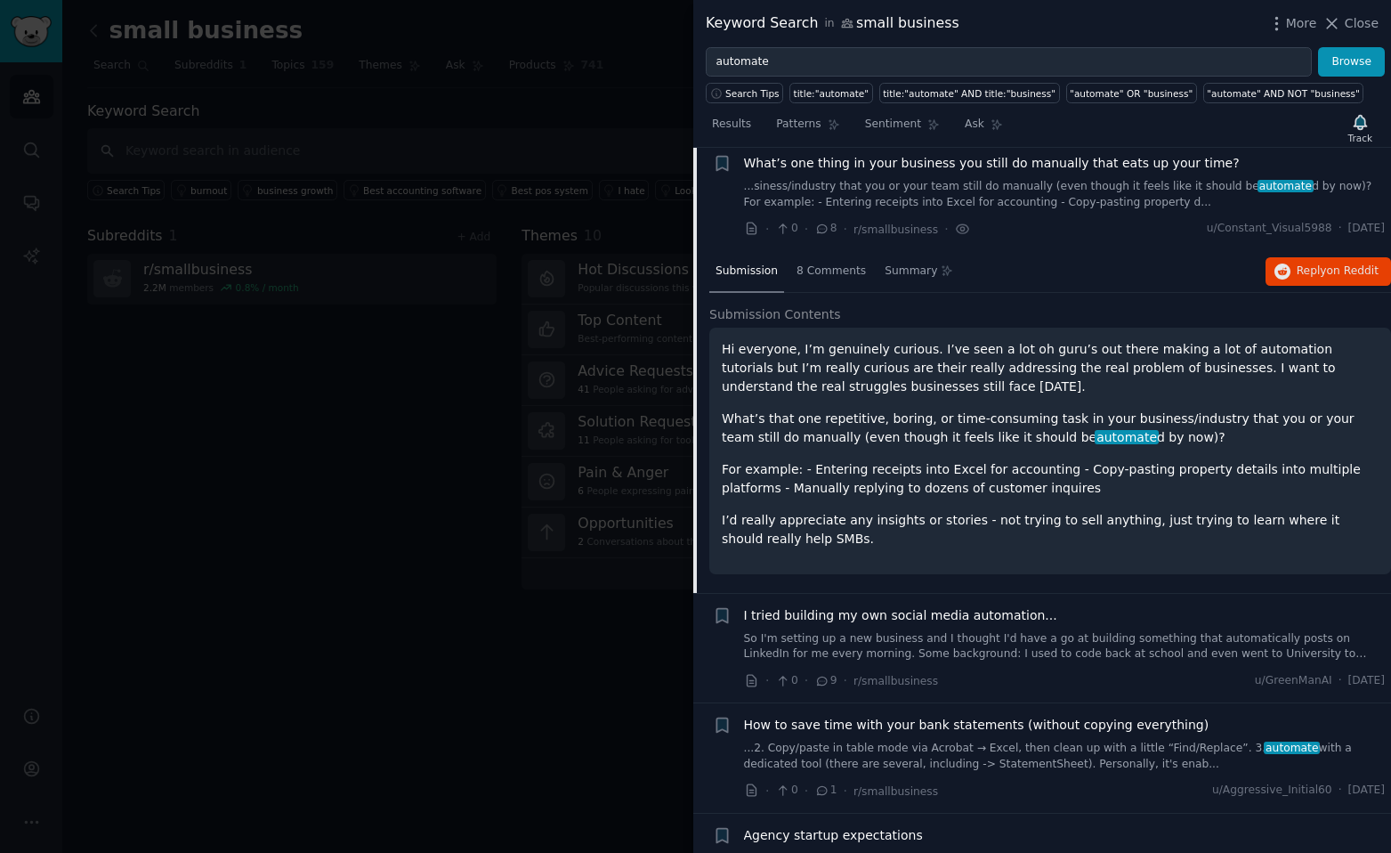
scroll to position [138, 0]
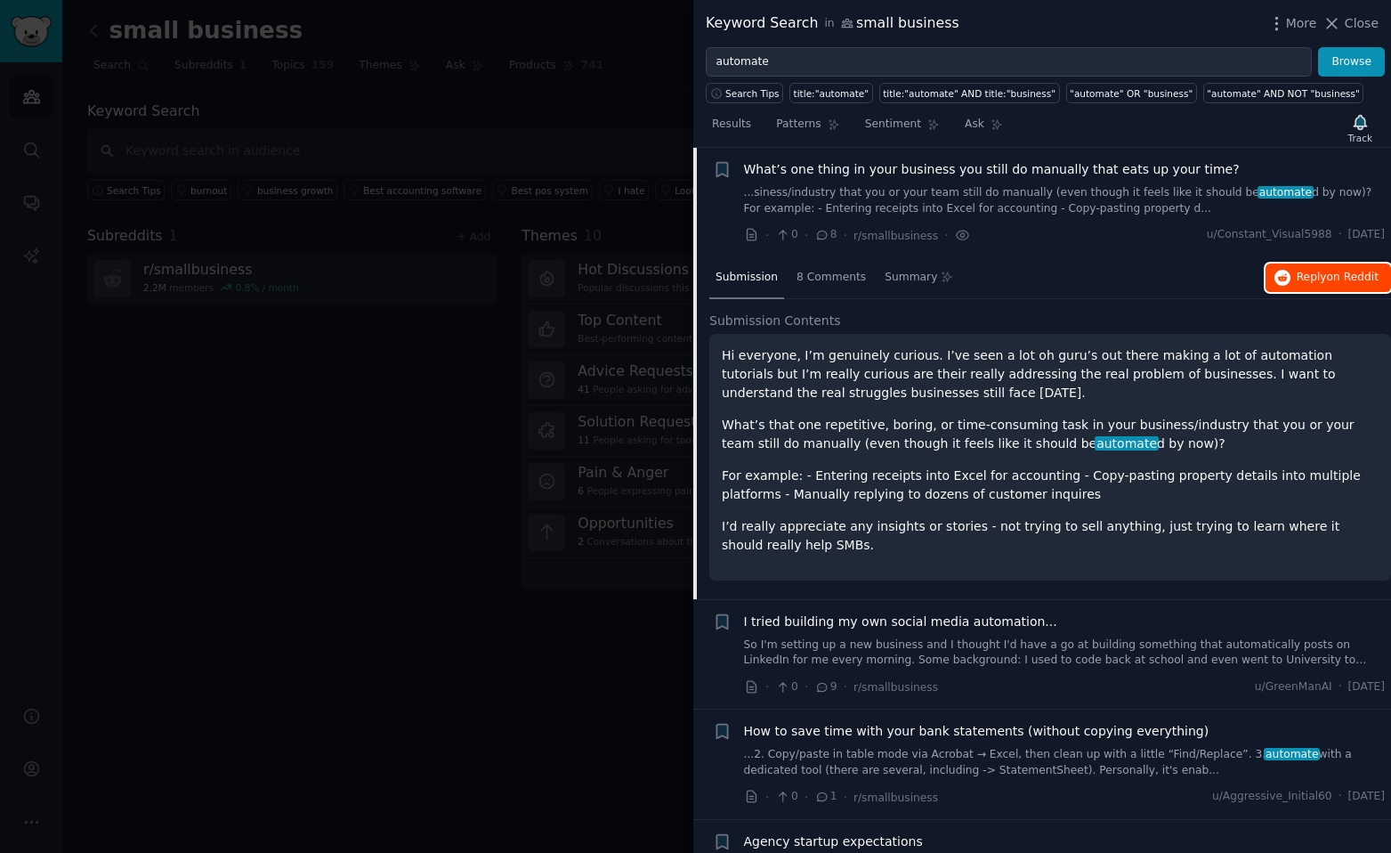
click at [1297, 274] on span "Reply on Reddit" at bounding box center [1338, 278] width 82 height 16
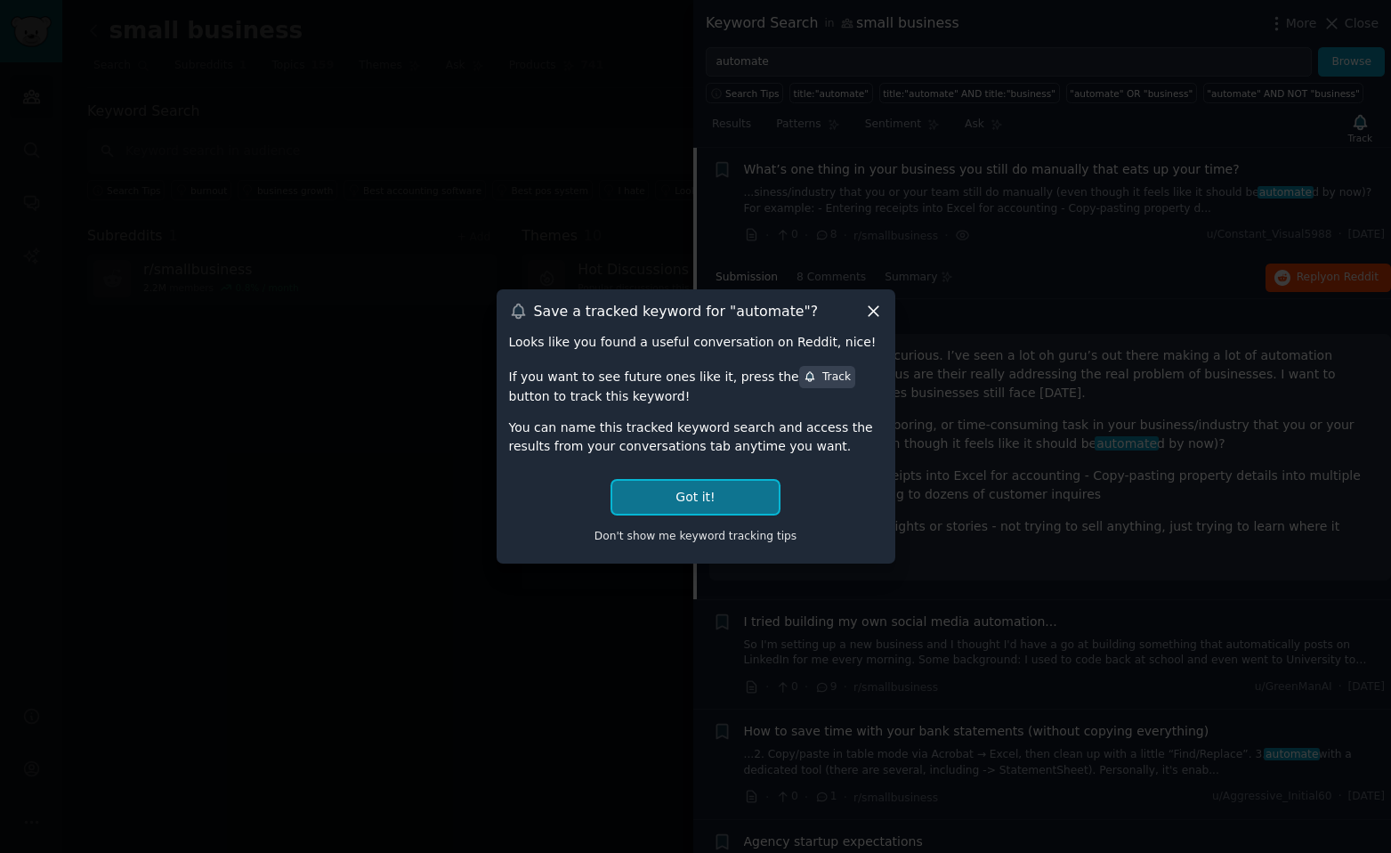
click at [692, 487] on button "Got it!" at bounding box center [695, 497] width 166 height 33
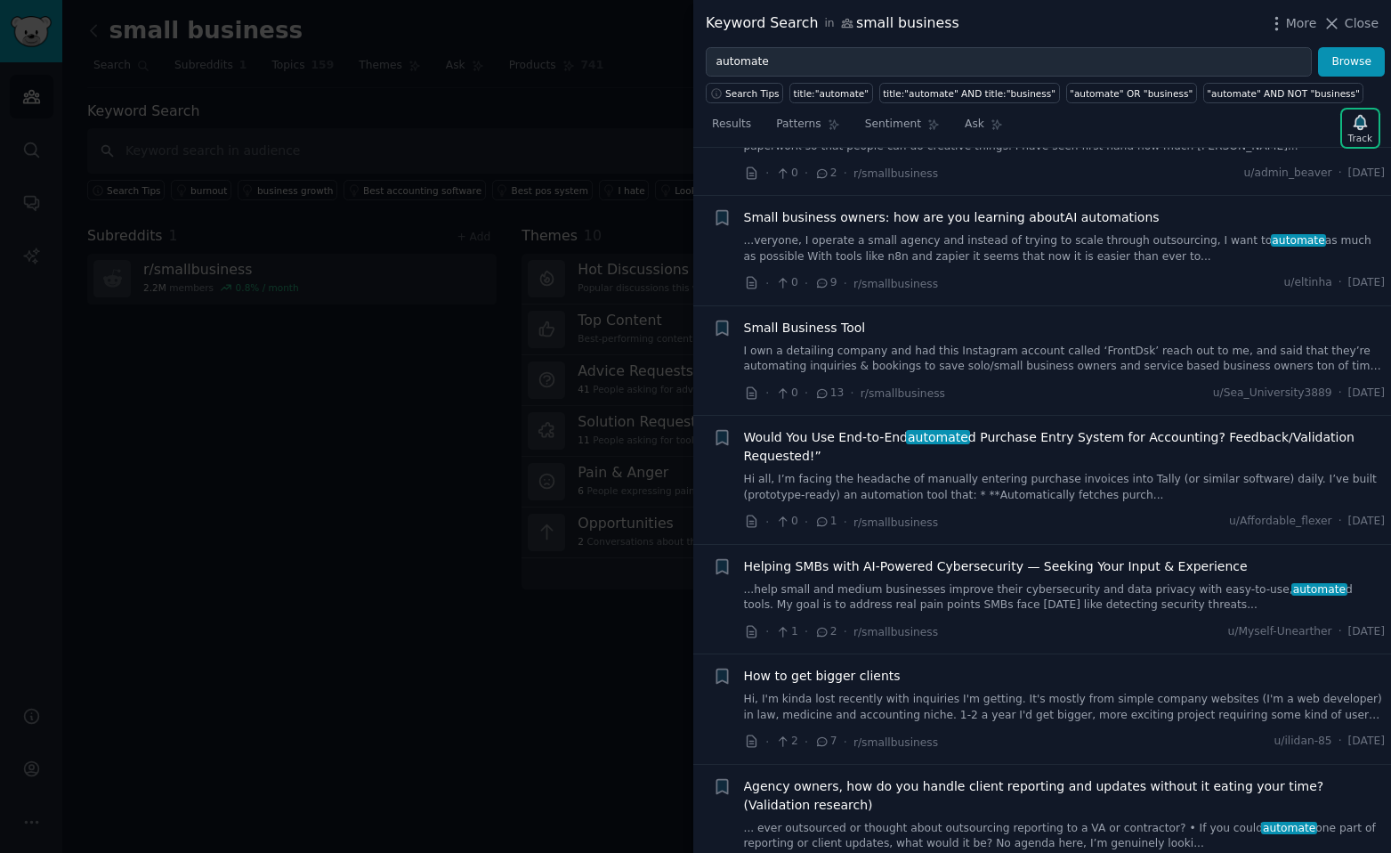
scroll to position [2809, 0]
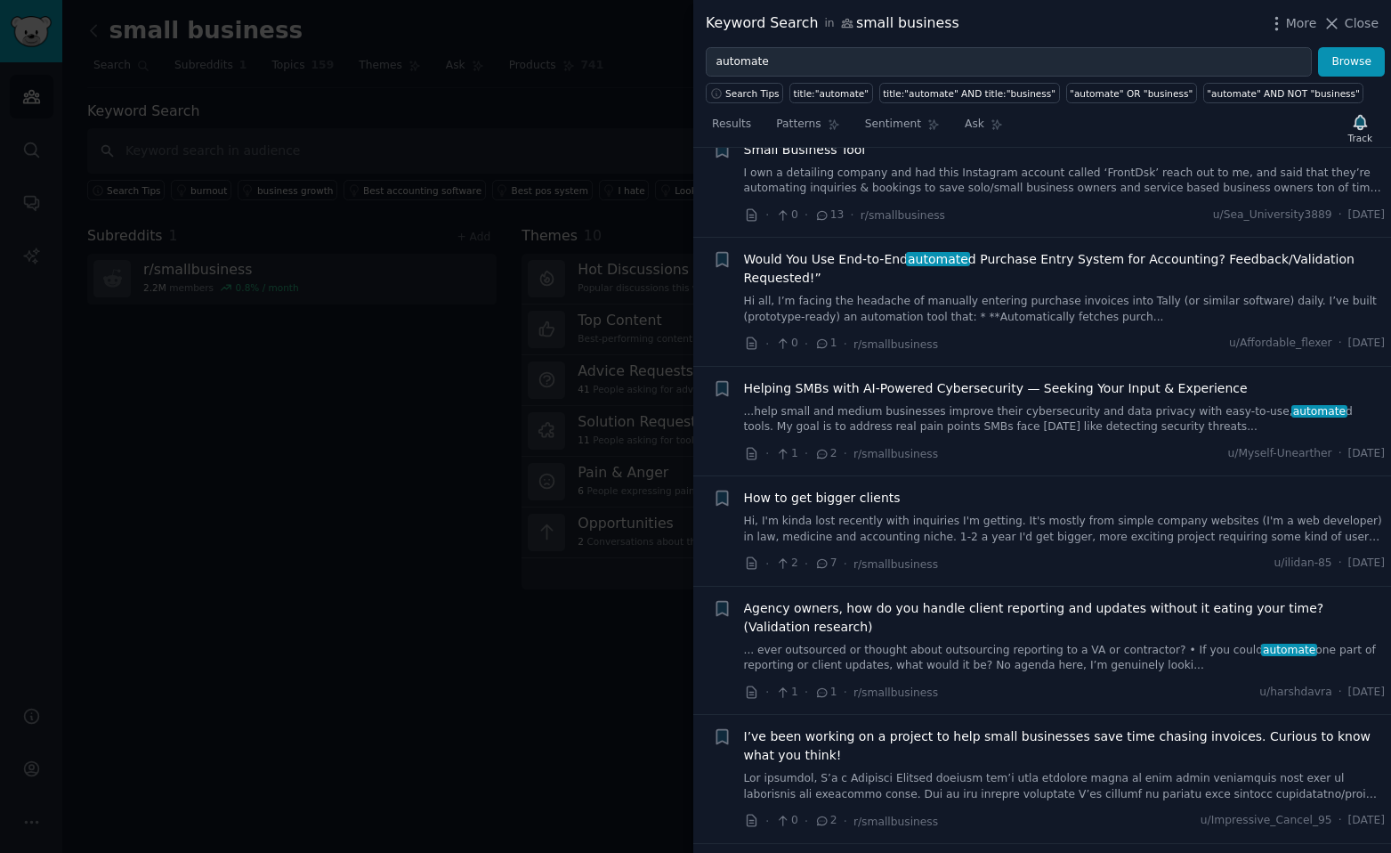
click at [969, 335] on div "· 0 · 1 · r/smallbusiness u/Affordable_flexer · [DATE]" at bounding box center [1065, 344] width 642 height 19
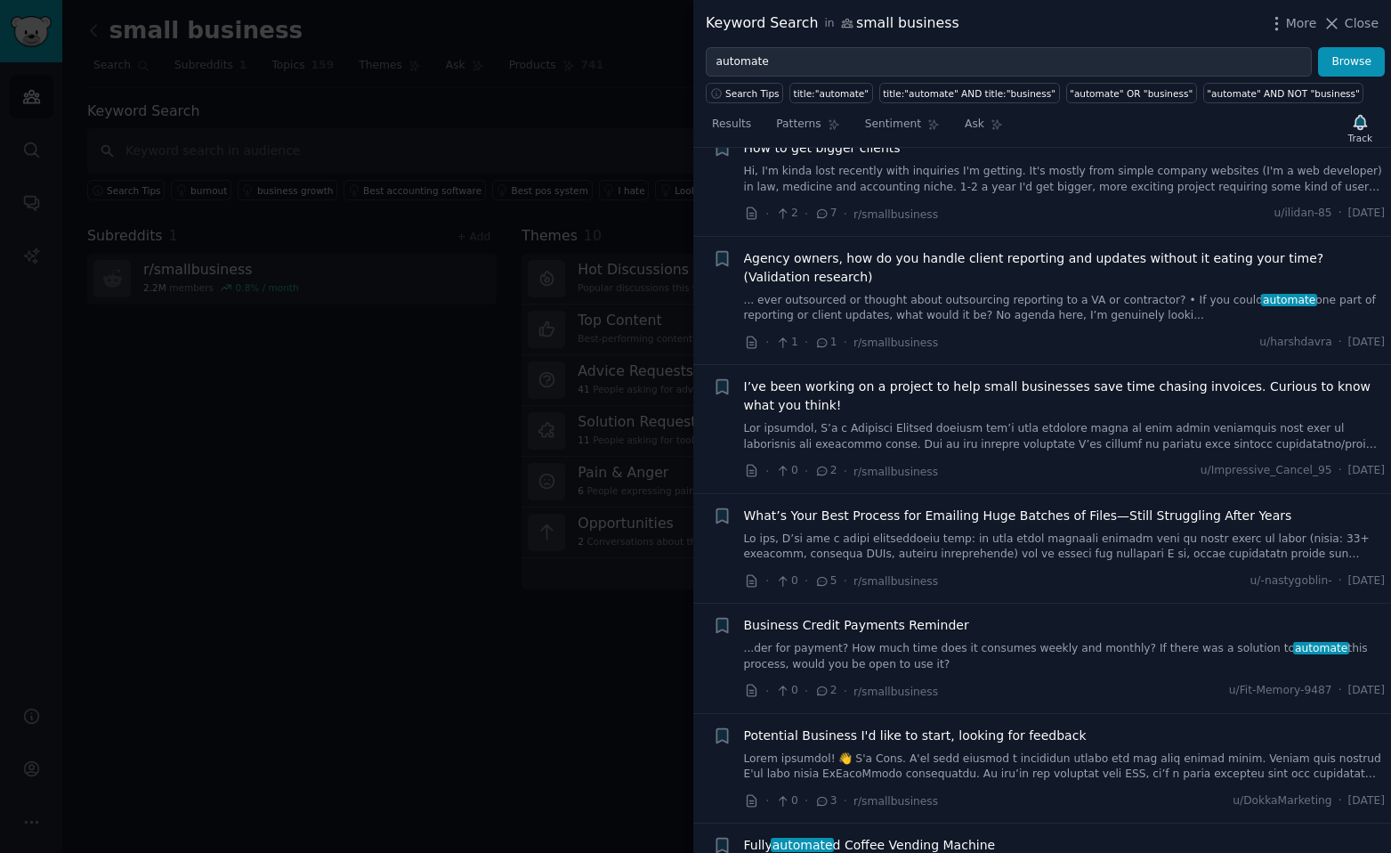
scroll to position [3165, 0]
